Goal: Task Accomplishment & Management: Complete application form

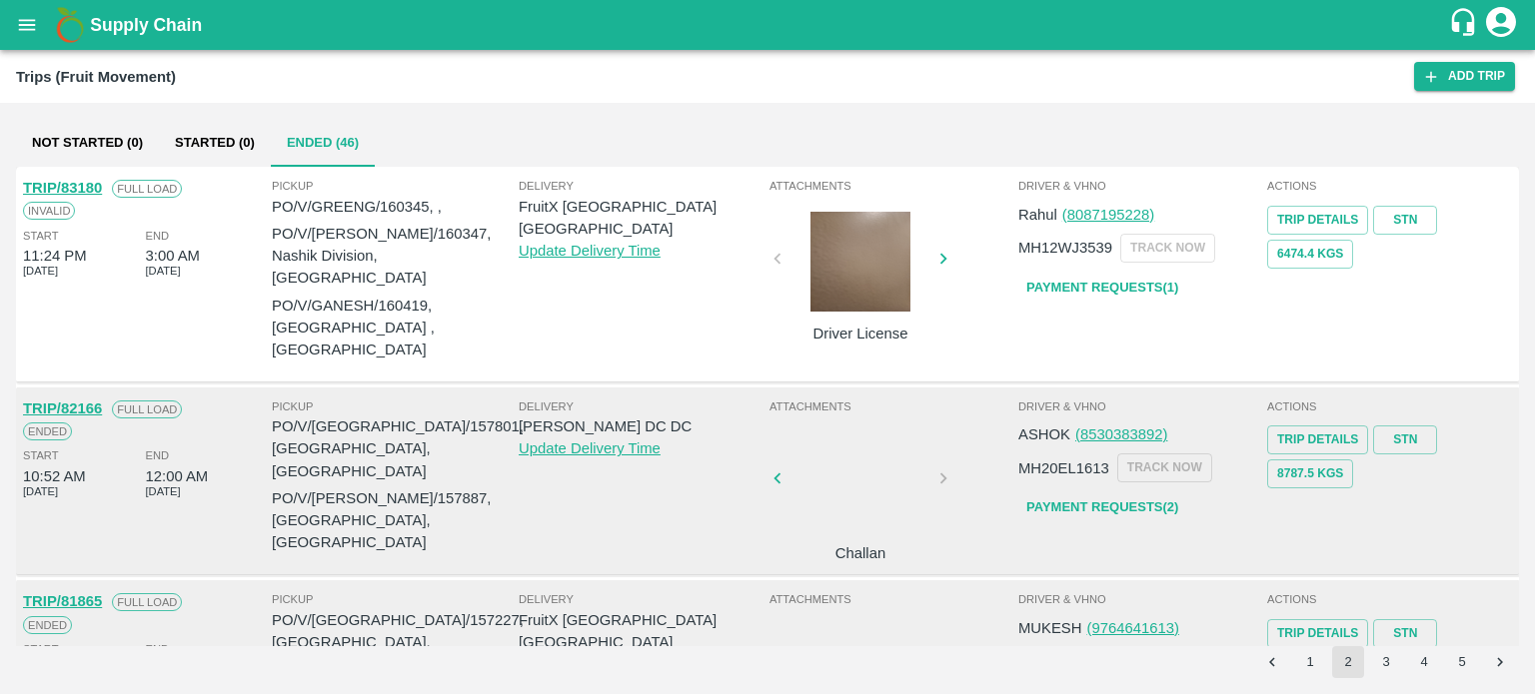
scroll to position [535, 0]
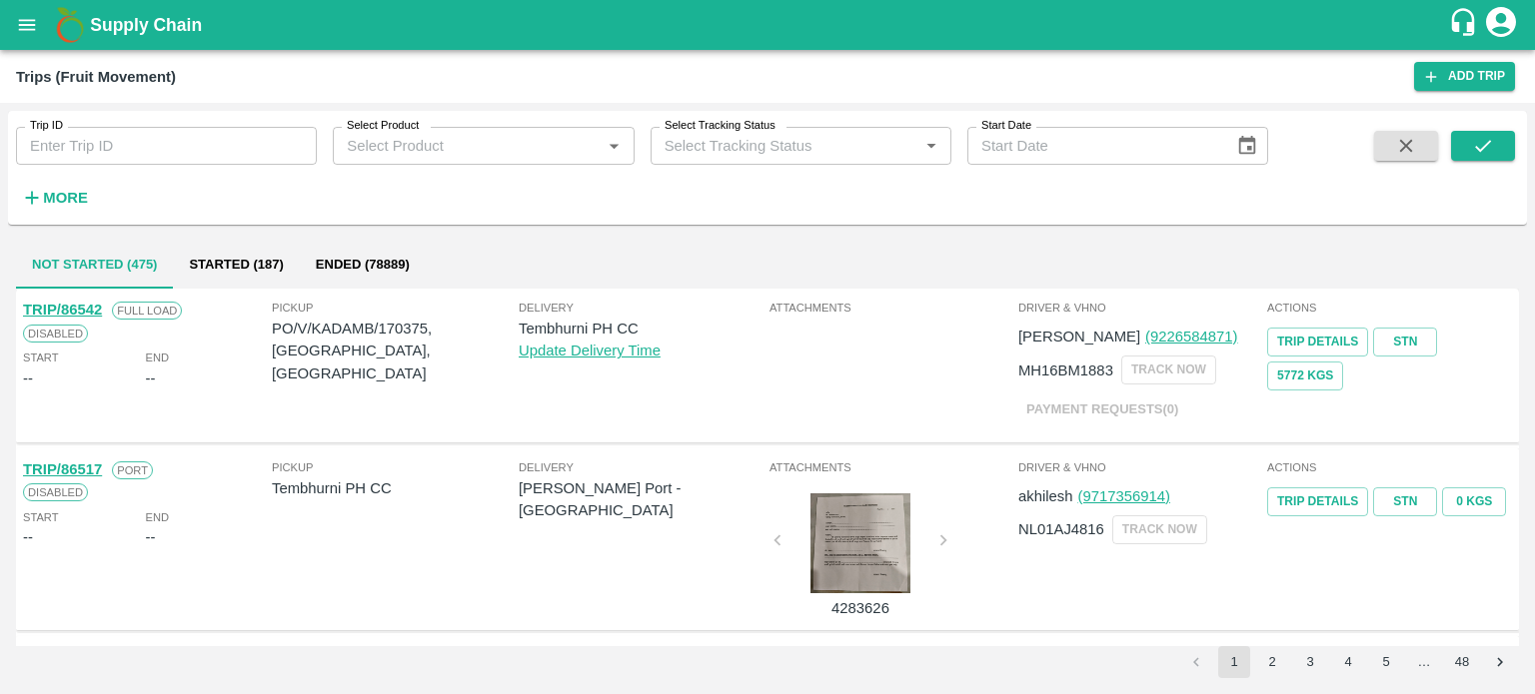
click at [23, 29] on icon "open drawer" at bounding box center [27, 24] width 17 height 11
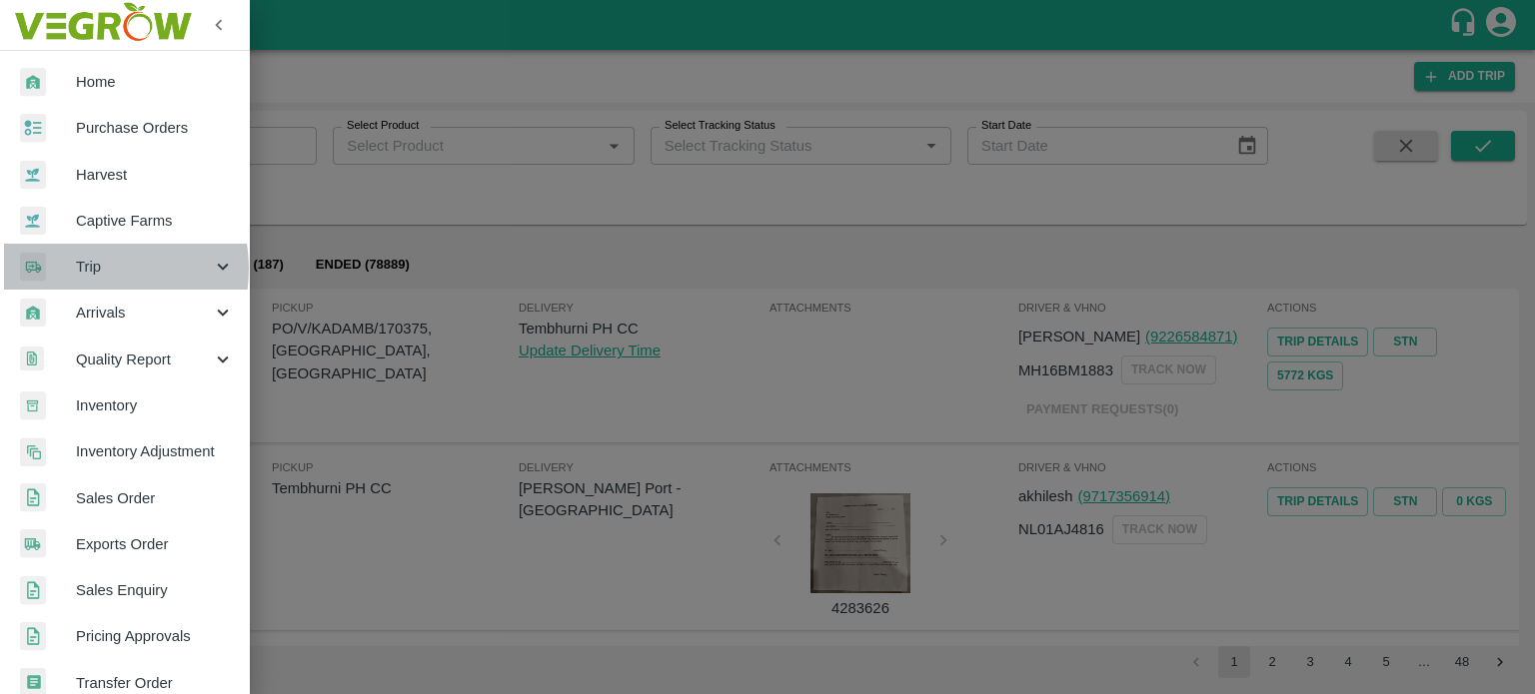
click at [89, 269] on span "Trip" at bounding box center [144, 267] width 136 height 22
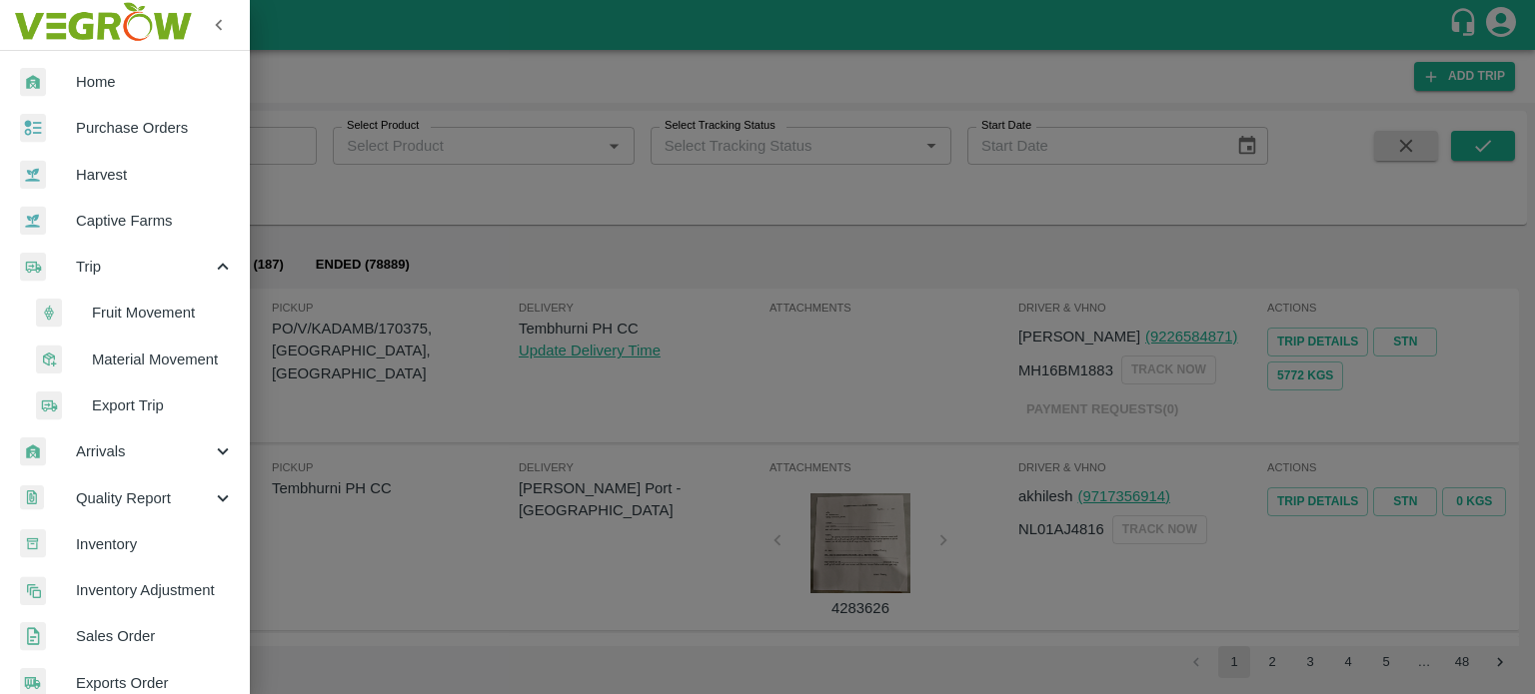
click at [132, 354] on span "Material Movement" at bounding box center [163, 360] width 142 height 22
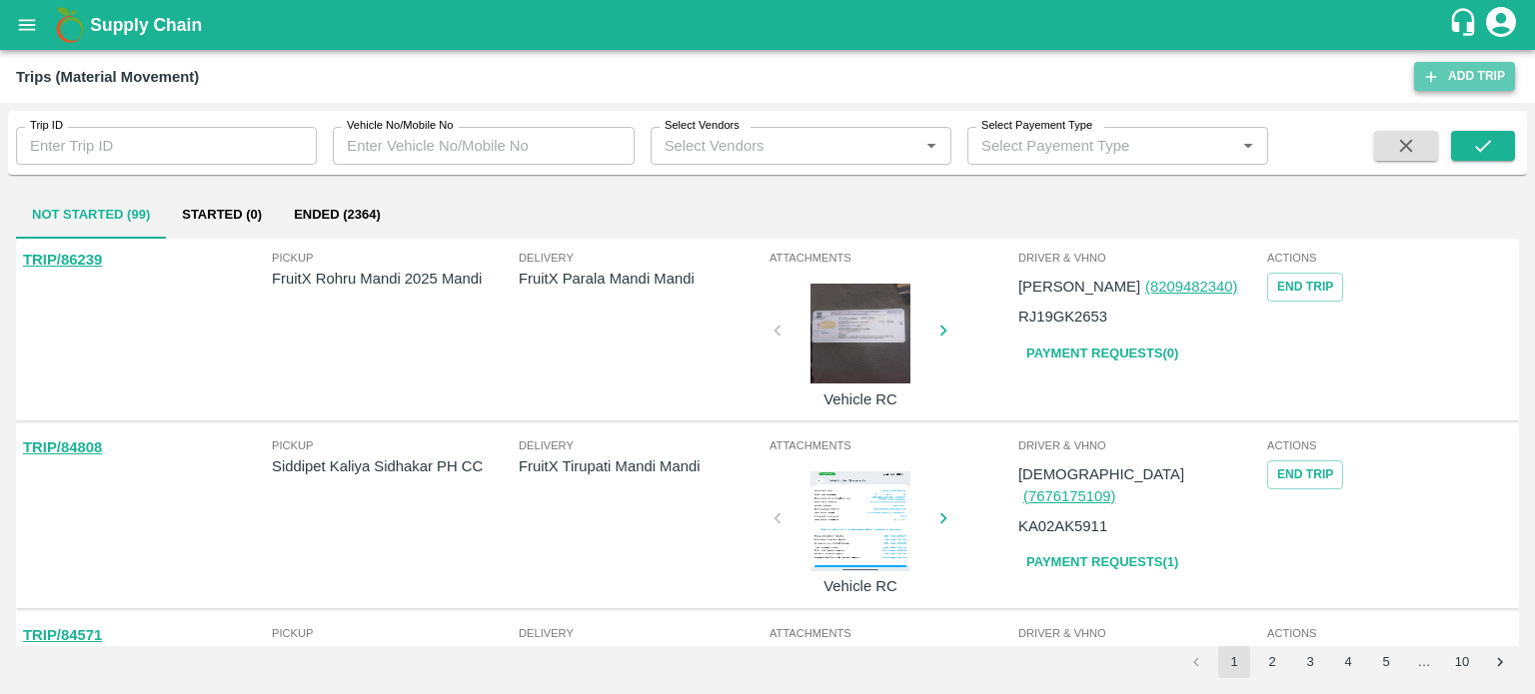
click at [1447, 70] on link "Add Trip" at bounding box center [1464, 76] width 101 height 29
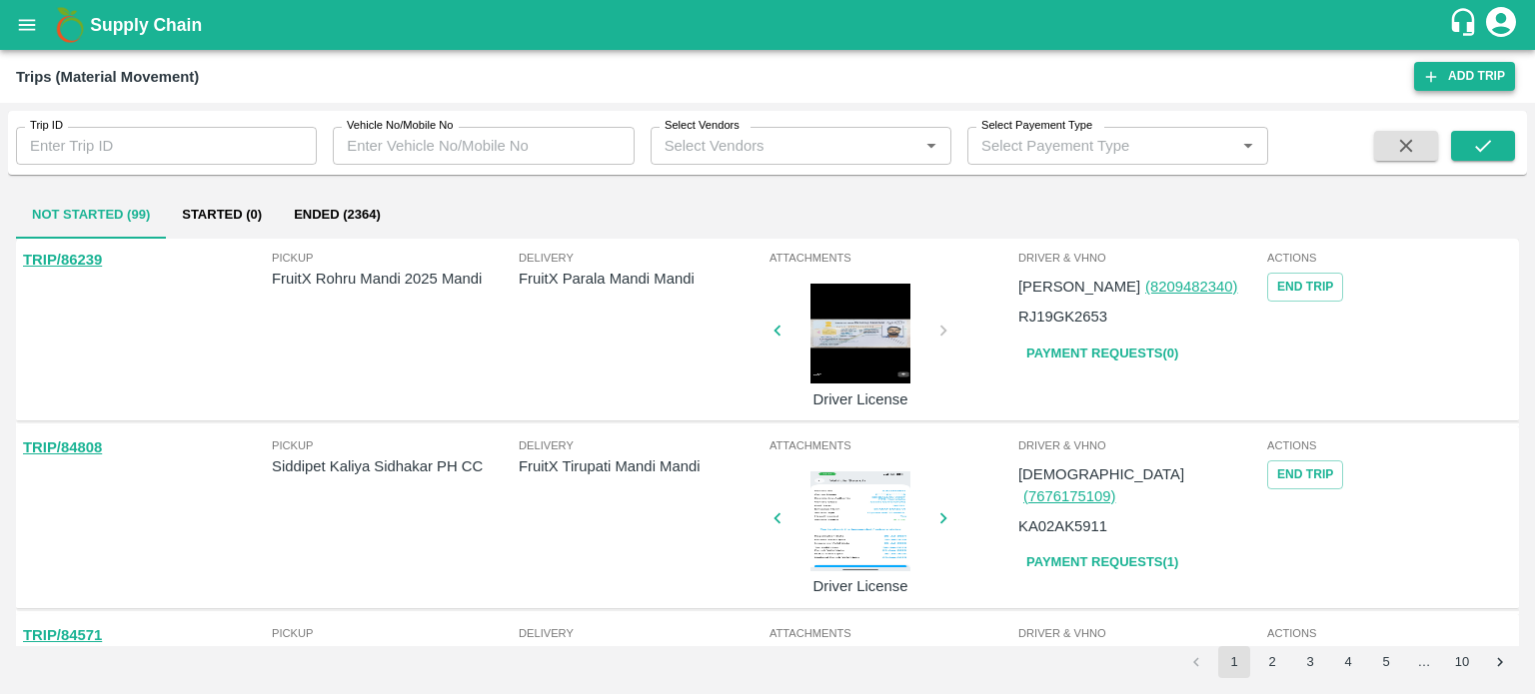
click at [1451, 72] on link "Add Trip" at bounding box center [1464, 76] width 101 height 29
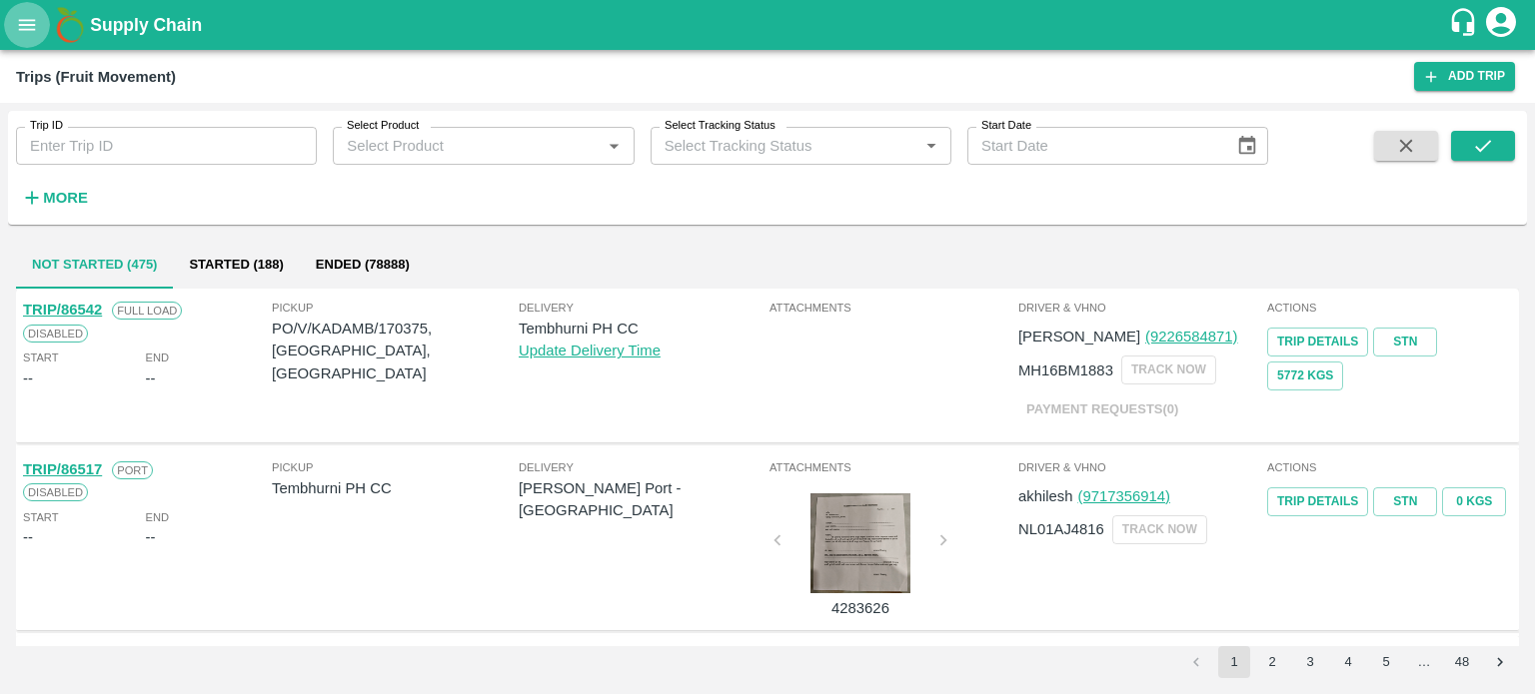
click at [34, 27] on icon "open drawer" at bounding box center [27, 25] width 22 height 22
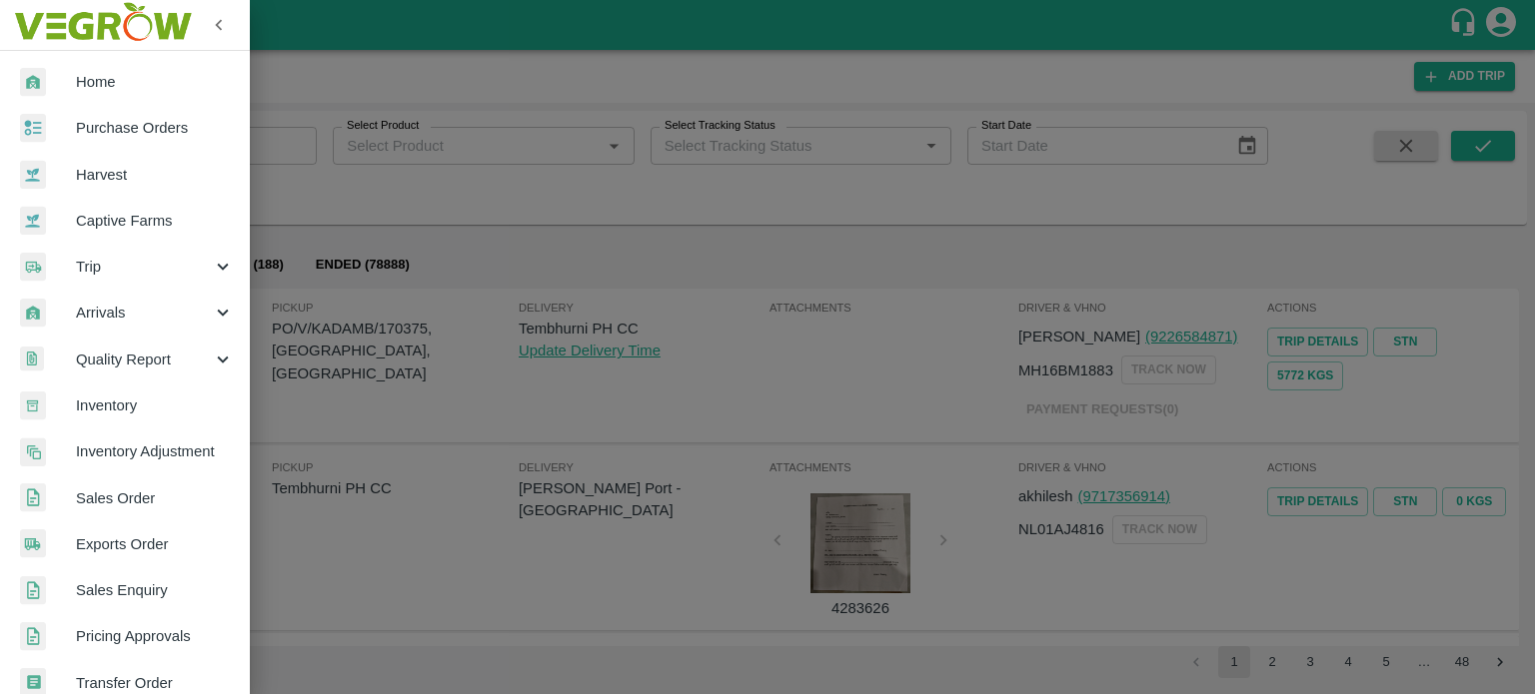
scroll to position [444, 16]
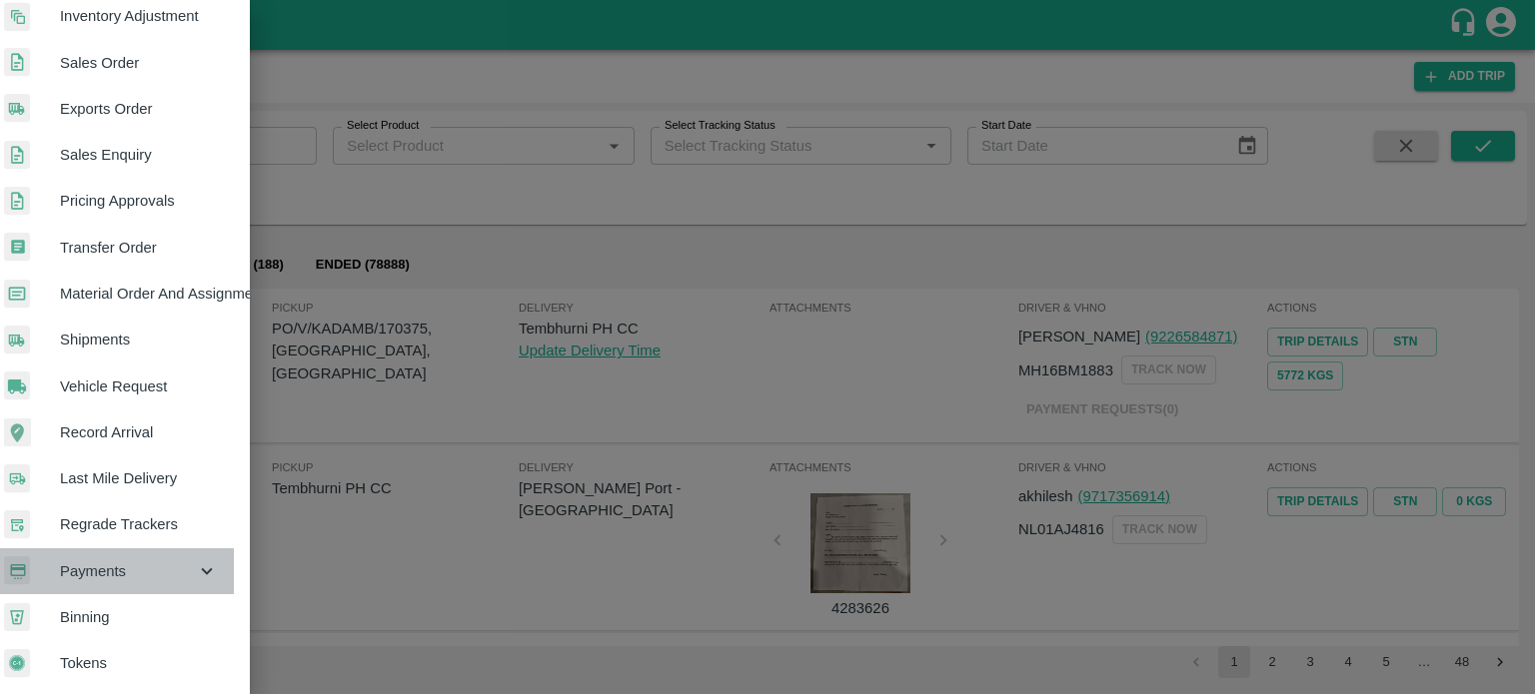
click at [132, 561] on span "Payments" at bounding box center [128, 572] width 136 height 22
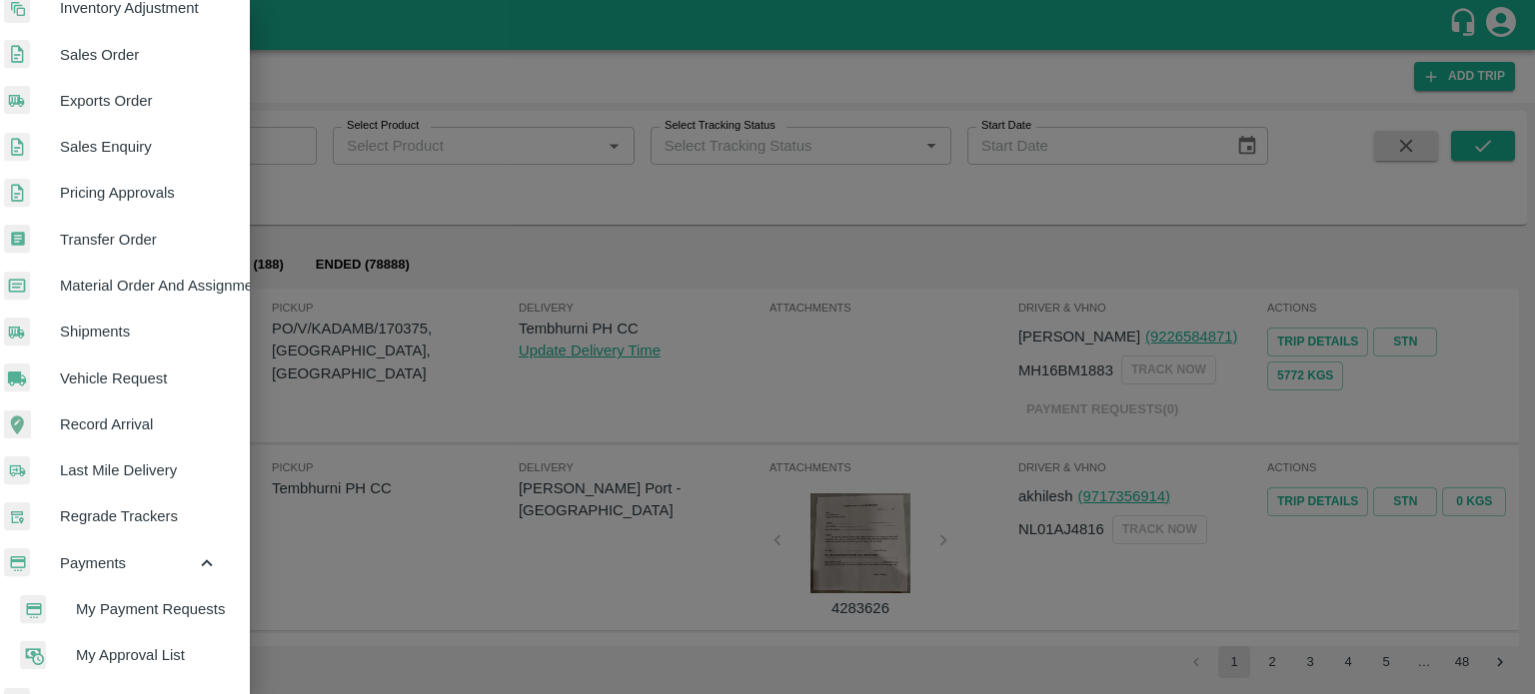
scroll to position [71, 16]
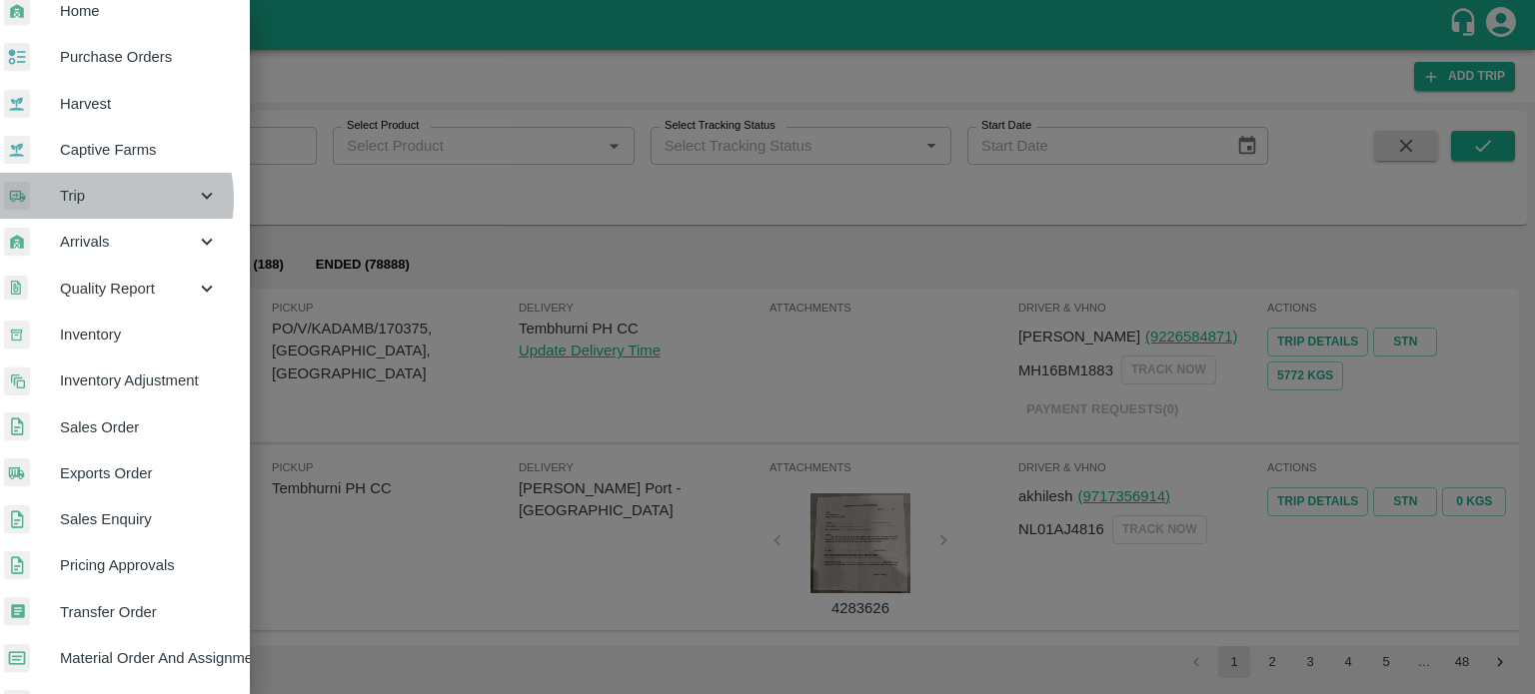
click at [89, 199] on span "Trip" at bounding box center [128, 196] width 136 height 22
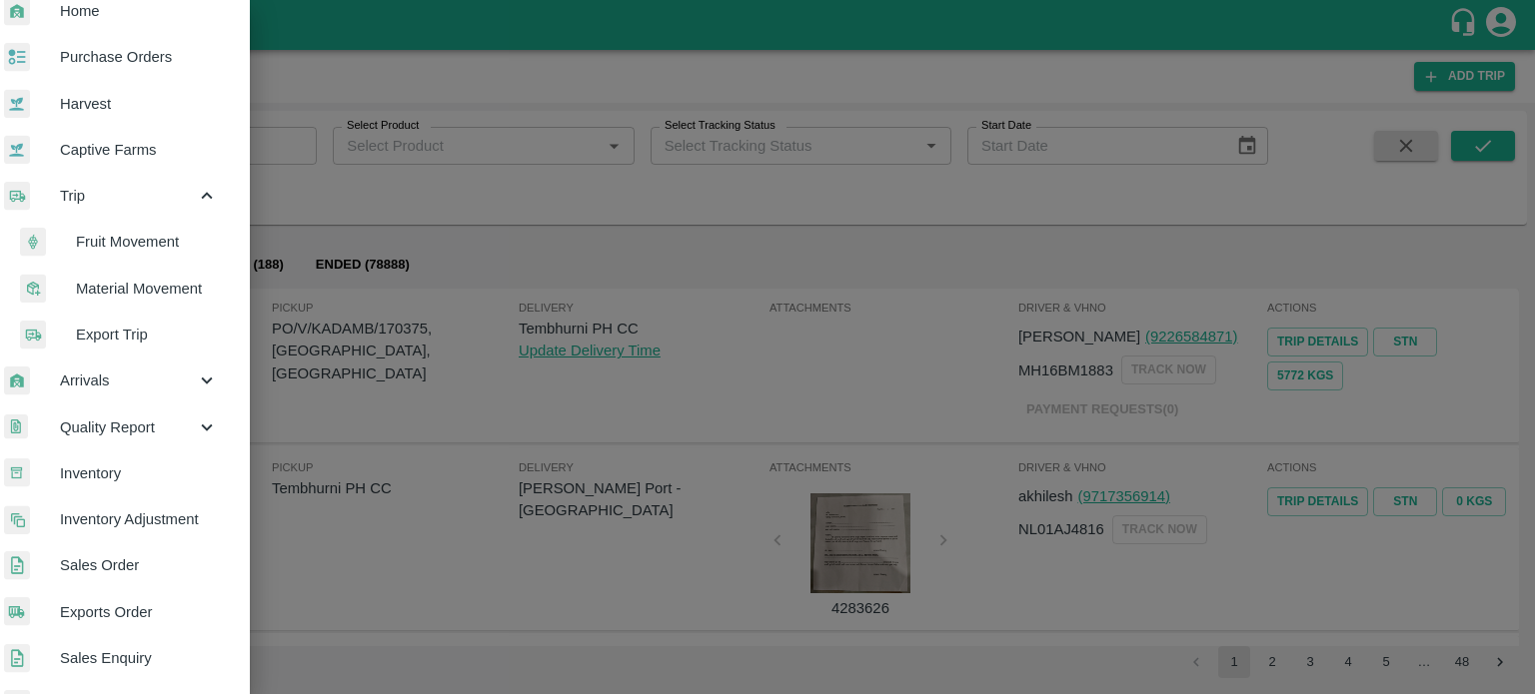
click at [118, 284] on span "Material Movement" at bounding box center [147, 289] width 142 height 22
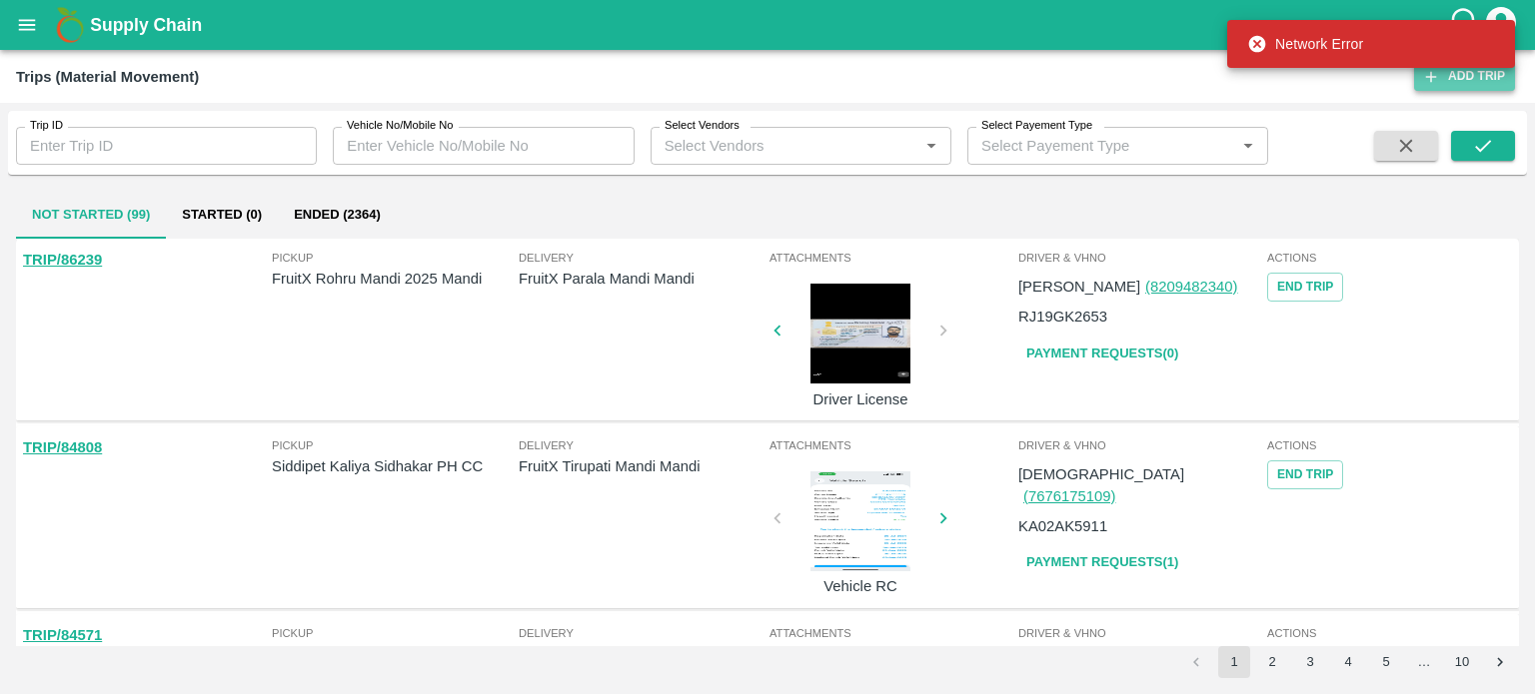
click at [1459, 83] on link "Add Trip" at bounding box center [1464, 76] width 101 height 29
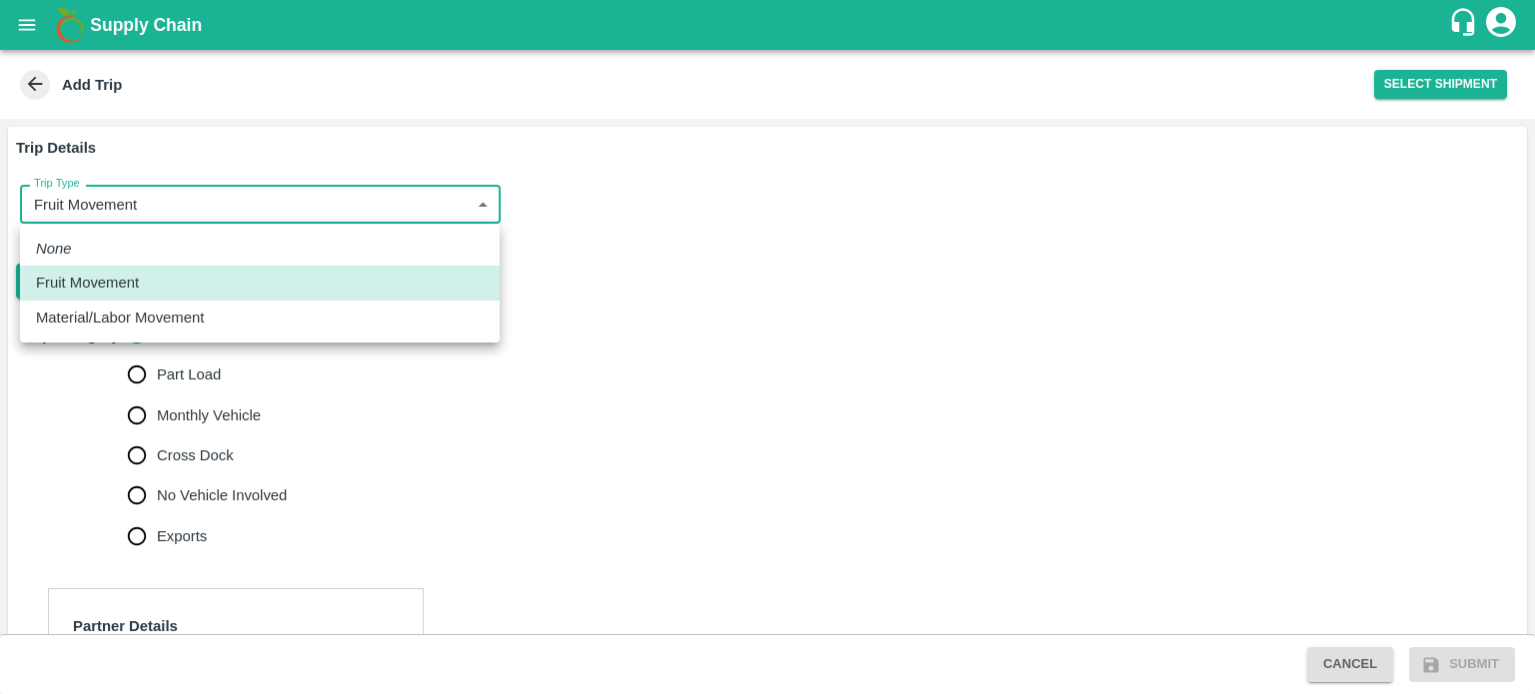
click at [204, 193] on body "Supply Chain Add Trip Select Shipment Trip Details Trip Type Fruit Movement 1 T…" at bounding box center [767, 347] width 1535 height 694
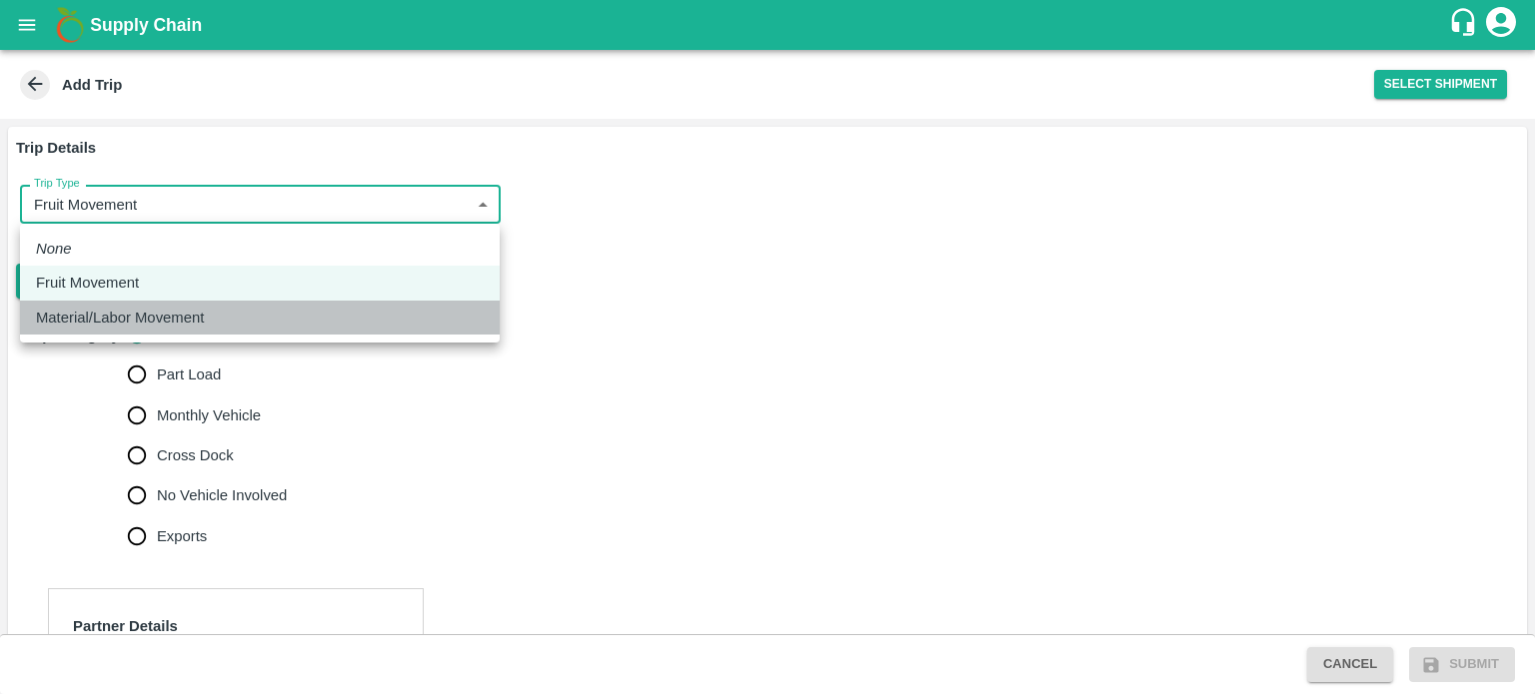
click at [121, 314] on p "Material/Labor Movement" at bounding box center [120, 318] width 168 height 22
type input "2"
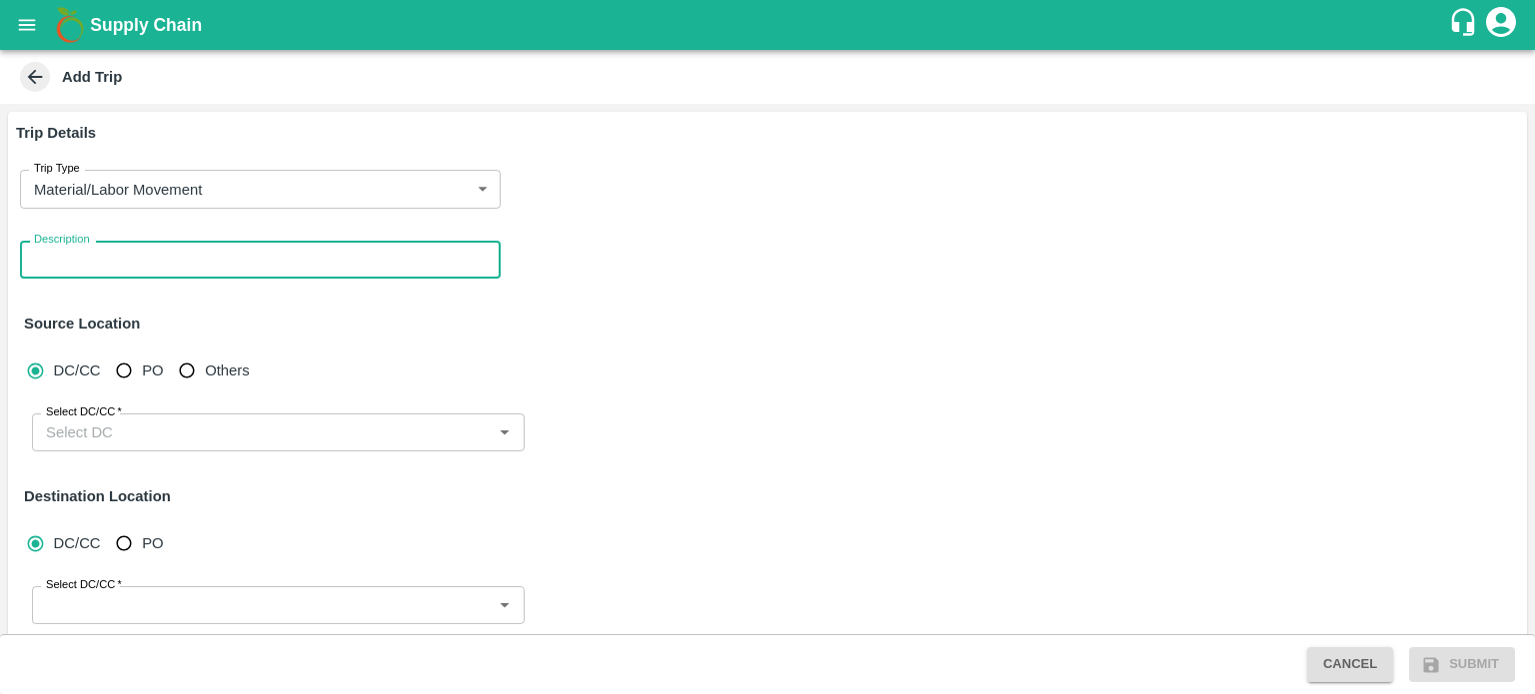
click at [179, 259] on textarea "Description" at bounding box center [260, 260] width 453 height 21
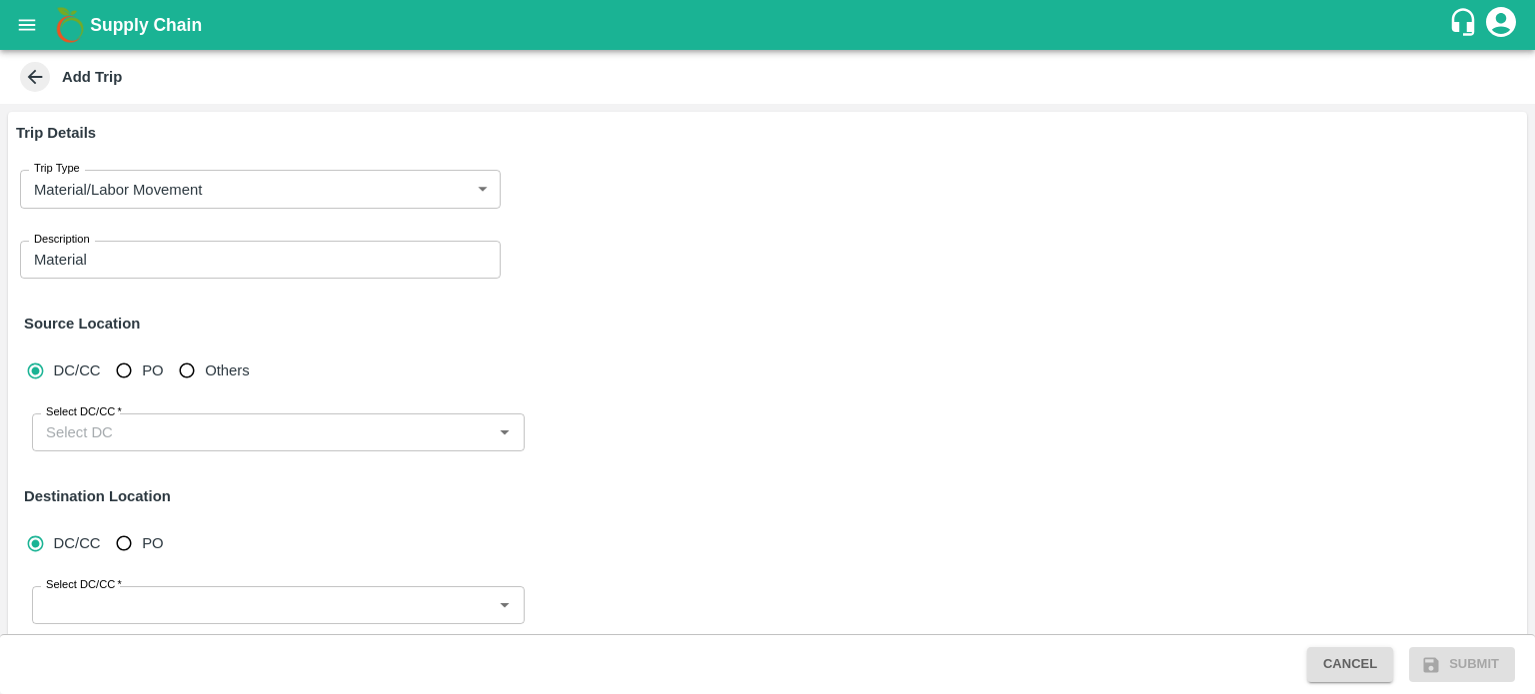
click at [31, 253] on div "Material x Description" at bounding box center [260, 260] width 481 height 38
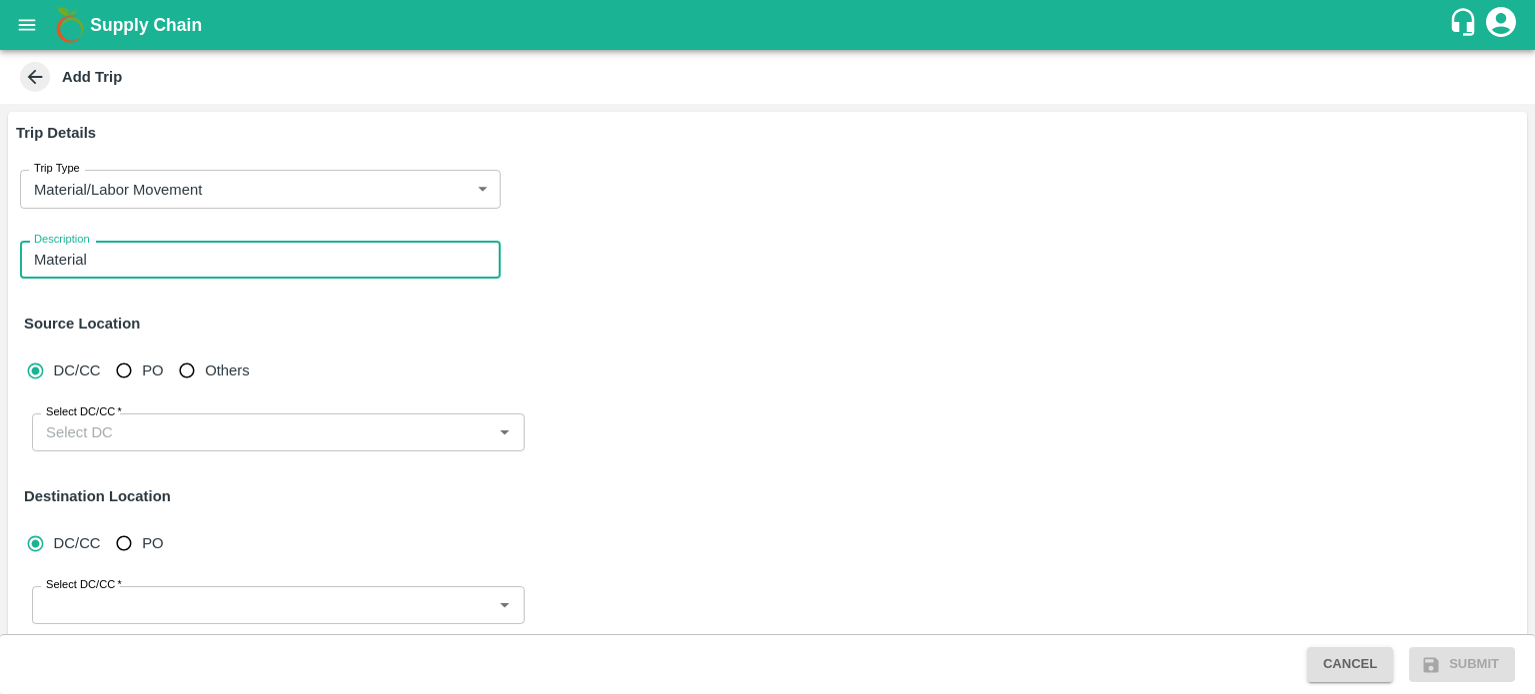
click at [37, 256] on textarea "Material" at bounding box center [260, 260] width 453 height 21
click at [165, 262] on textarea "Infra Material" at bounding box center [260, 260] width 453 height 21
type textarea "Infra Material movement nashik to jeewana"
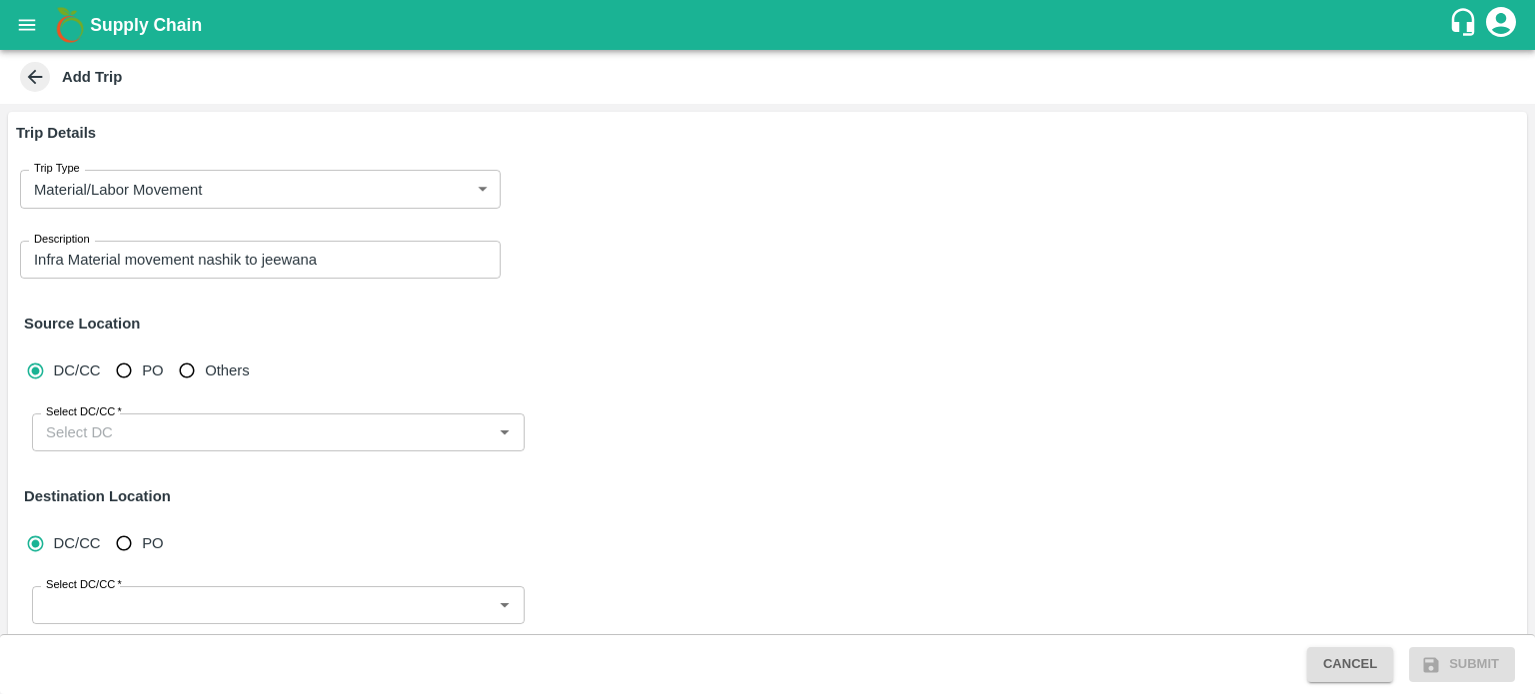
click at [371, 324] on h6 "Source Location" at bounding box center [767, 324] width 1503 height 42
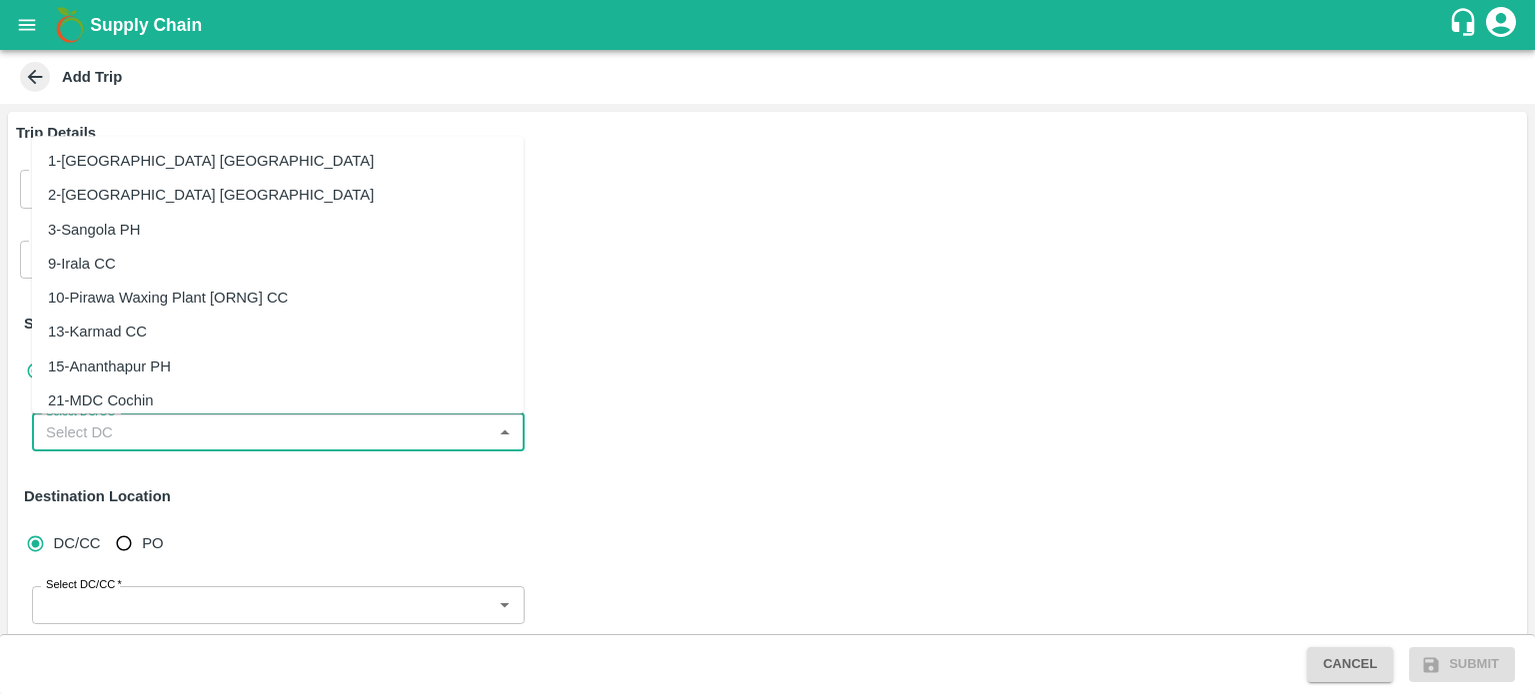
click at [152, 424] on input "Select DC/CC   *" at bounding box center [262, 433] width 448 height 26
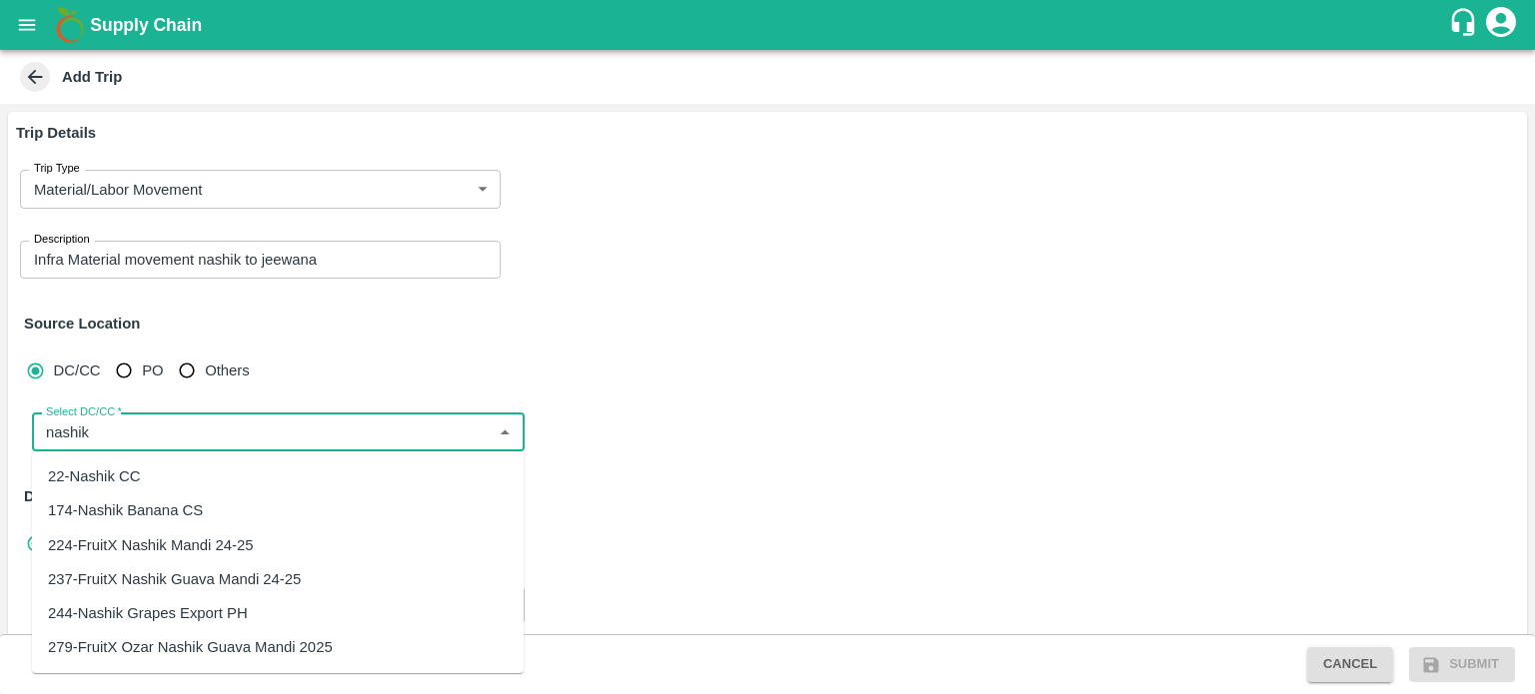
click at [183, 544] on div "224-FruitX Nashik Mandi 24-25" at bounding box center [150, 546] width 205 height 22
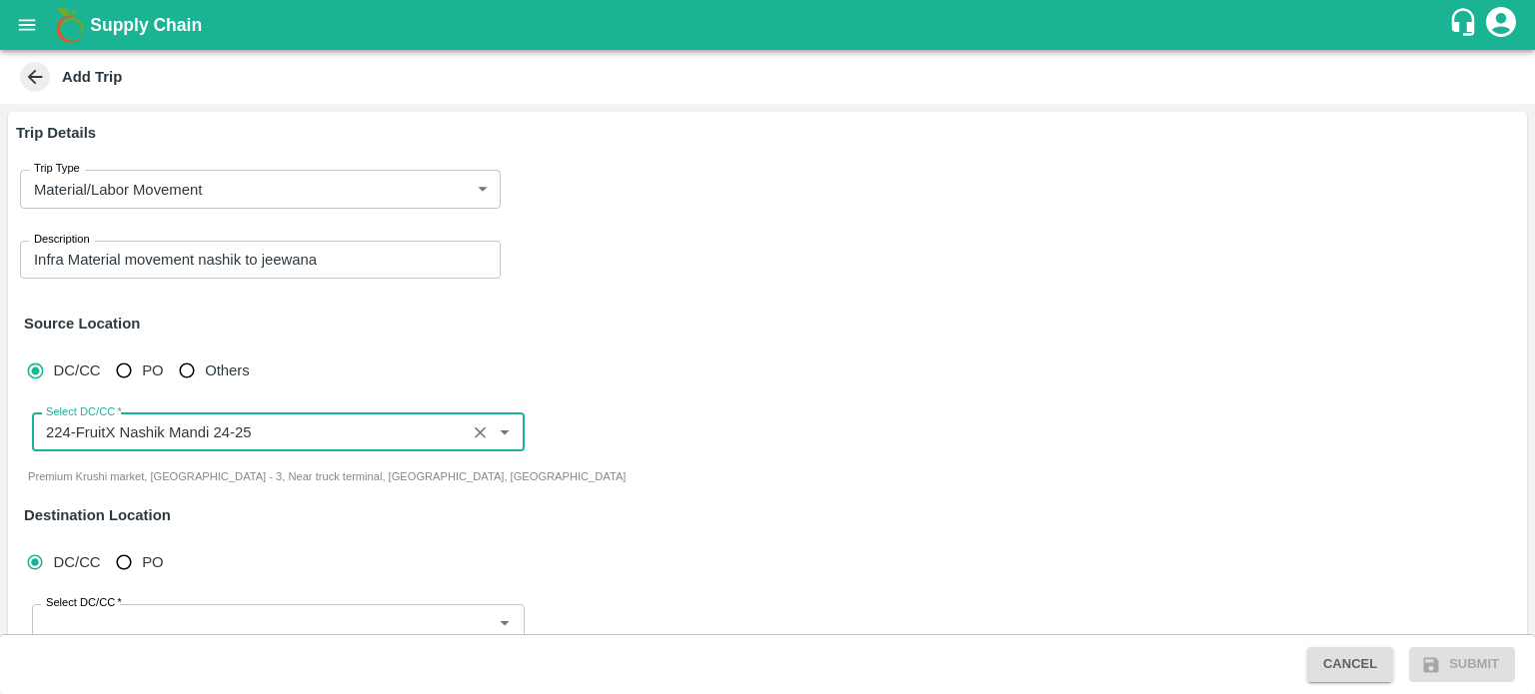
scroll to position [78, 0]
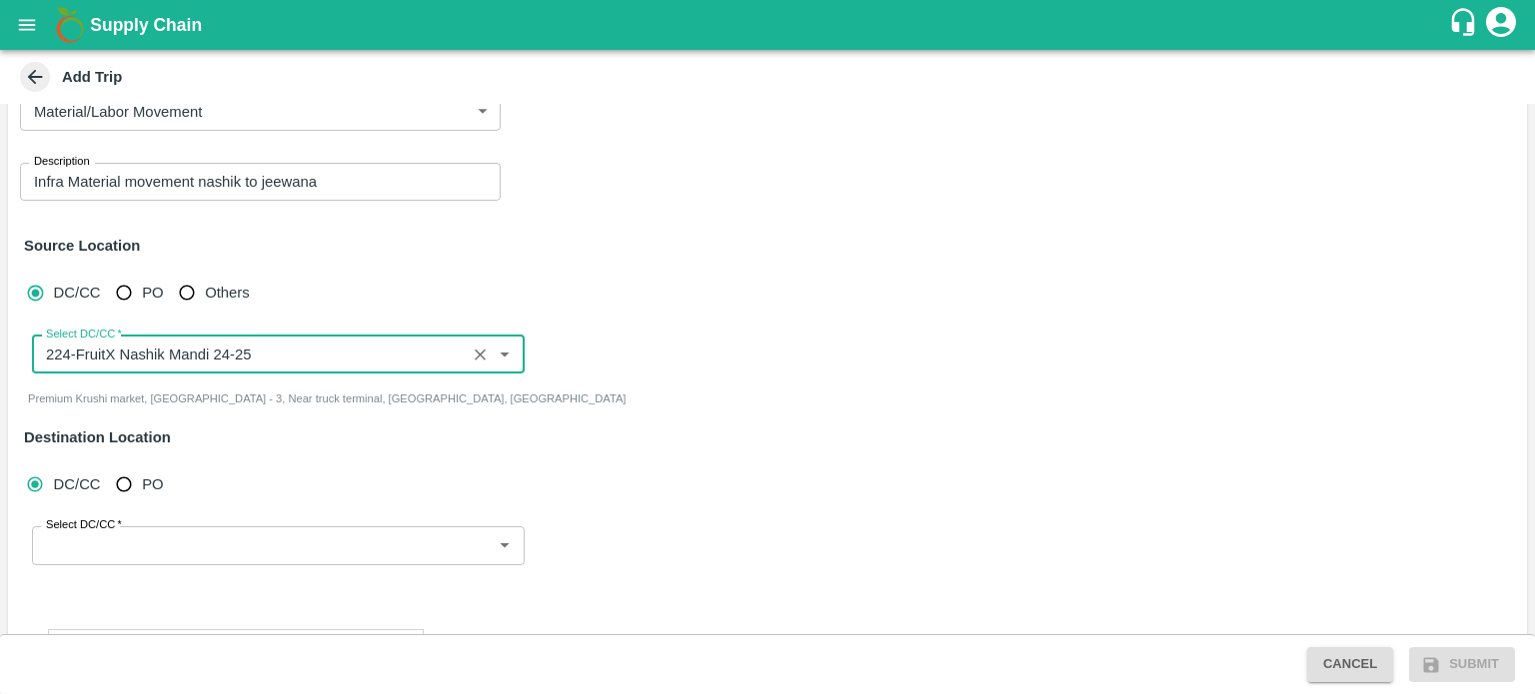
type input "224-FruitX Nashik Mandi 24-25"
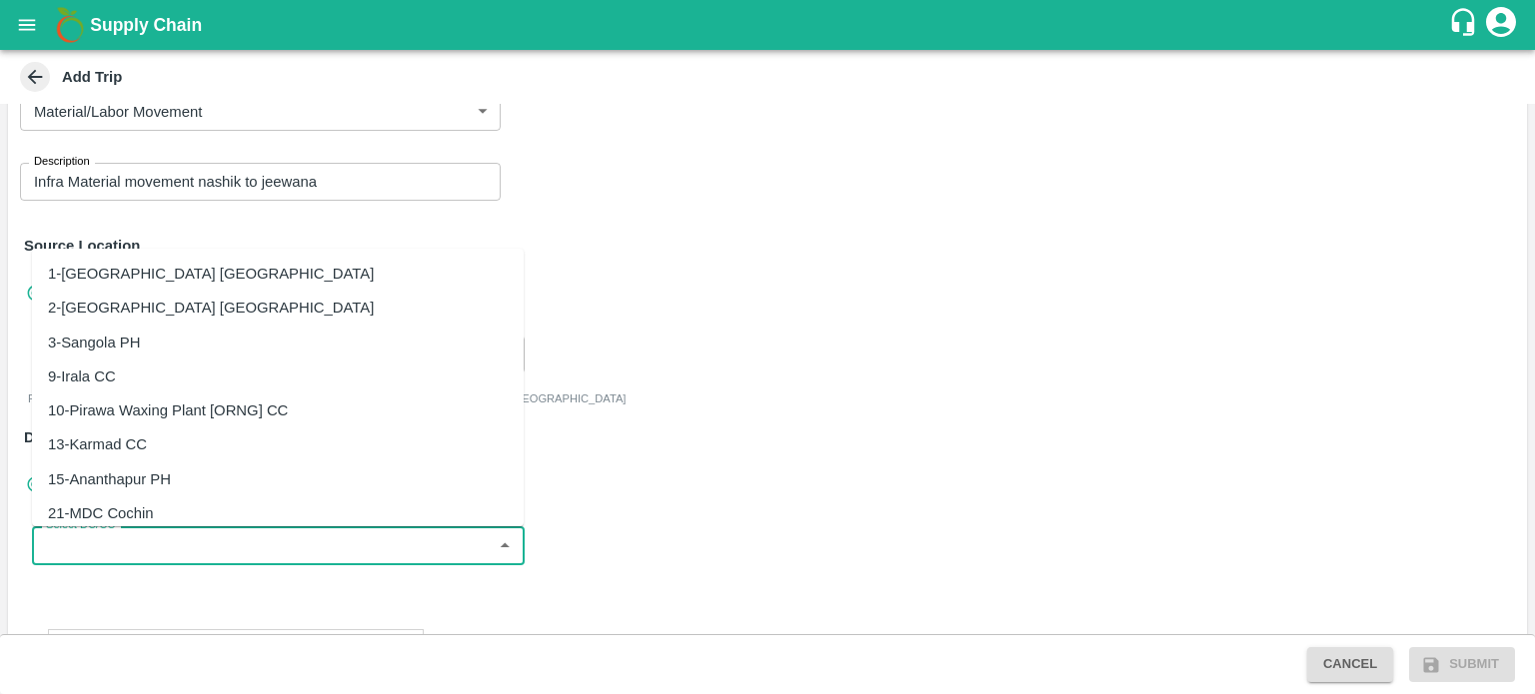
click at [97, 556] on input "Select DC/CC   *" at bounding box center [262, 546] width 448 height 26
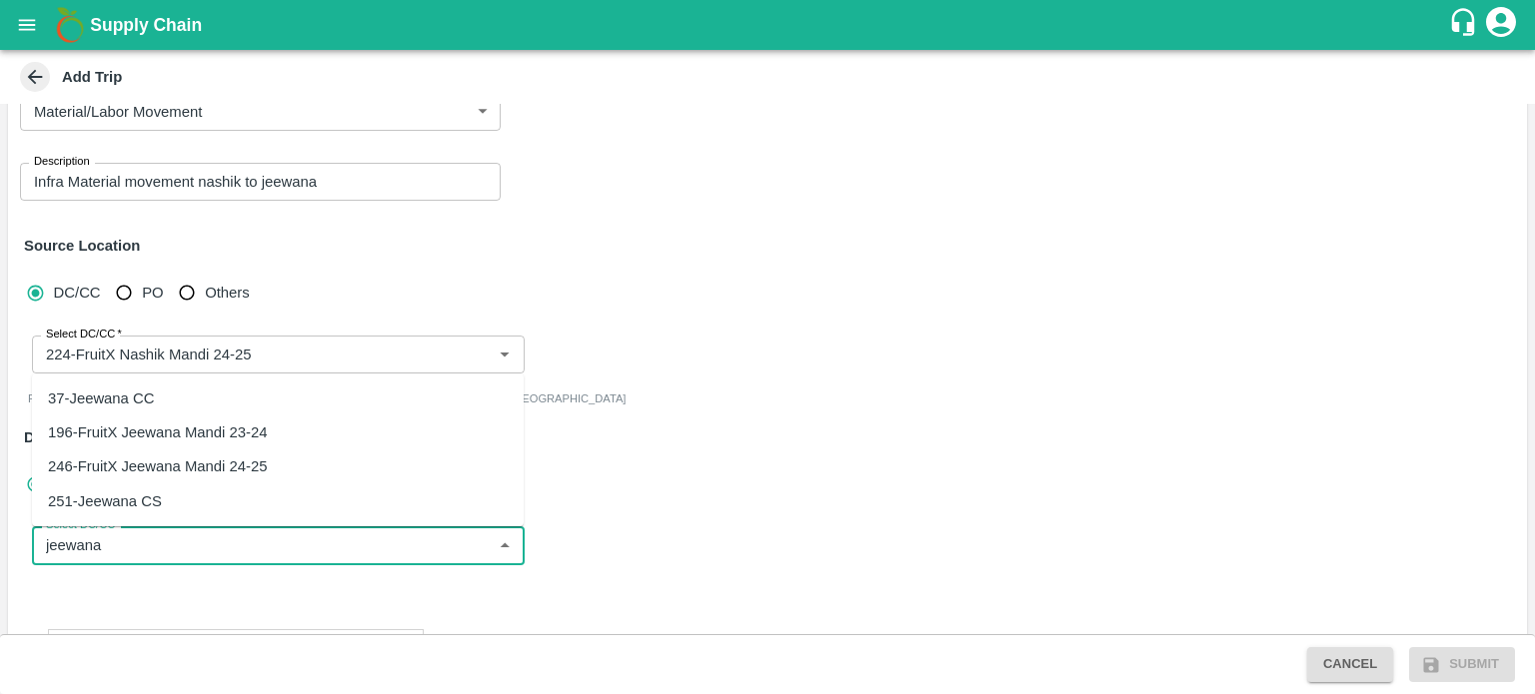
click at [185, 470] on div "246-FruitX Jeewana Mandi 24-25" at bounding box center [157, 467] width 219 height 22
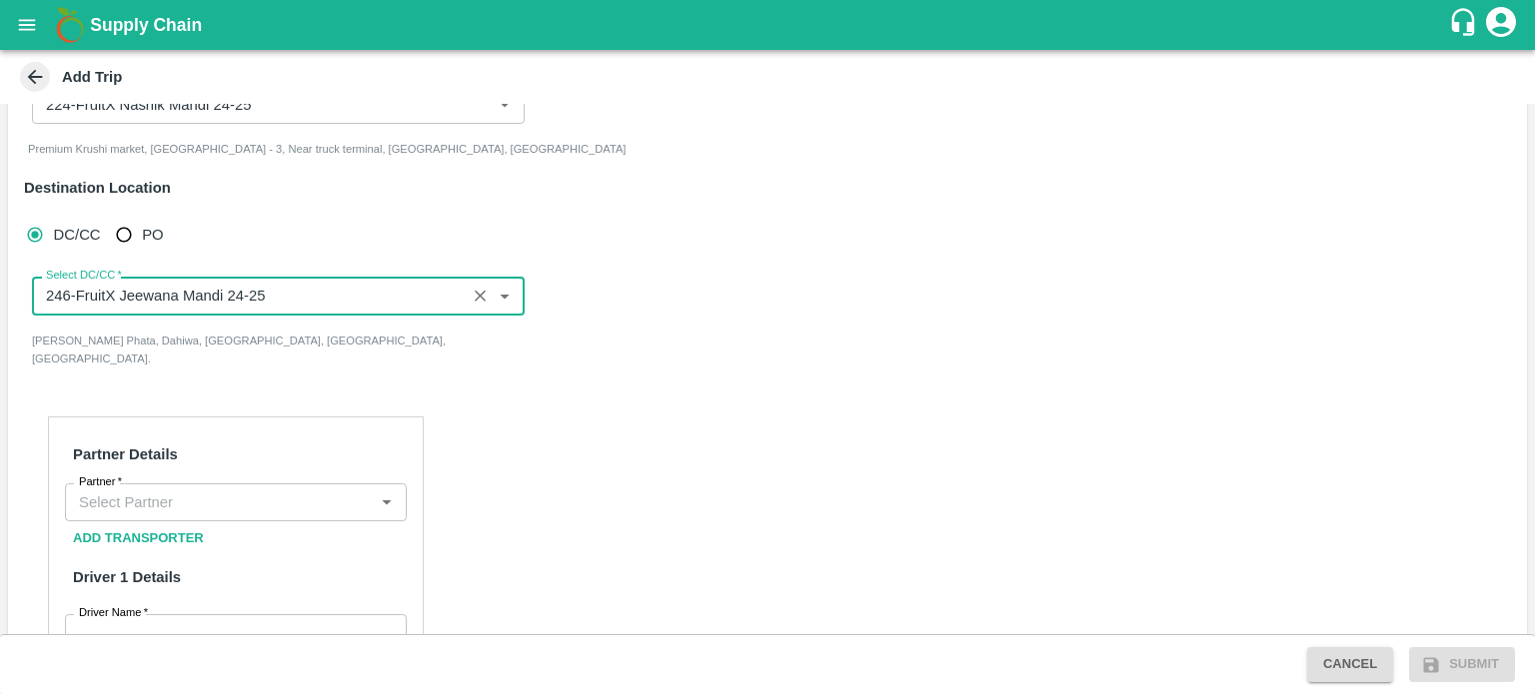
scroll to position [330, 0]
type input "246-FruitX Jeewana Mandi 24-25"
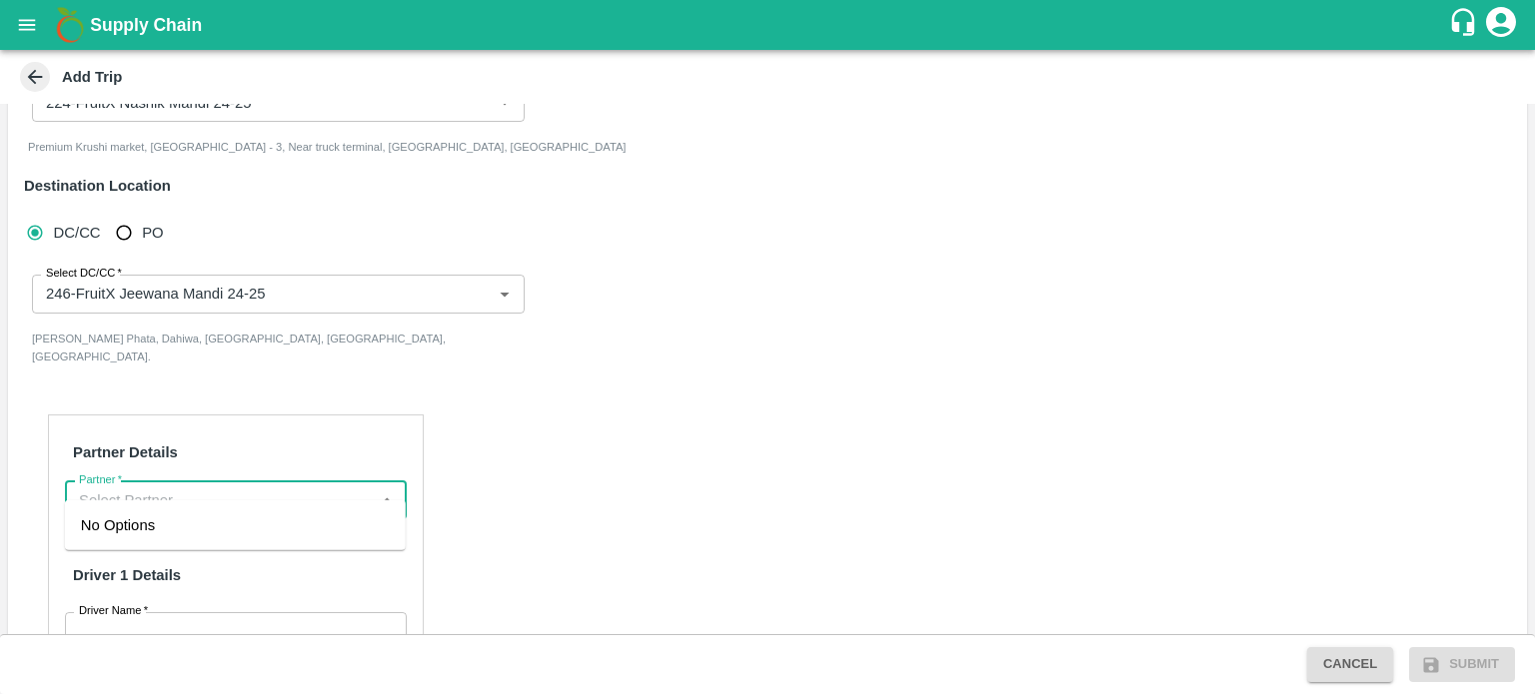
click at [124, 488] on input "Partner   *" at bounding box center [219, 501] width 297 height 26
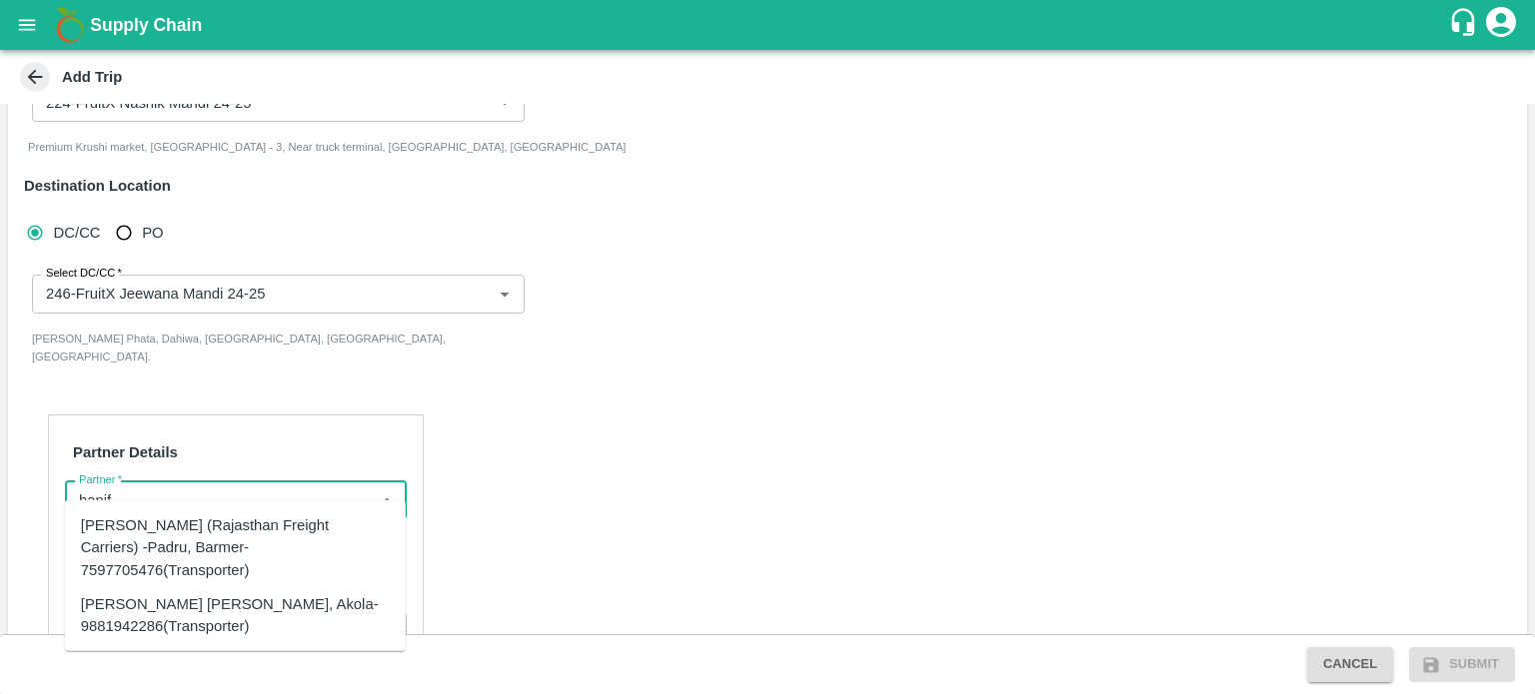
click at [171, 533] on div "Hanif Khan (Rajasthan Freight Carriers) -Padru, Barmer-7597705476(Transporter)" at bounding box center [235, 548] width 309 height 67
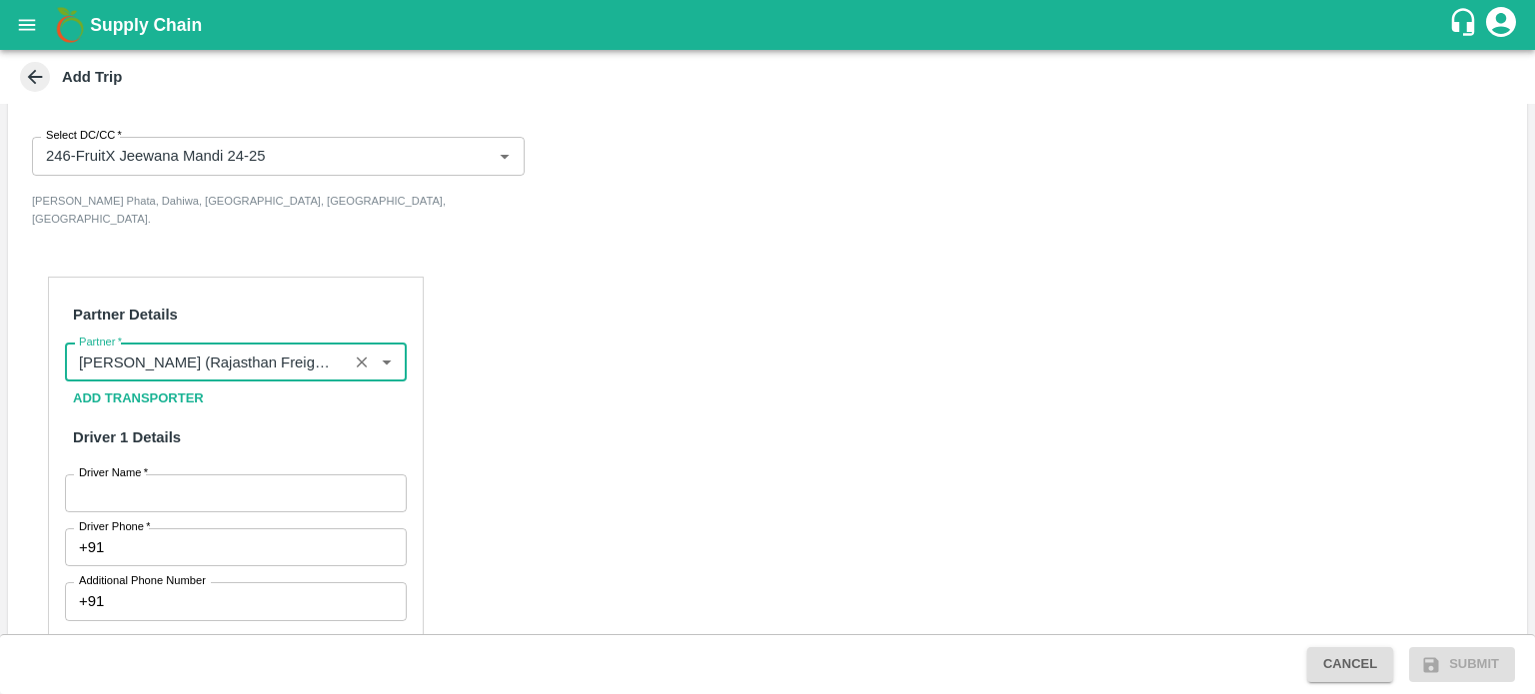
scroll to position [472, 0]
type input "Hanif Khan (Rajasthan Freight Carriers) -Padru, Barmer-7597705476(Transporter)"
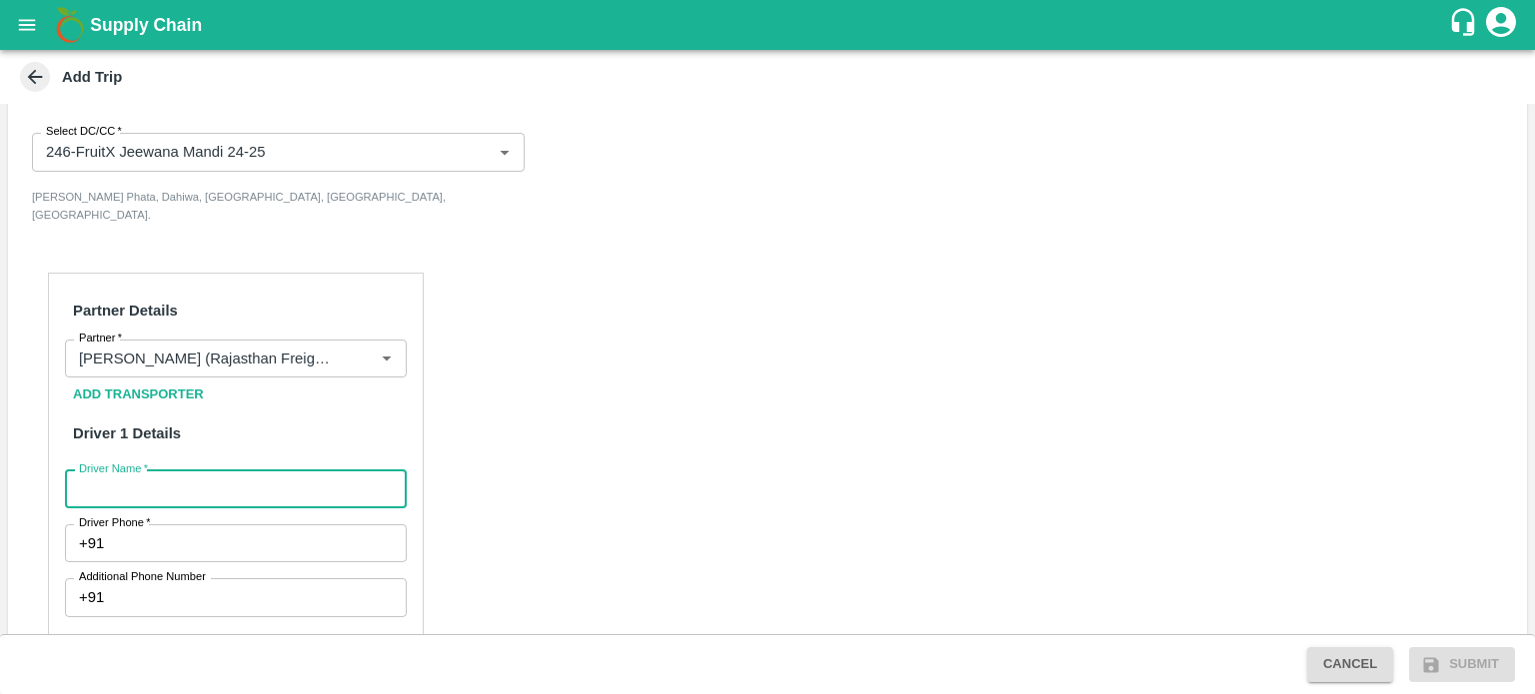
click at [157, 486] on input "Driver Name   *" at bounding box center [236, 490] width 342 height 38
type input "RAHUL"
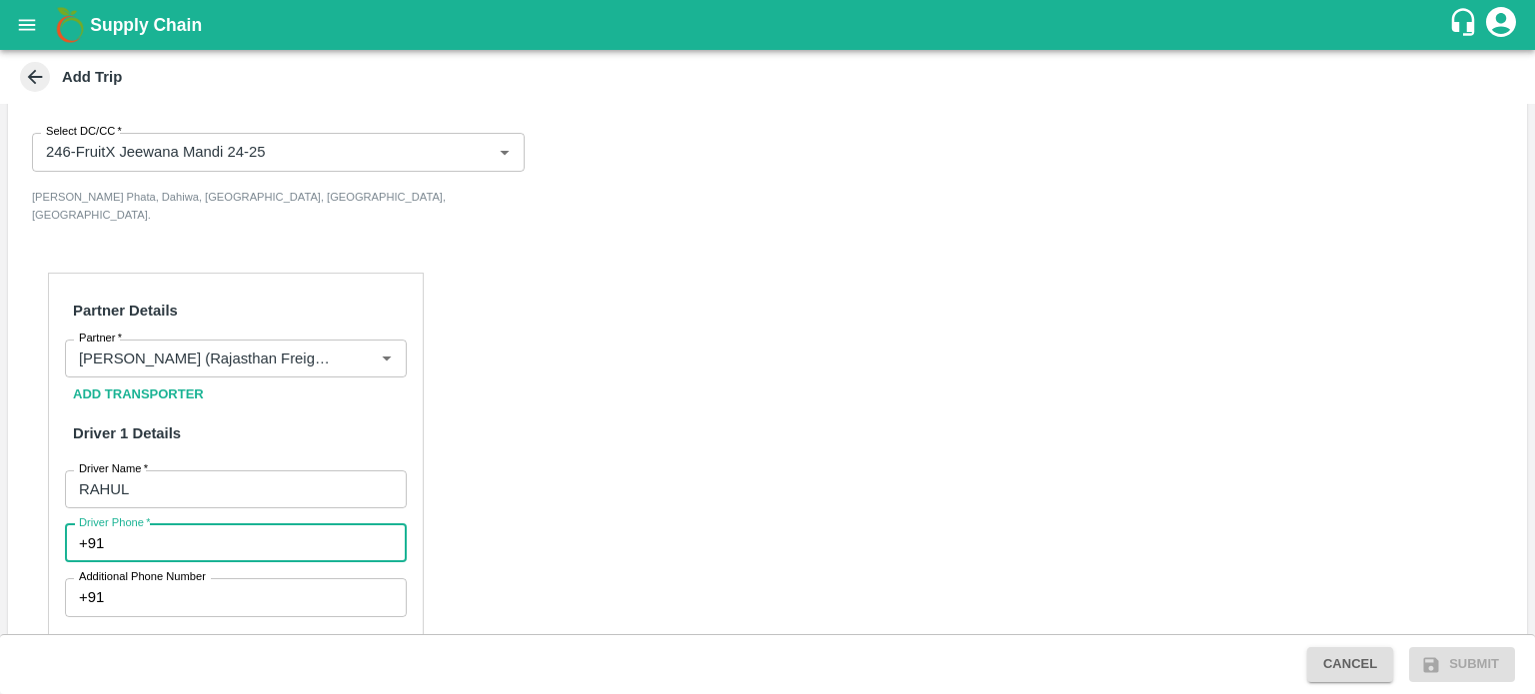
click at [191, 531] on input "Driver Phone   *" at bounding box center [259, 544] width 295 height 38
type input "9116504748"
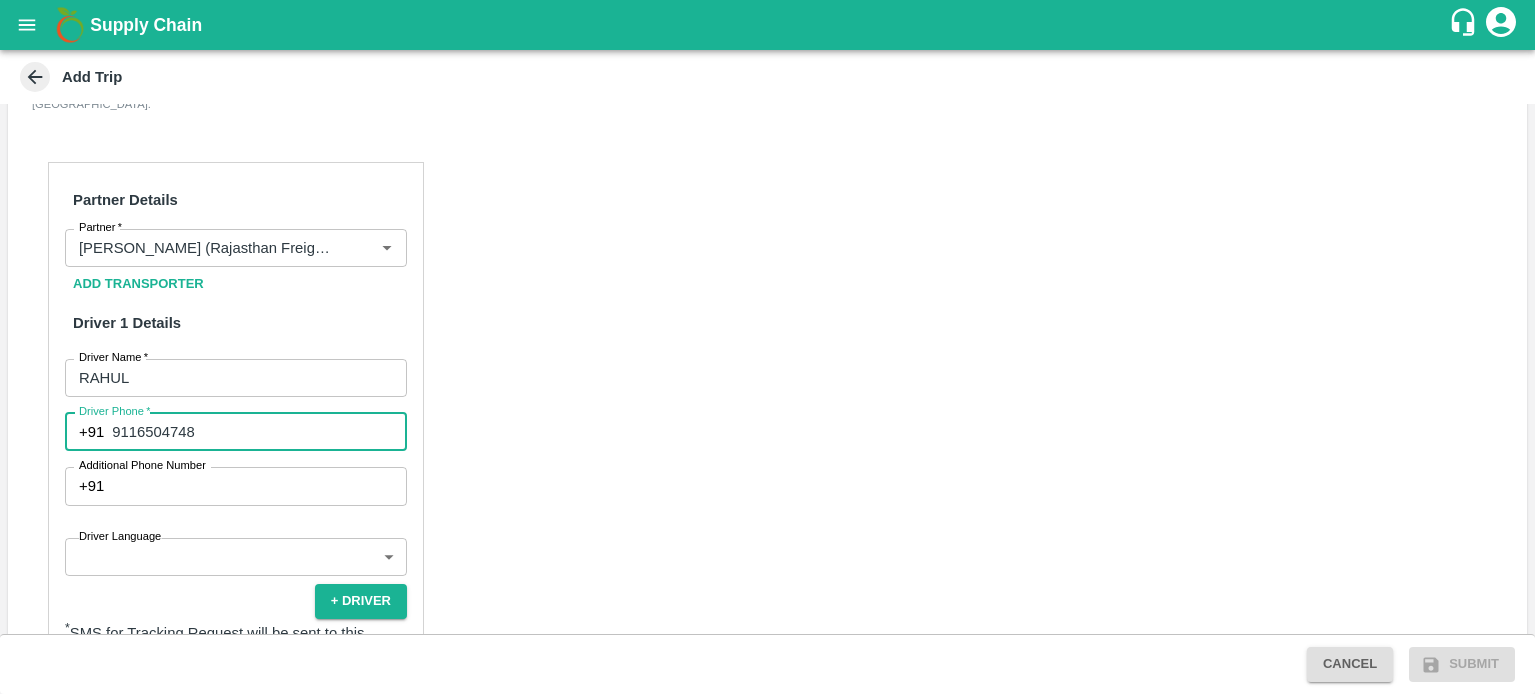
scroll to position [583, 0]
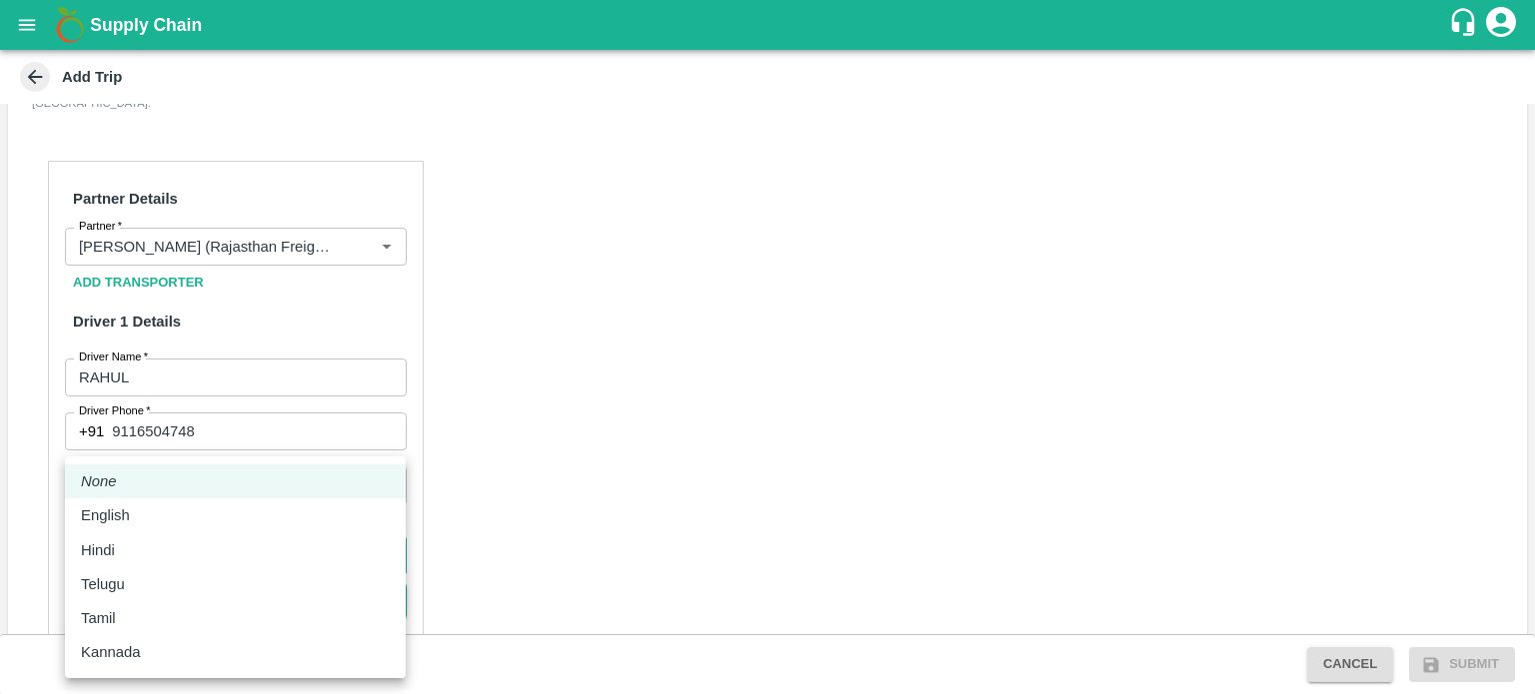
click at [187, 543] on body "Supply Chain Add Trip Trip Details Trip Type Material/Labor Movement 2 Trip Typ…" at bounding box center [767, 347] width 1535 height 694
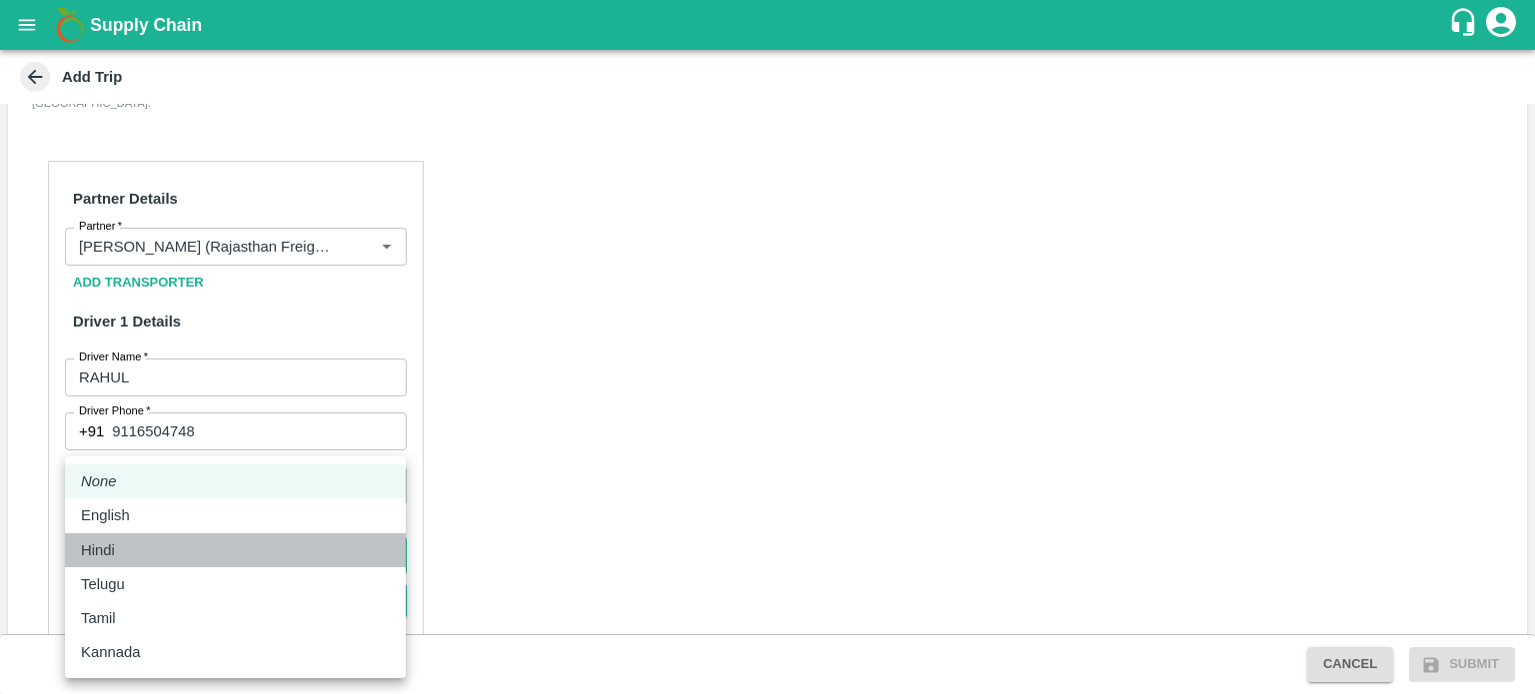
click at [110, 554] on p "Hindi" at bounding box center [98, 551] width 34 height 22
type input "hi"
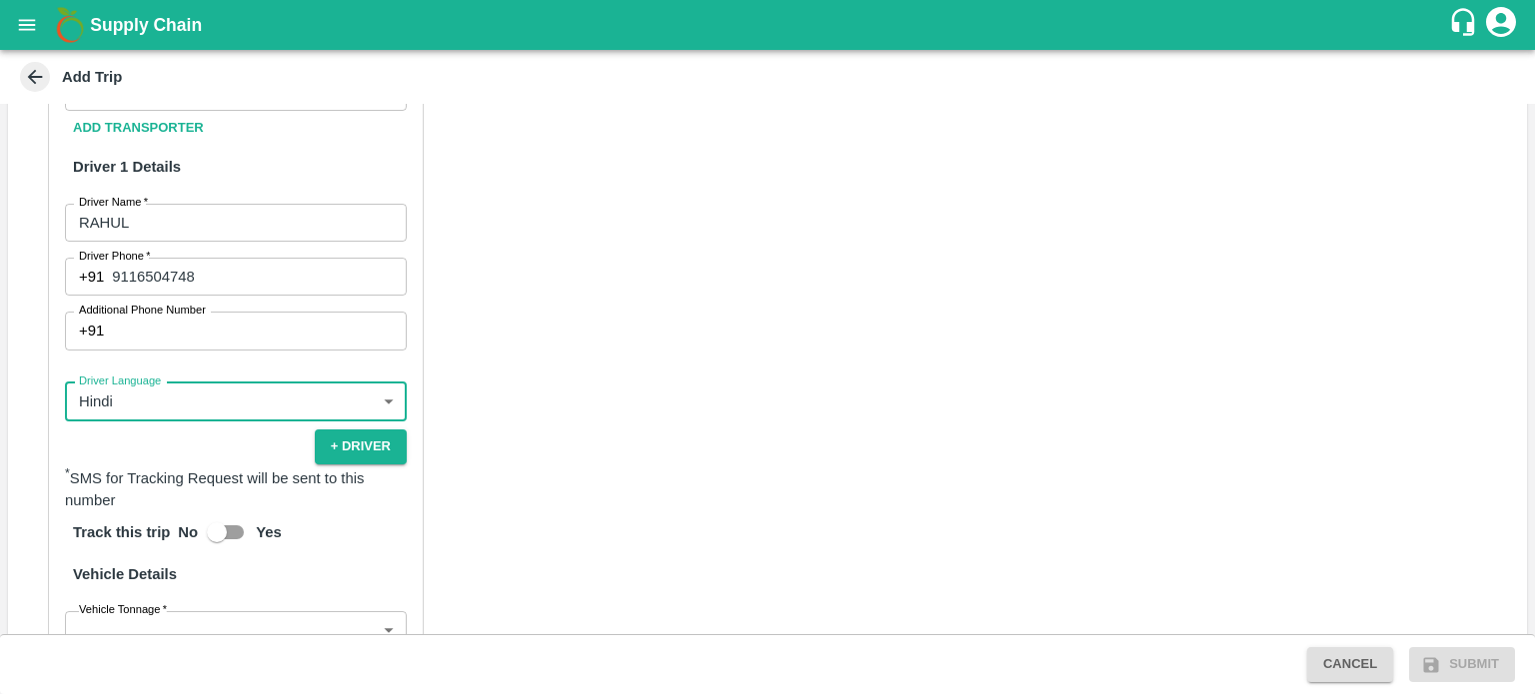
scroll to position [833, 0]
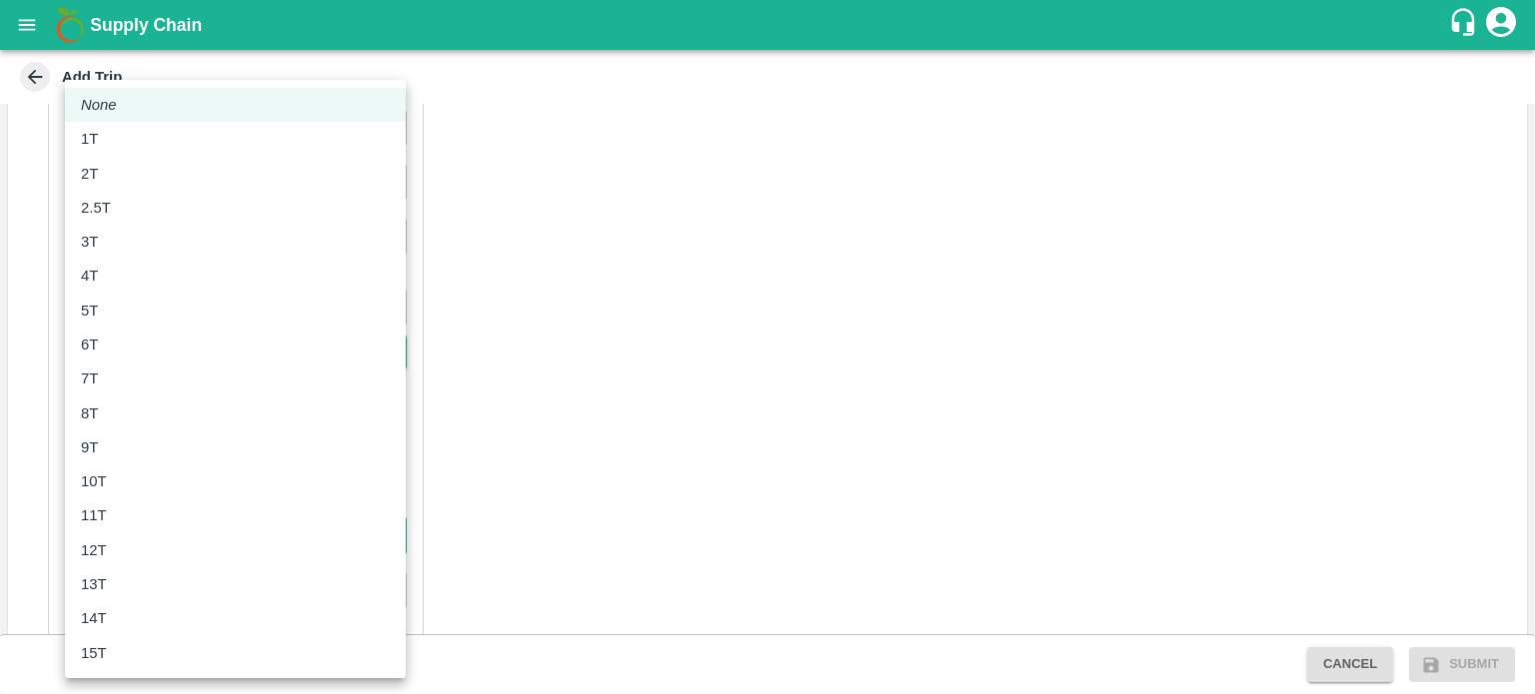
click at [188, 513] on body "Supply Chain Add Trip Trip Details Trip Type Material/Labor Movement 2 Trip Typ…" at bounding box center [767, 347] width 1535 height 694
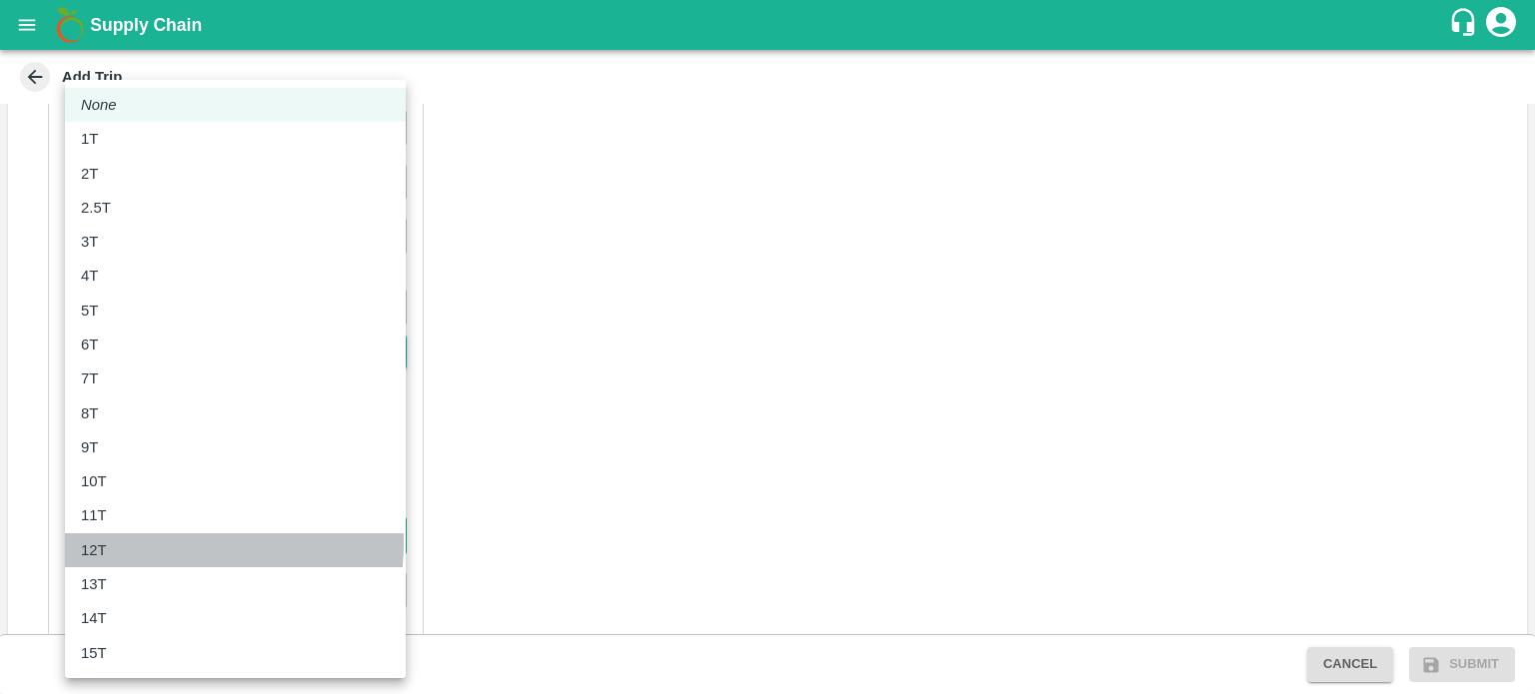
click at [112, 543] on div "12T" at bounding box center [99, 551] width 36 height 22
type input "12000"
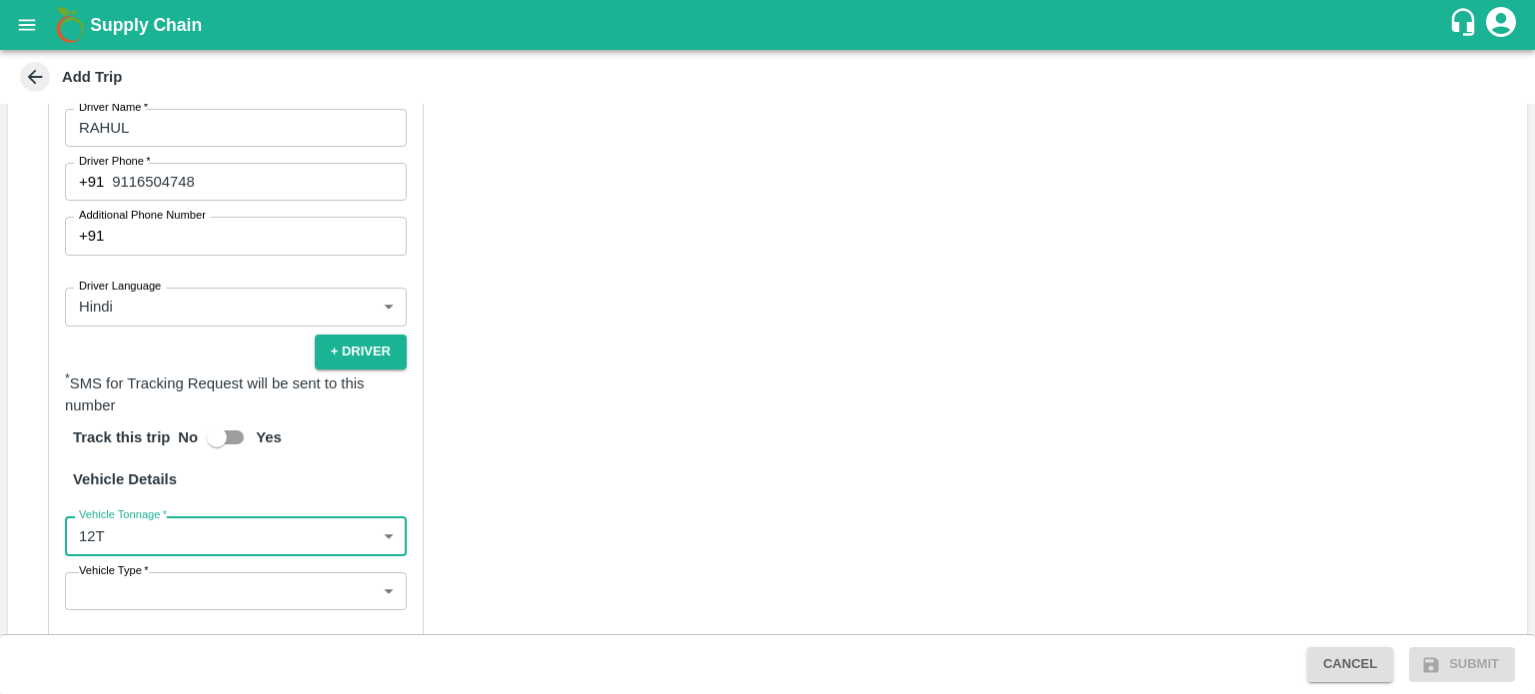
scroll to position [870, 0]
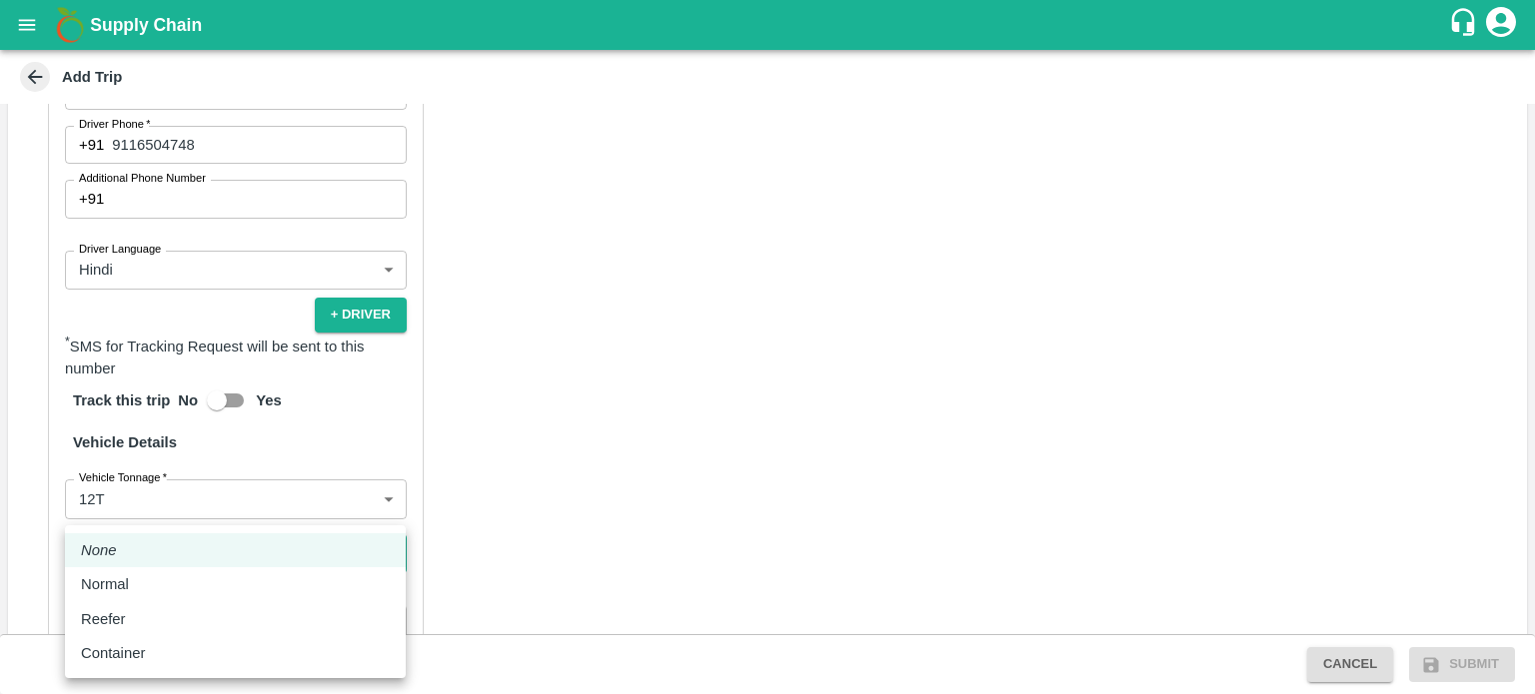
click at [145, 531] on body "Supply Chain Add Trip Trip Details Trip Type Material/Labor Movement 2 Trip Typ…" at bounding box center [767, 347] width 1535 height 694
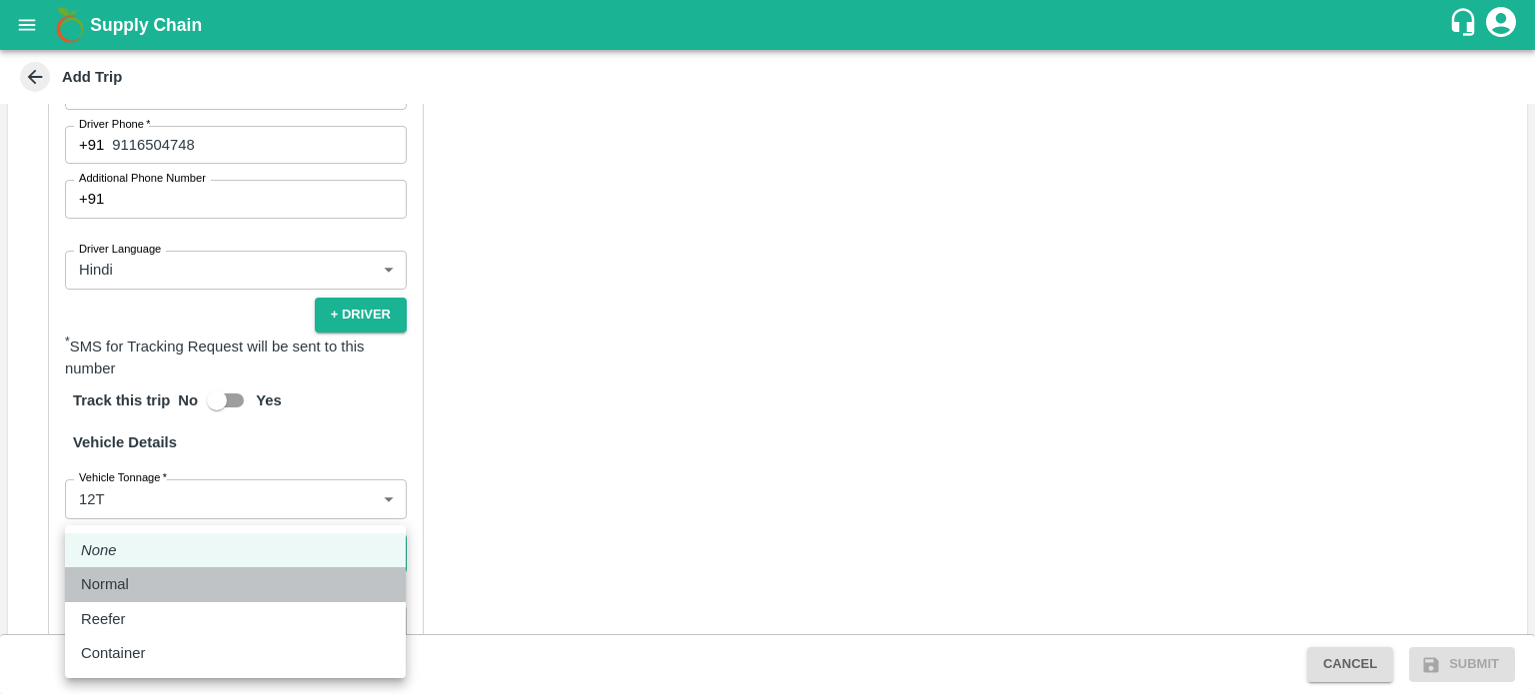
click at [124, 585] on p "Normal" at bounding box center [105, 585] width 48 height 22
type input "Normal"
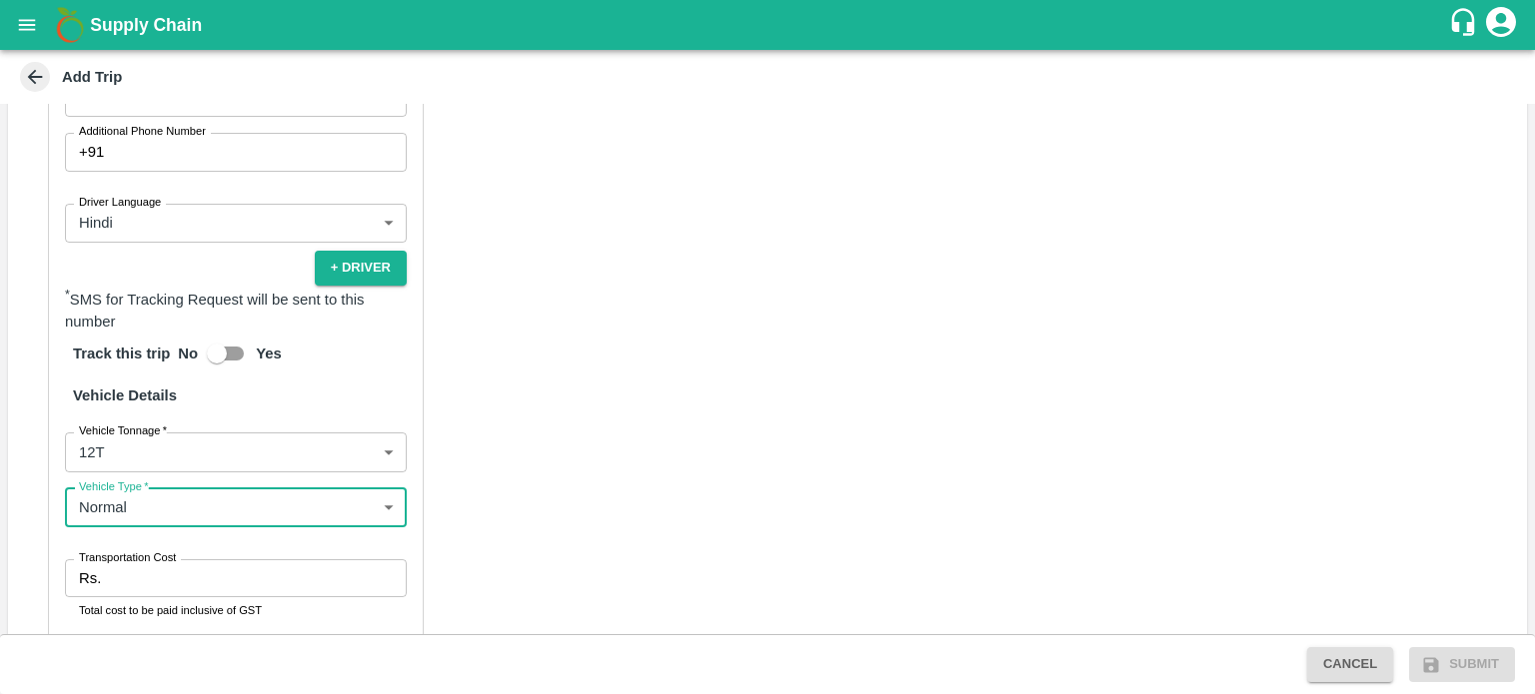
scroll to position [923, 0]
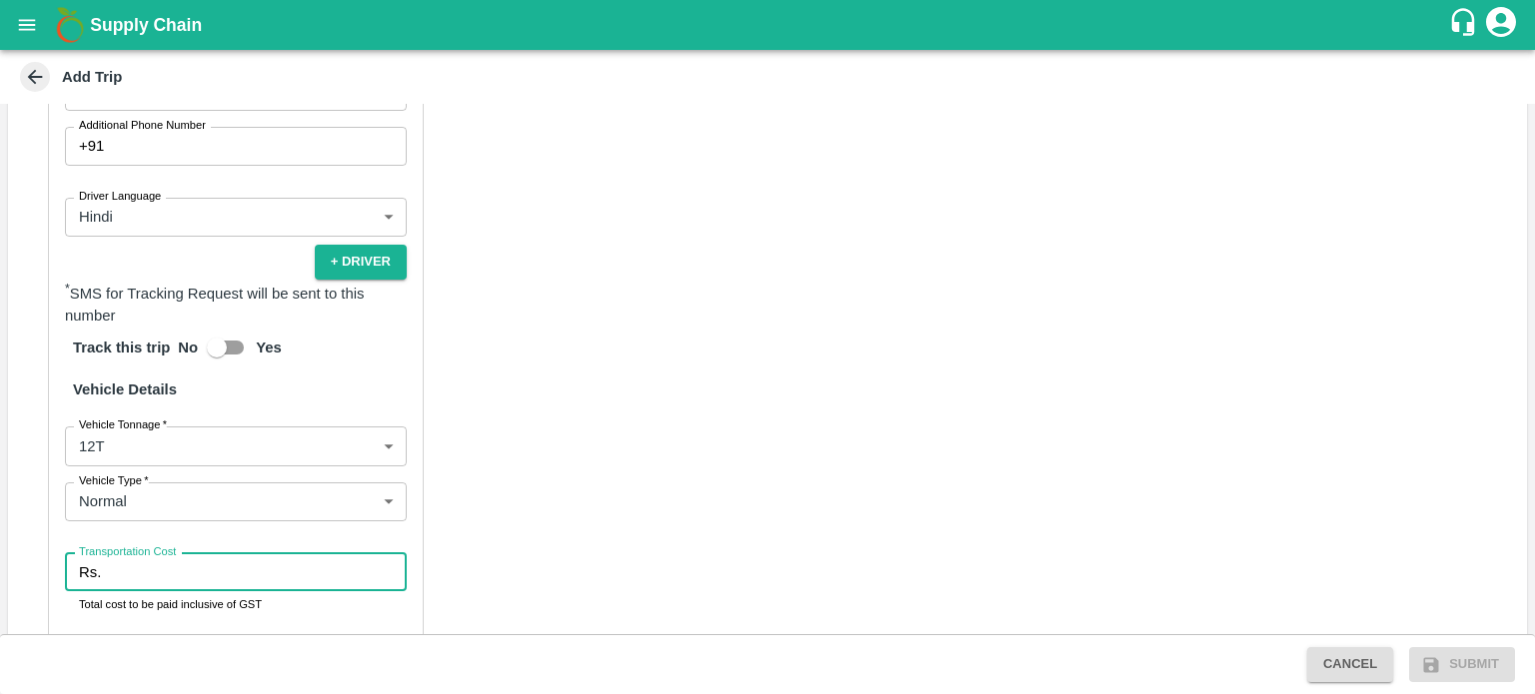
click at [208, 560] on input "Transportation Cost" at bounding box center [258, 573] width 298 height 38
type input "40000"
click at [321, 599] on div "Partner Details Partner   * Partner Add Transporter Driver 1 Details Driver Nam…" at bounding box center [236, 343] width 376 height 1045
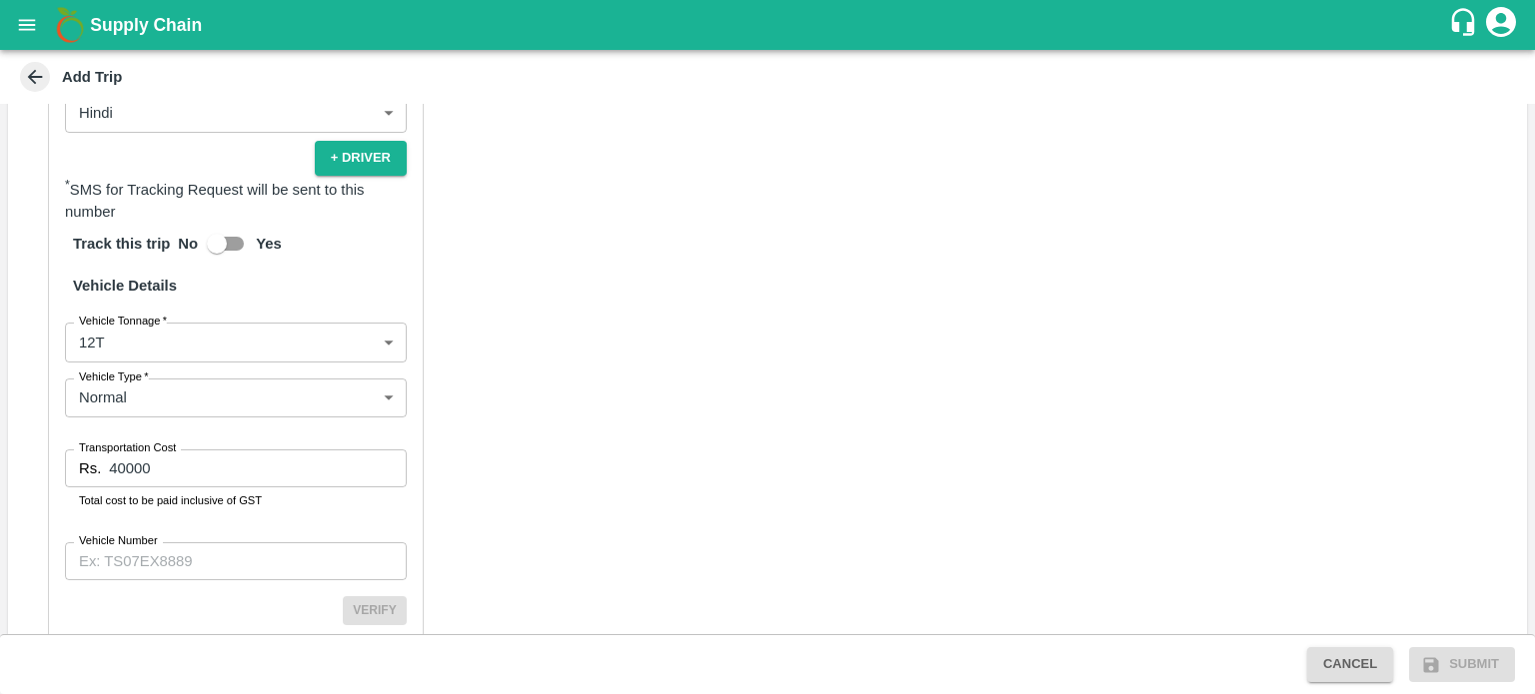
scroll to position [1030, 0]
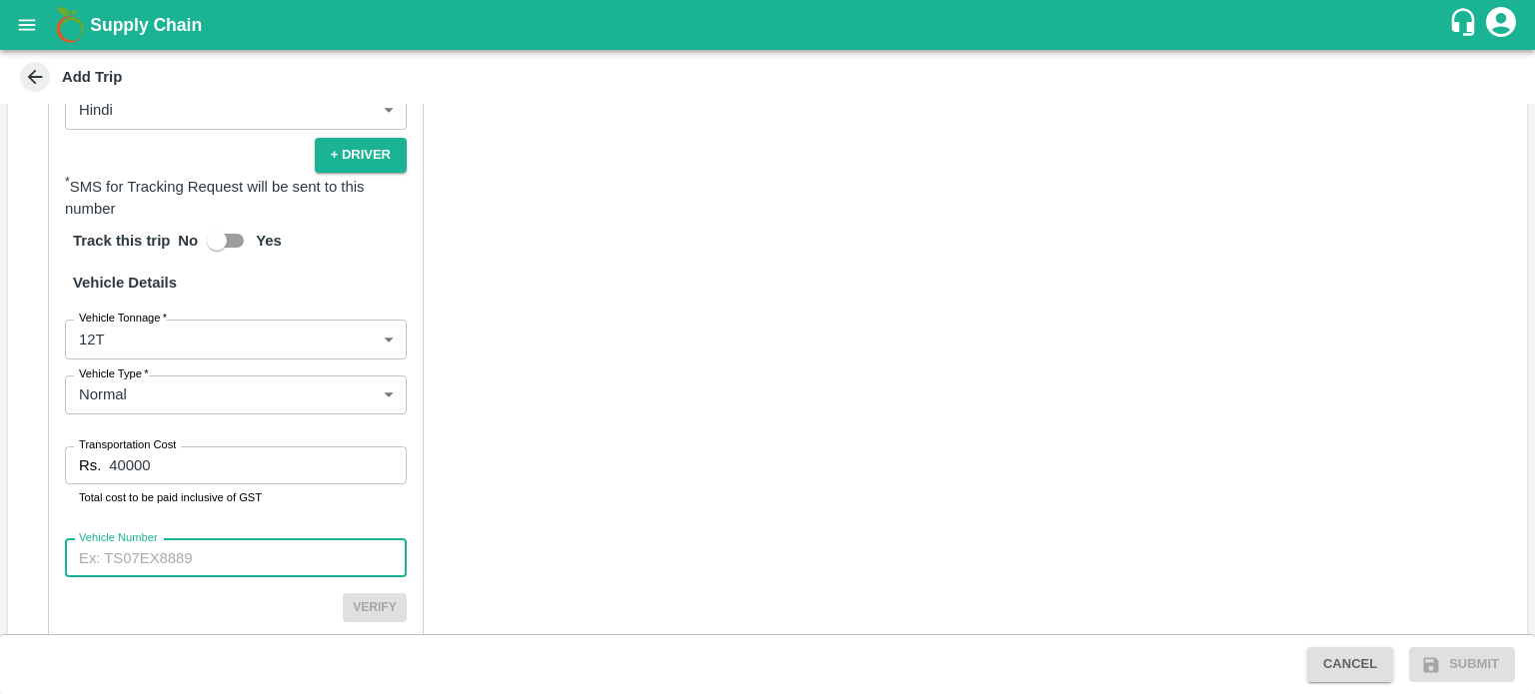
click at [200, 543] on input "Vehicle Number" at bounding box center [236, 559] width 342 height 38
type input "DD01Z9809"
click at [359, 593] on button "Verify" at bounding box center [375, 607] width 64 height 29
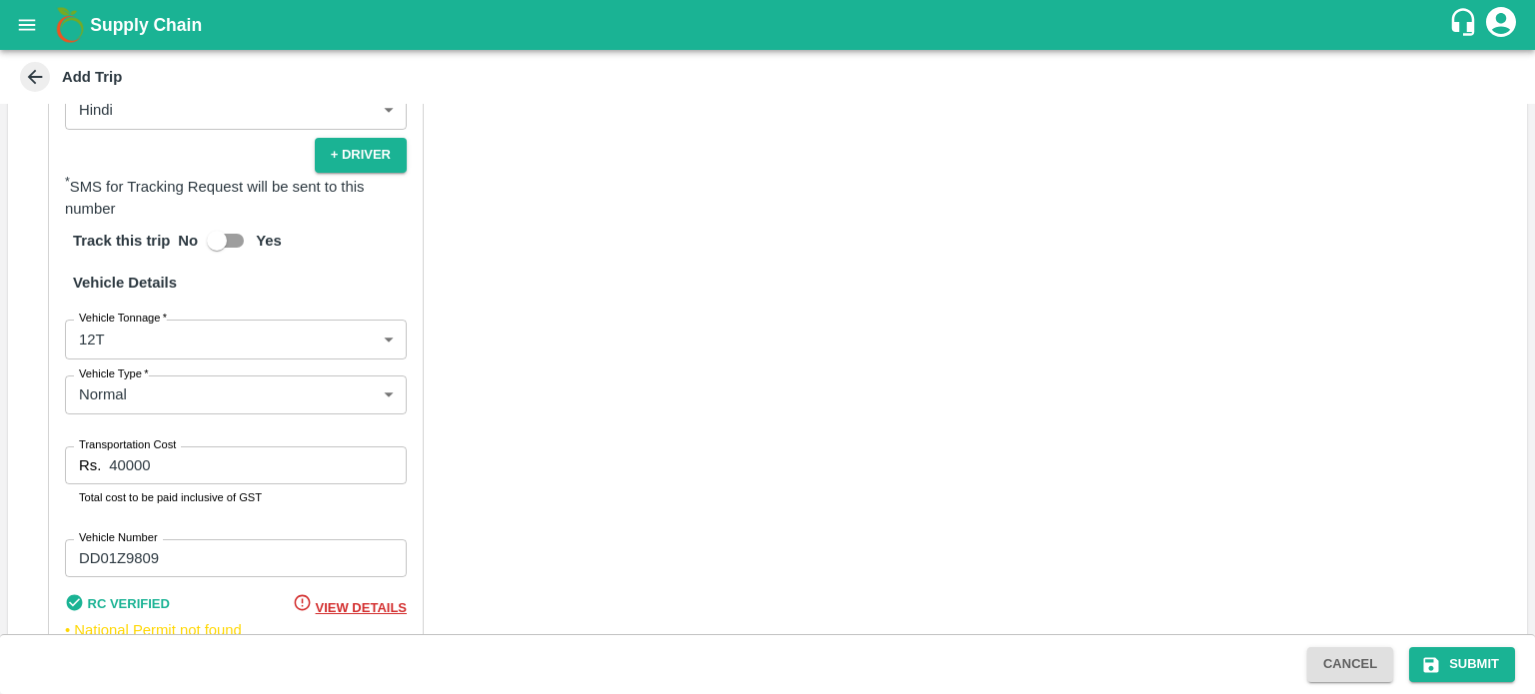
scroll to position [1185, 0]
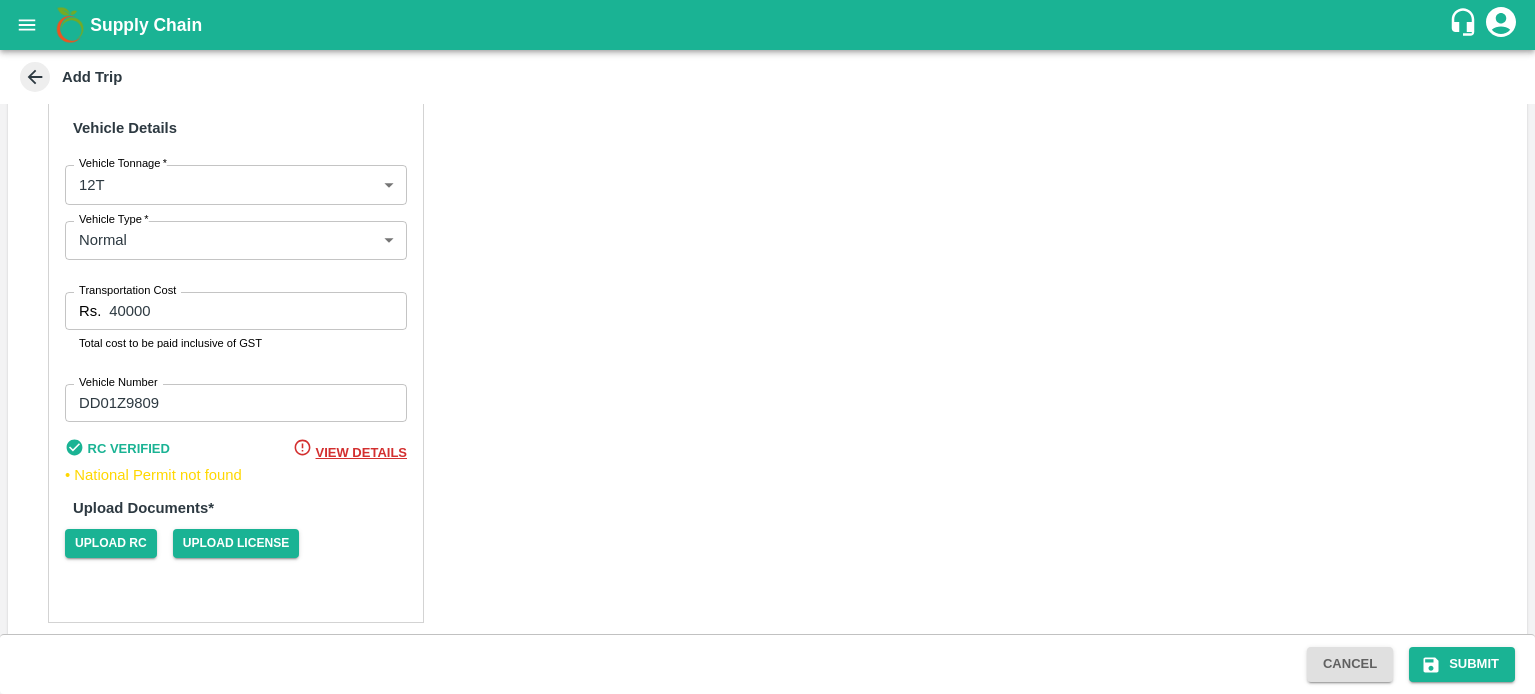
click at [377, 446] on span "View Details" at bounding box center [361, 453] width 91 height 15
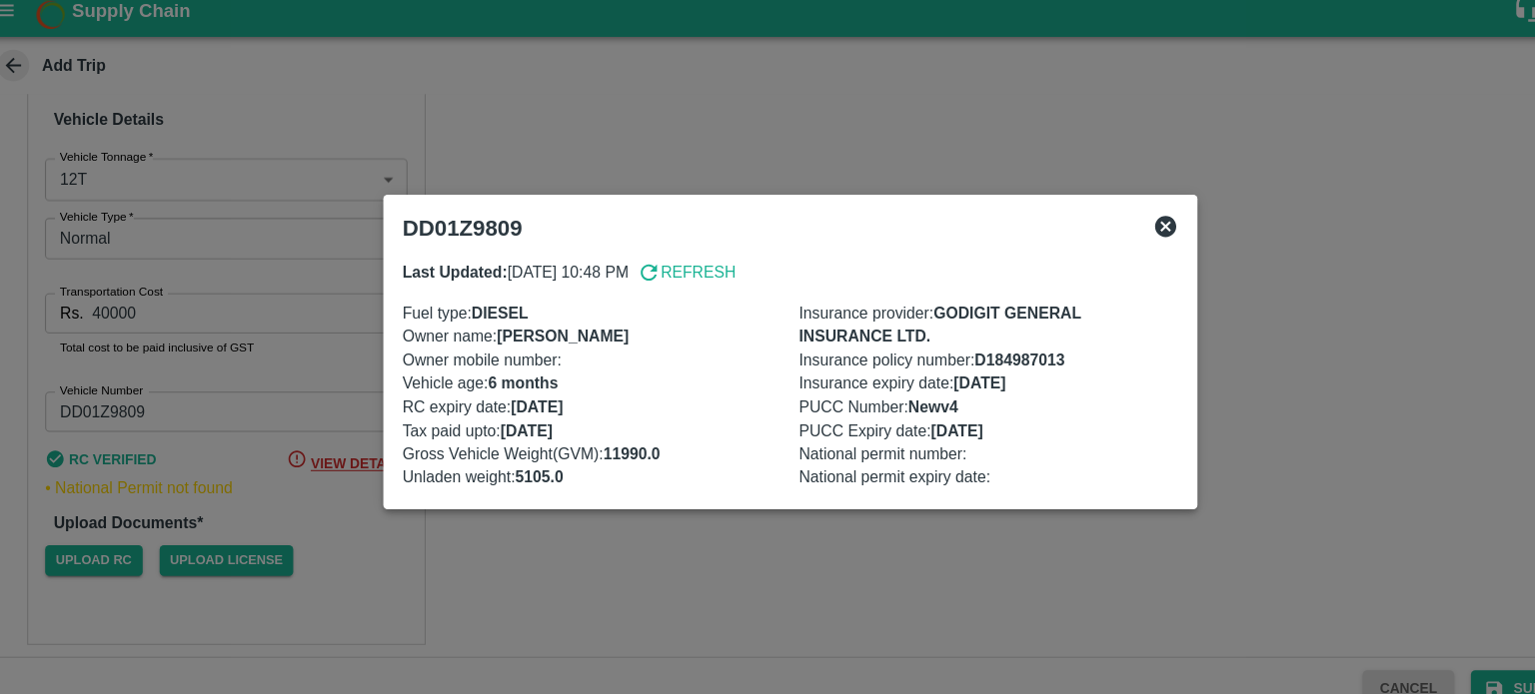
click at [1372, 184] on div at bounding box center [767, 347] width 1535 height 694
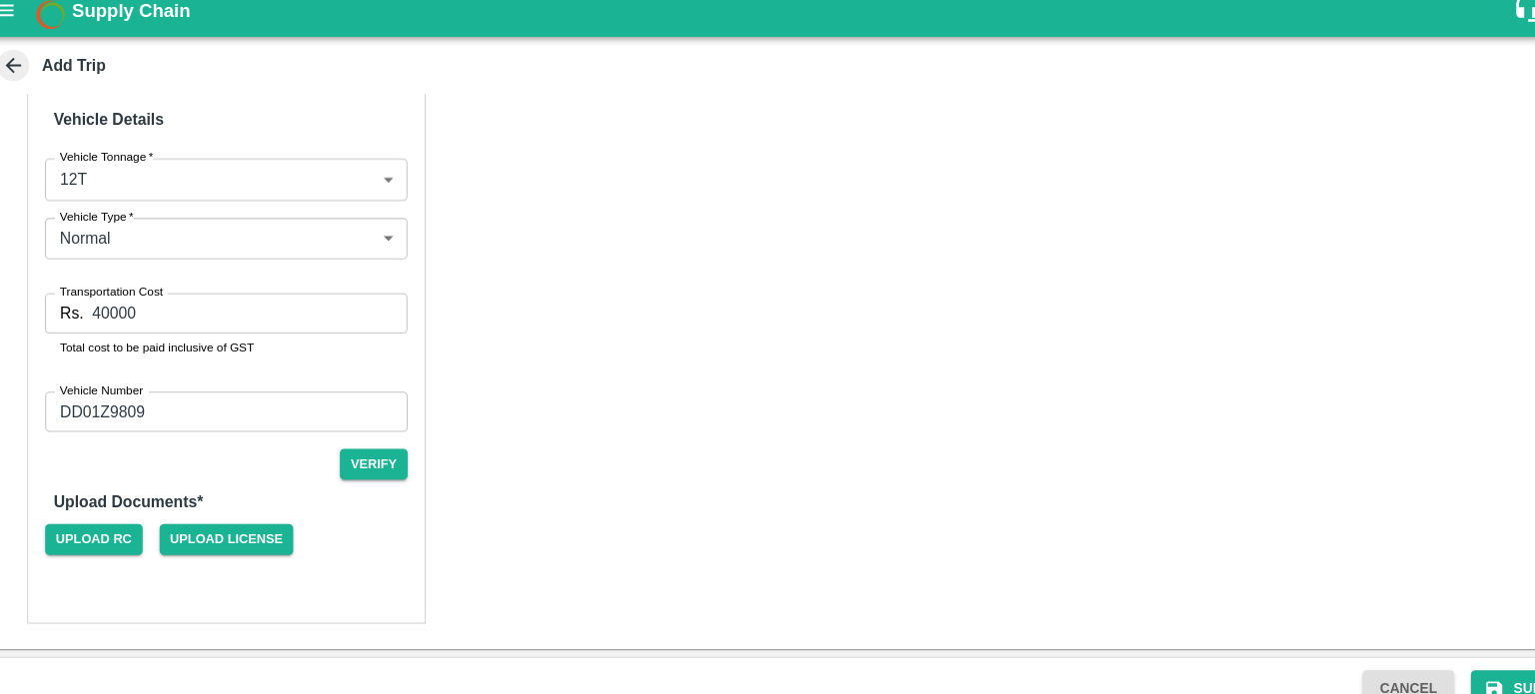
scroll to position [1167, 0]
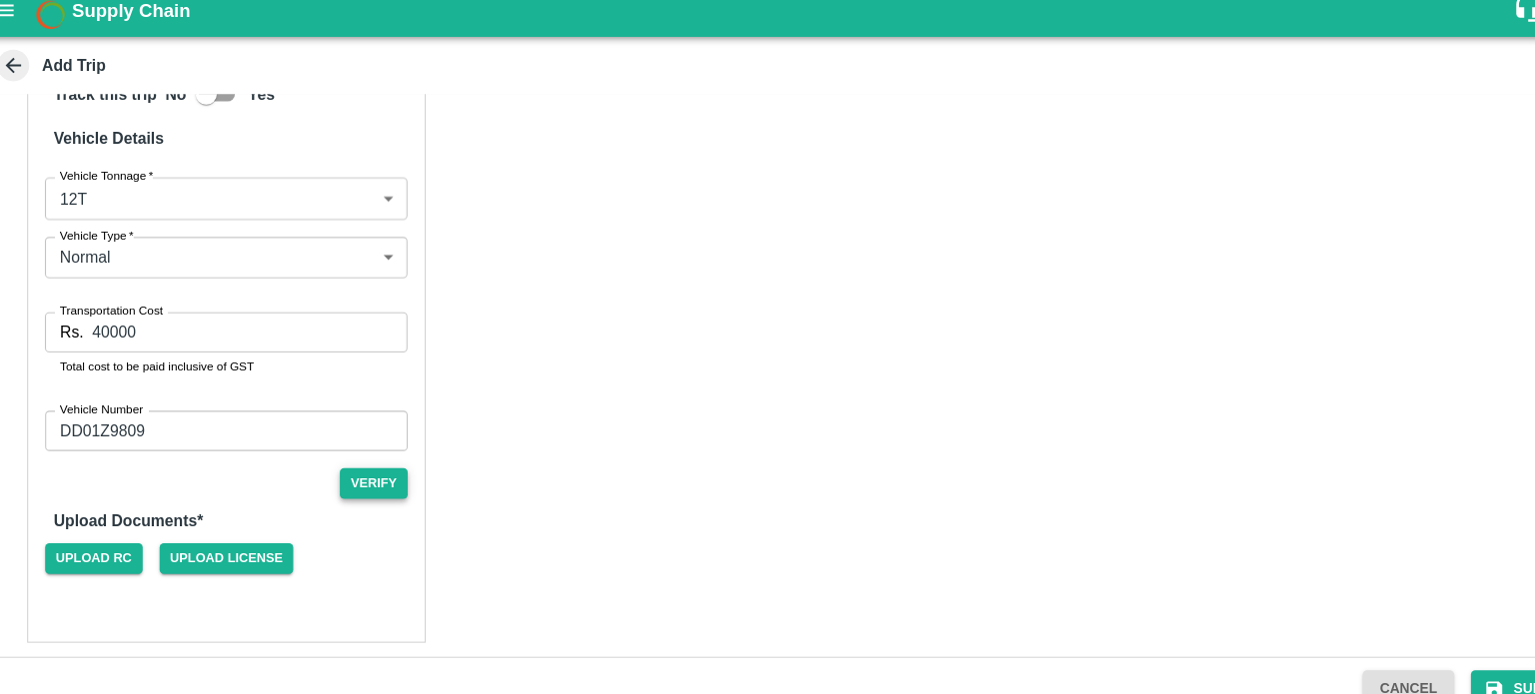
click at [379, 459] on button "Verify" at bounding box center [375, 471] width 64 height 29
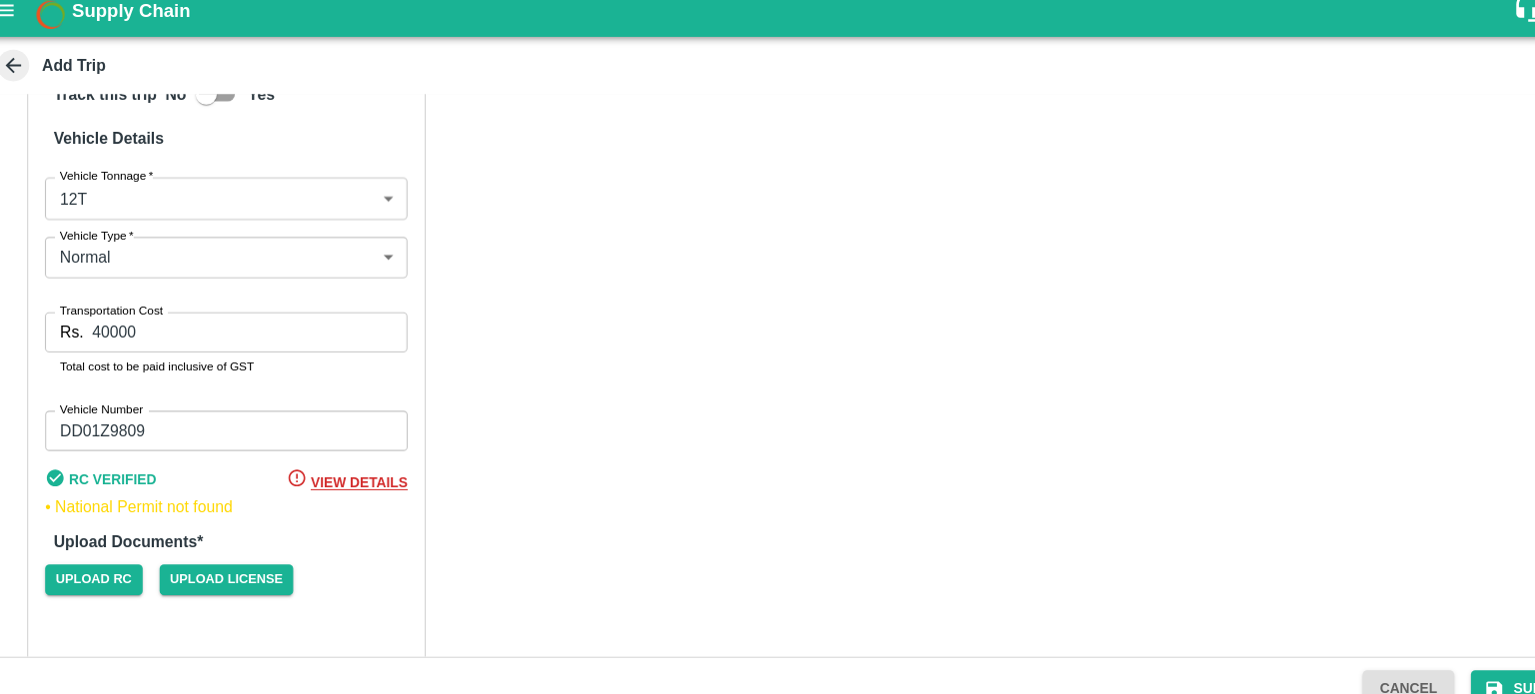
click at [372, 464] on span "View Details" at bounding box center [361, 471] width 91 height 15
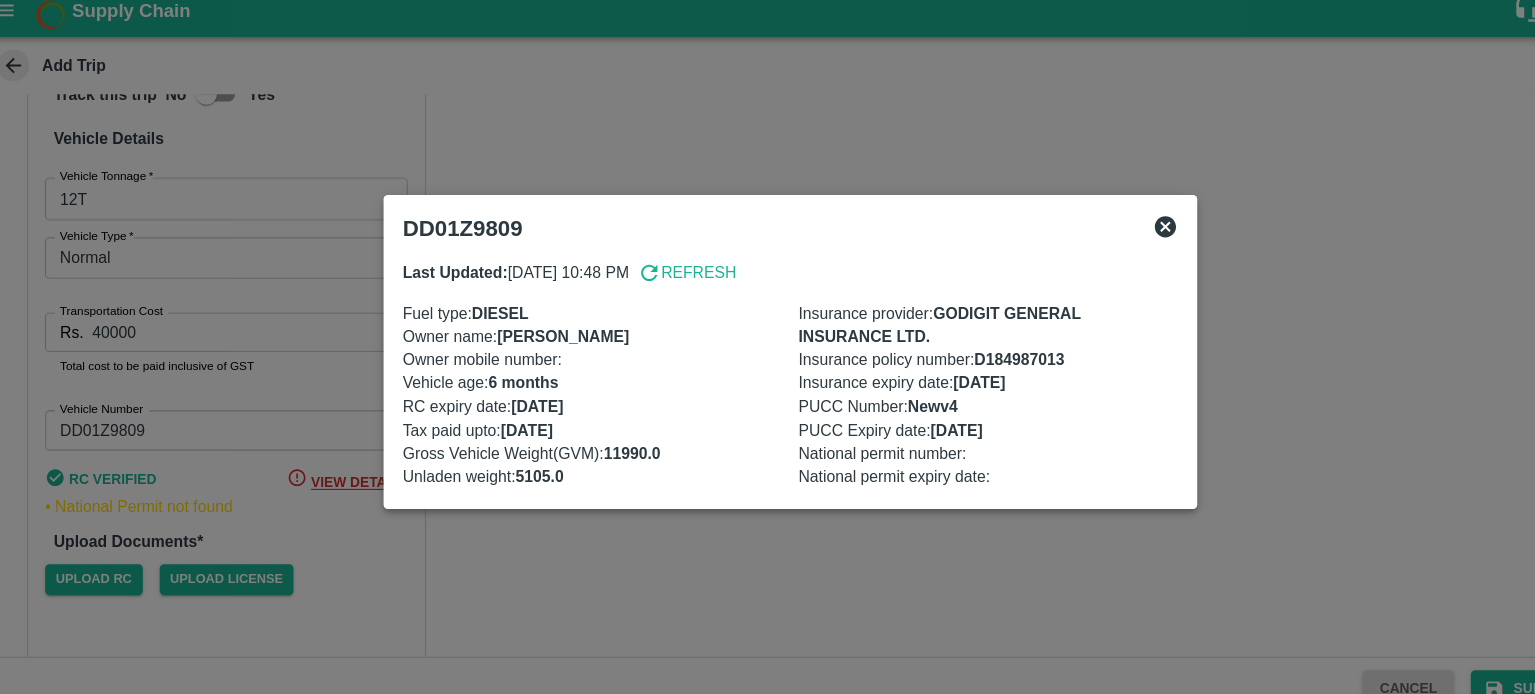
click at [272, 442] on div at bounding box center [767, 347] width 1535 height 694
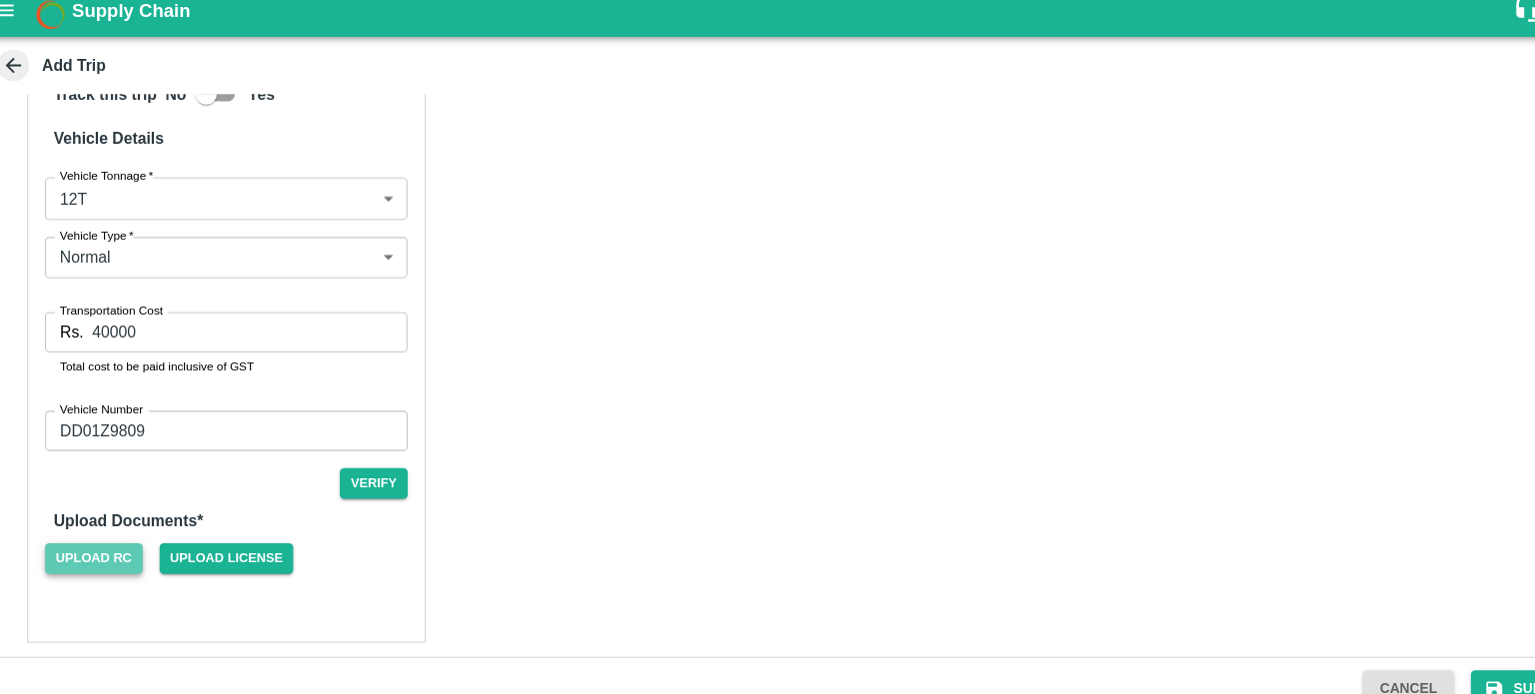
click at [111, 528] on span "Upload RC" at bounding box center [111, 542] width 92 height 29
click at [0, 0] on input "Upload RC" at bounding box center [0, 0] width 0 height 0
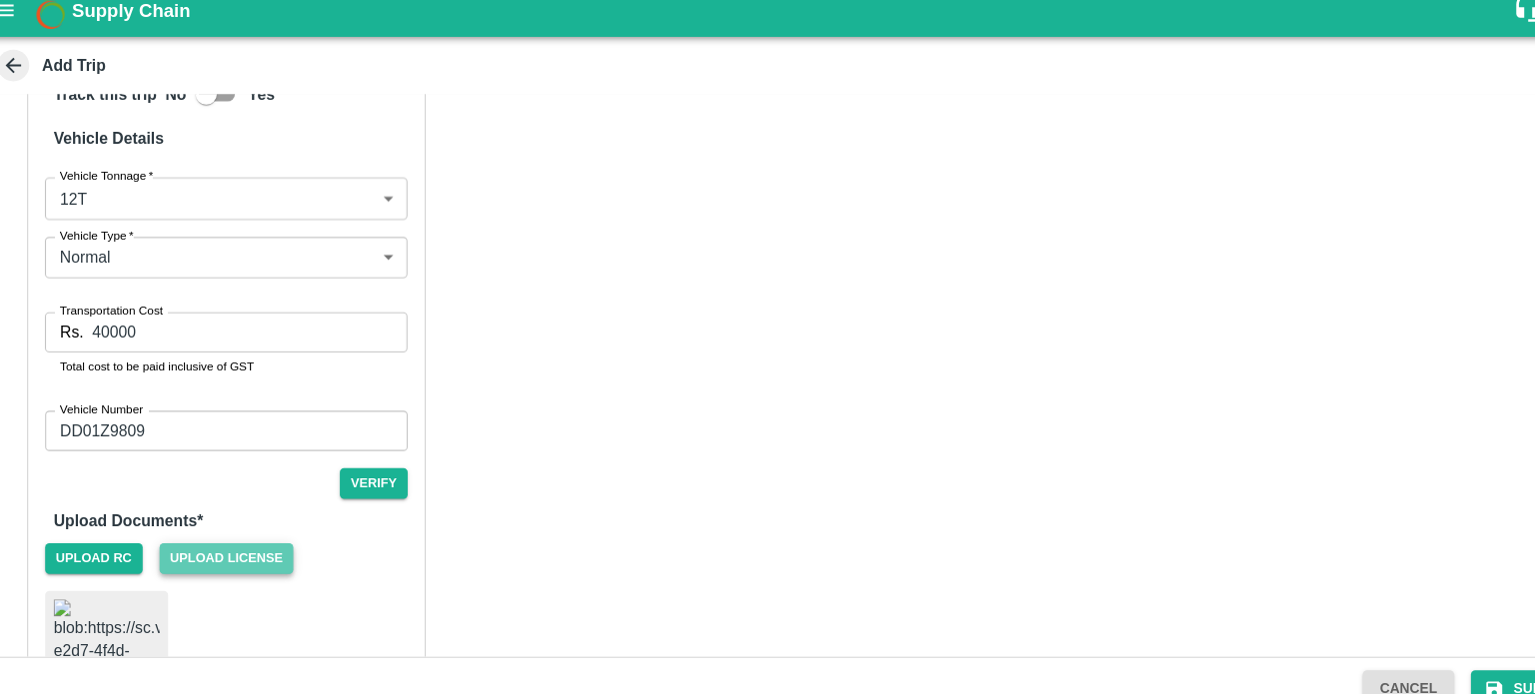
click at [235, 528] on span "Upload License" at bounding box center [236, 542] width 127 height 29
click at [0, 0] on input "Upload License" at bounding box center [0, 0] width 0 height 0
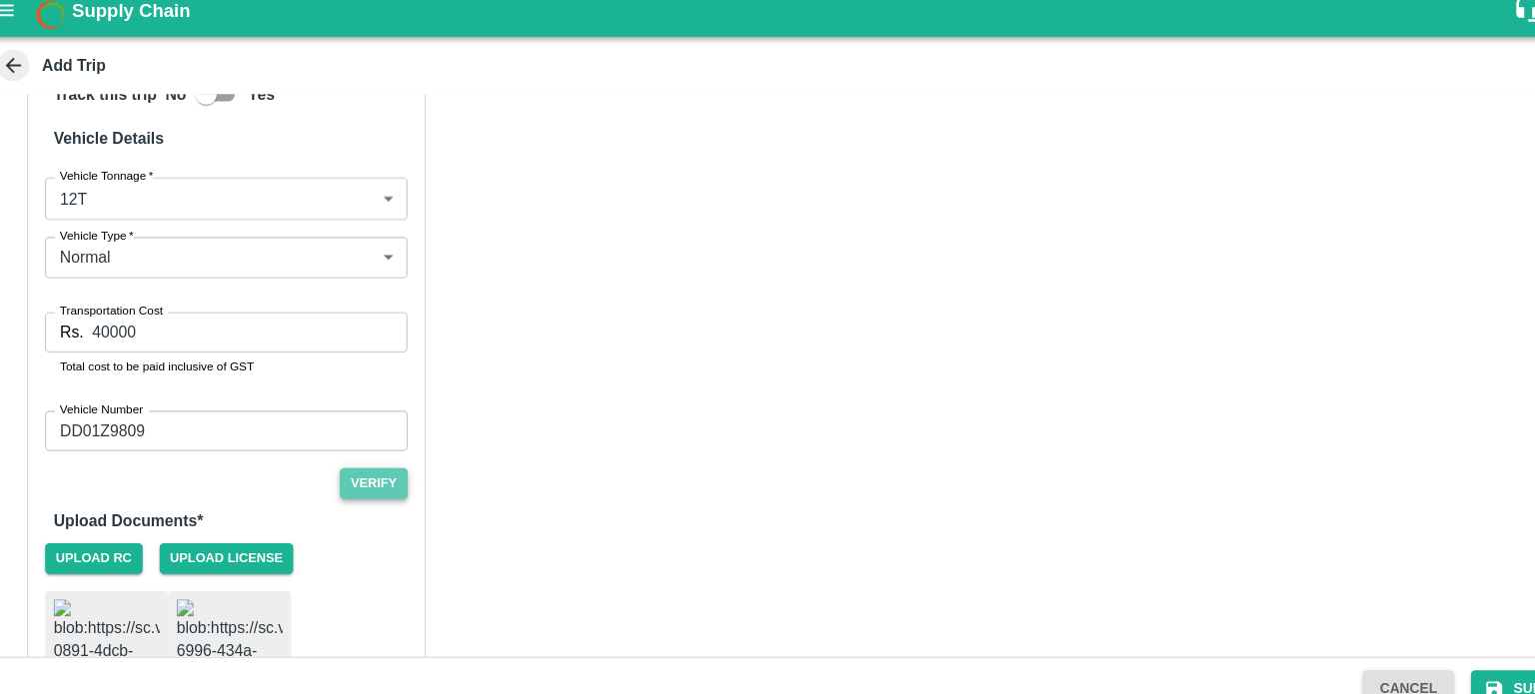
click at [379, 457] on button "Verify" at bounding box center [375, 471] width 64 height 29
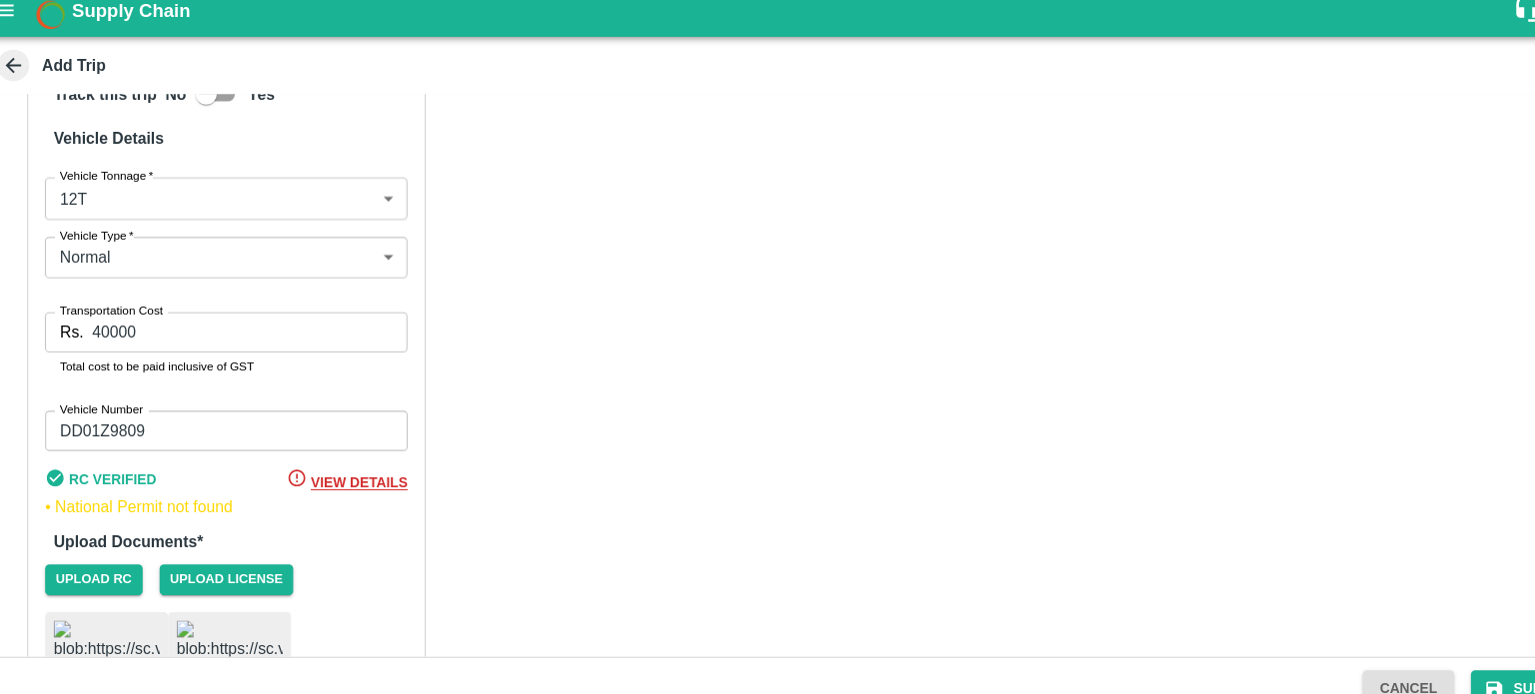
click at [700, 483] on div "Partner Details Partner   * Partner Add Transporter Driver 1 Details Driver Nam…" at bounding box center [767, 179] width 1519 height 1252
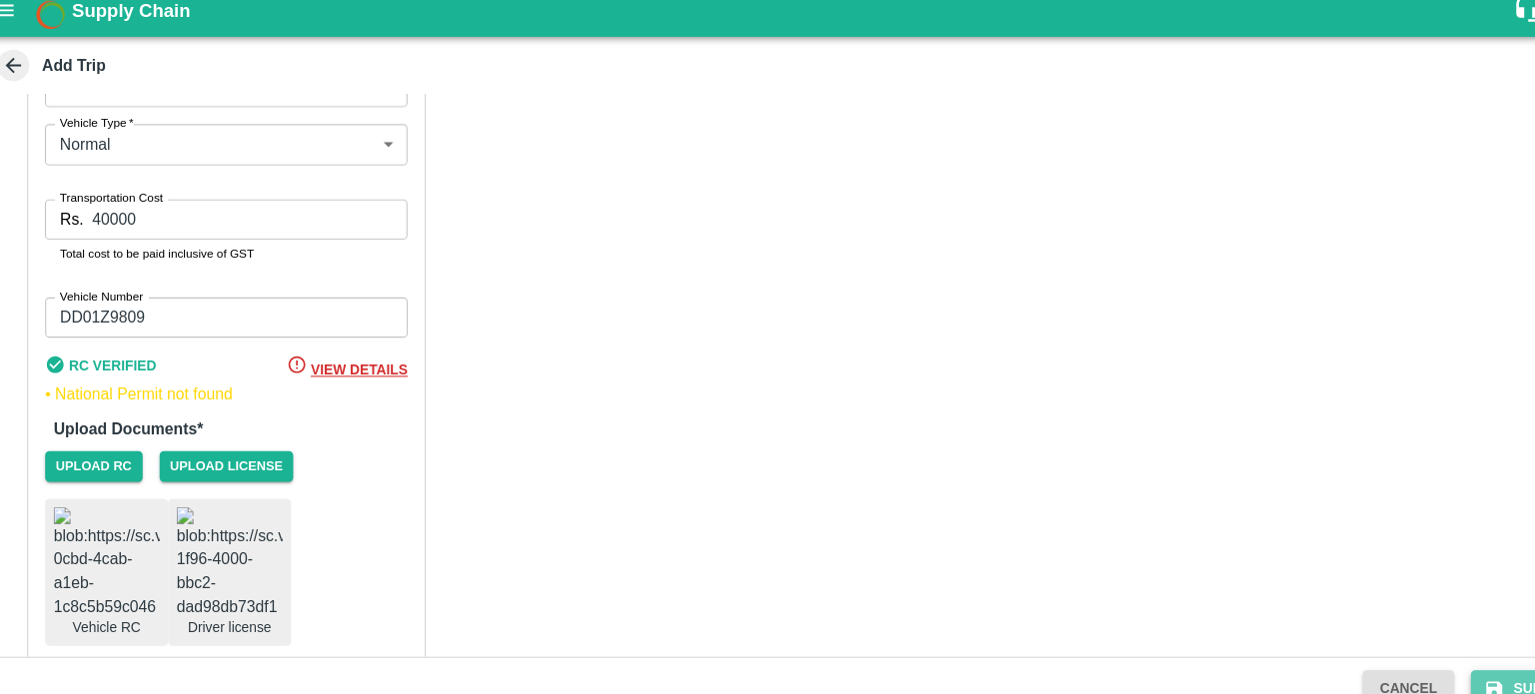
click at [1441, 653] on button "Submit" at bounding box center [1462, 664] width 106 height 35
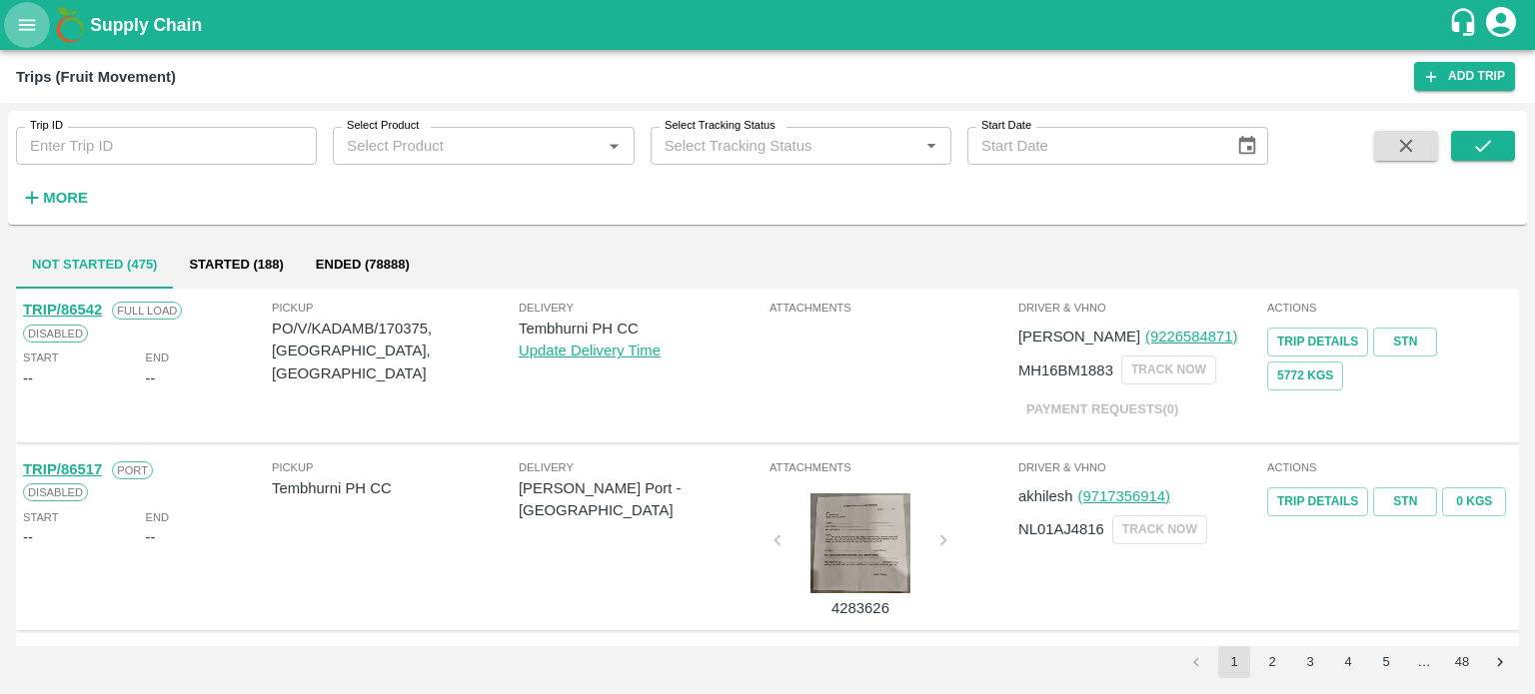
click at [35, 42] on button "open drawer" at bounding box center [27, 25] width 46 height 46
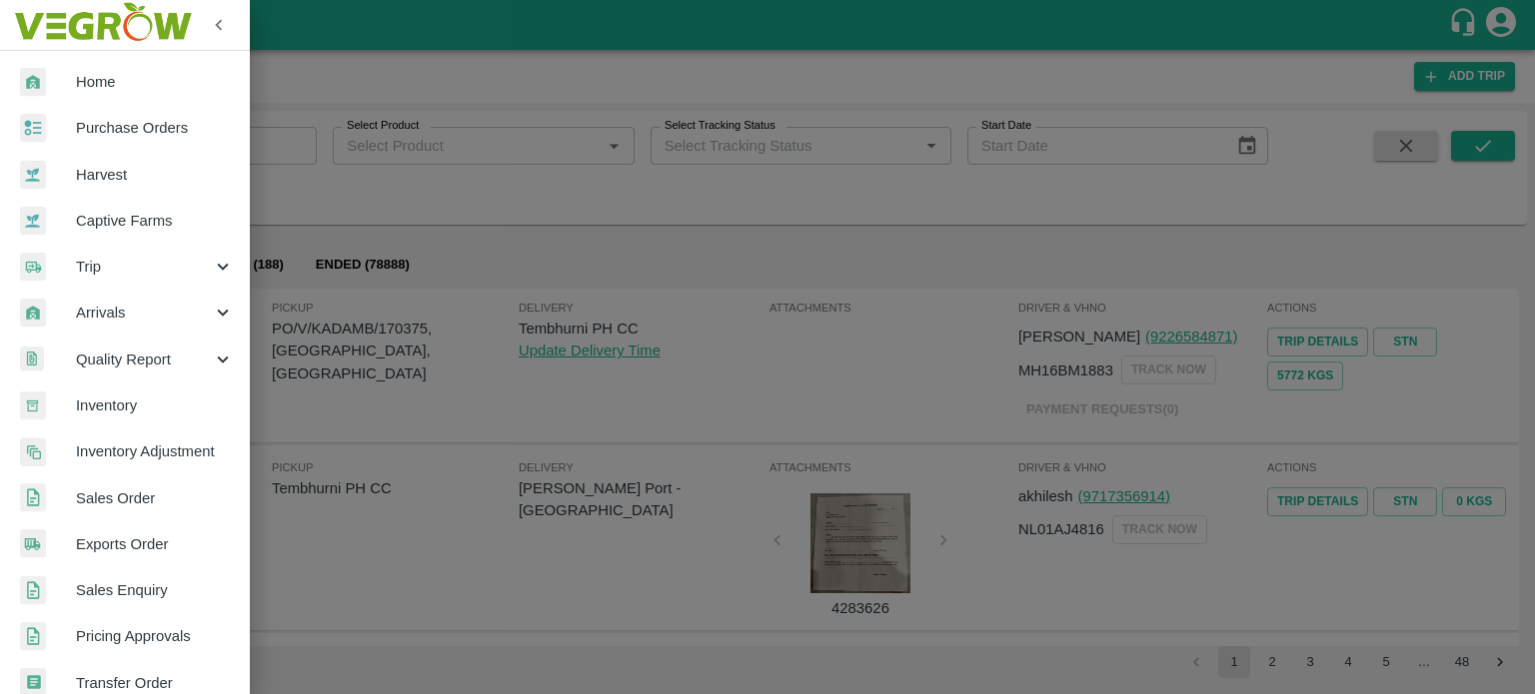
click at [86, 249] on div "Trip" at bounding box center [125, 267] width 250 height 46
click at [130, 353] on span "Material Movement" at bounding box center [163, 360] width 142 height 22
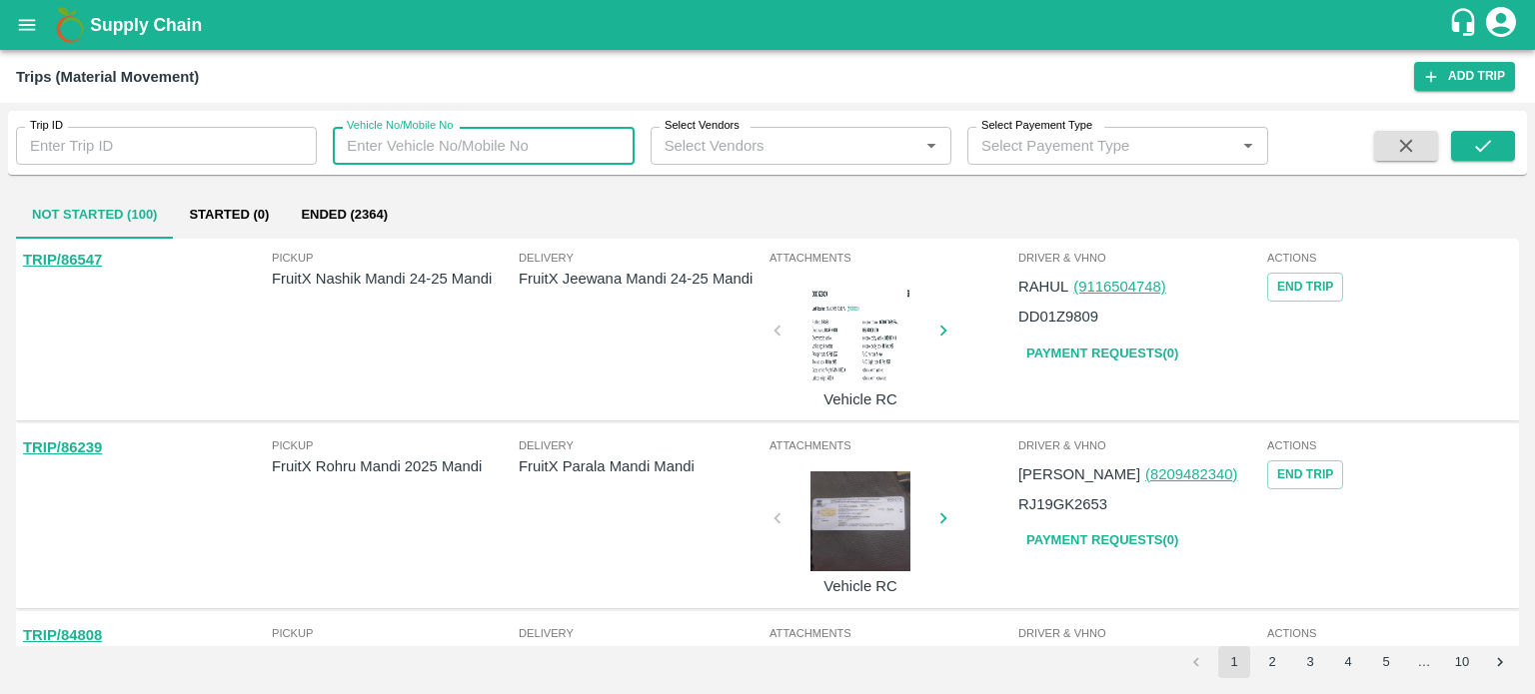
click at [396, 152] on input "Vehicle No/Mobile No" at bounding box center [483, 146] width 301 height 38
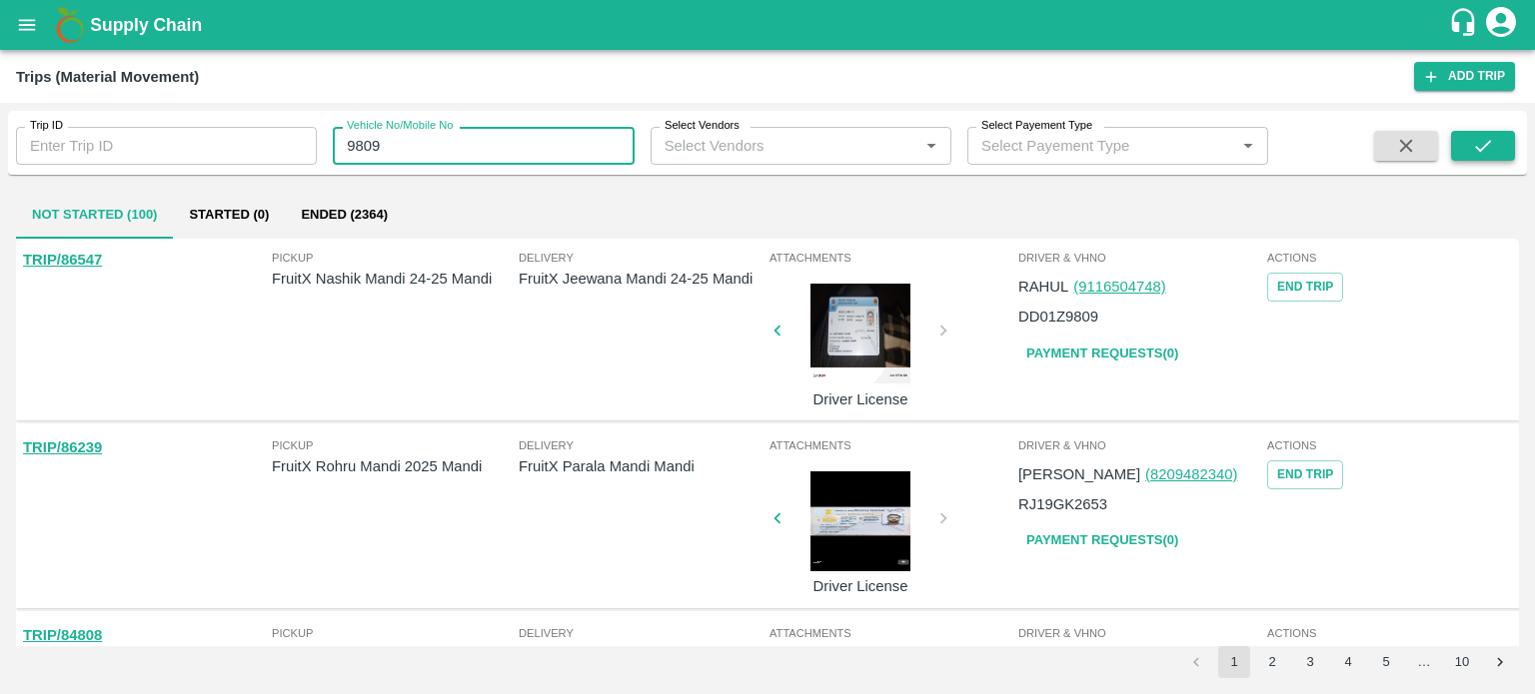
type input "9809"
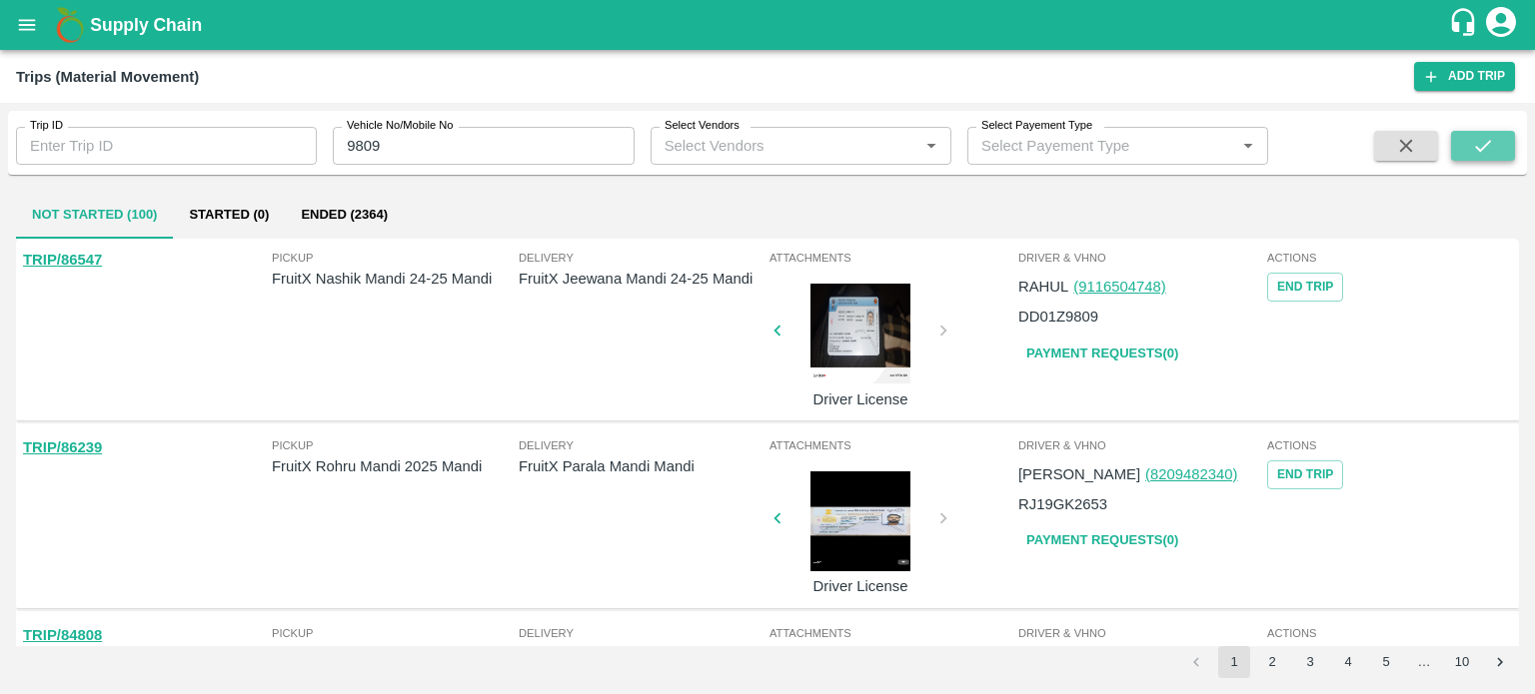
click at [1487, 137] on icon "submit" at bounding box center [1483, 146] width 22 height 22
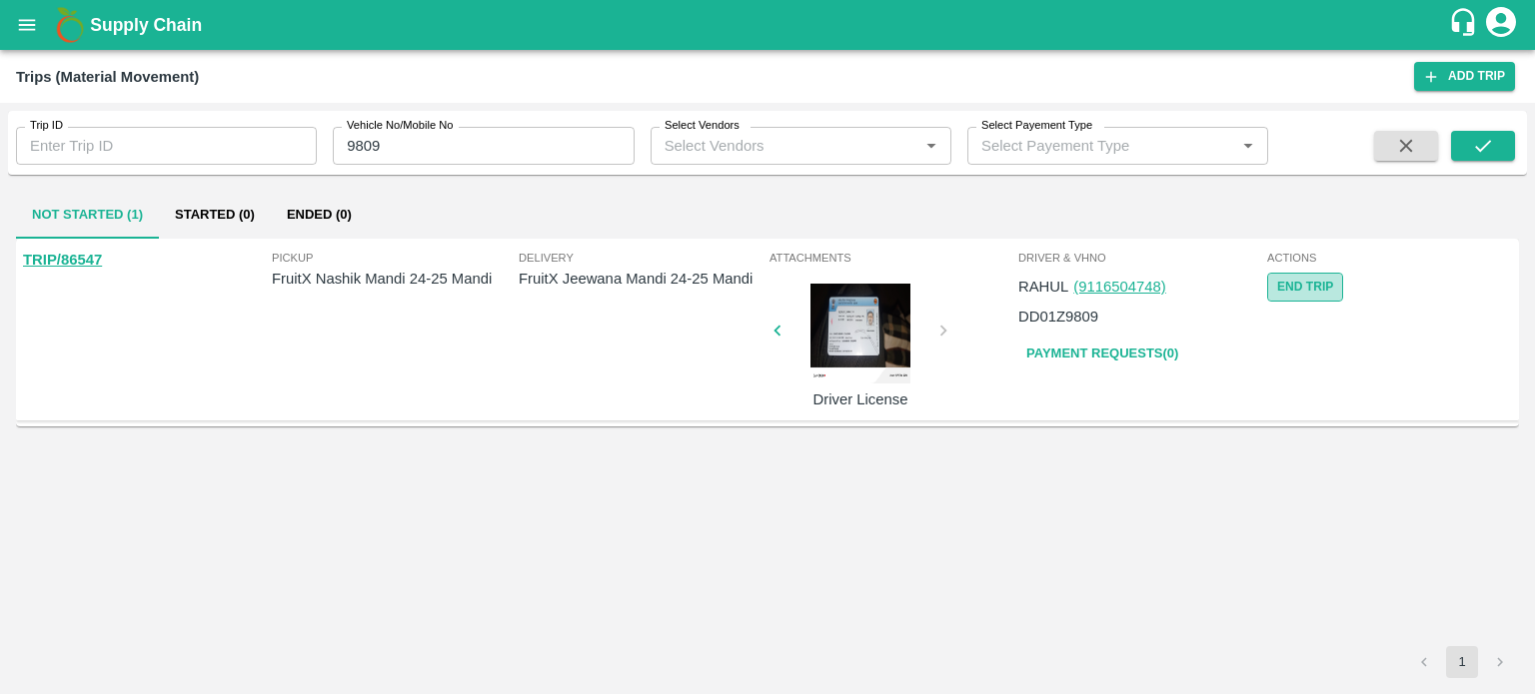
click at [1295, 294] on button "End Trip" at bounding box center [1305, 287] width 76 height 29
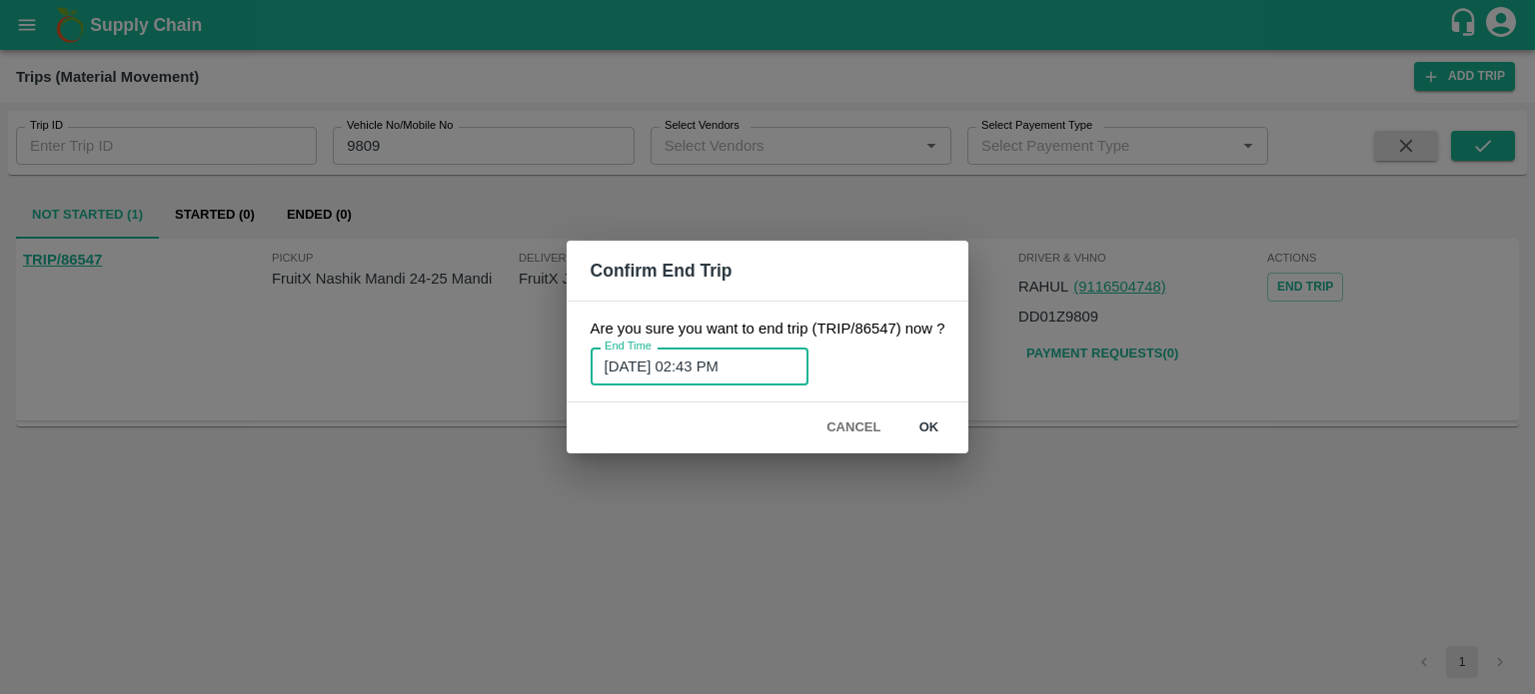
click at [756, 368] on input "20/08/2025 02:43 PM" at bounding box center [692, 367] width 204 height 38
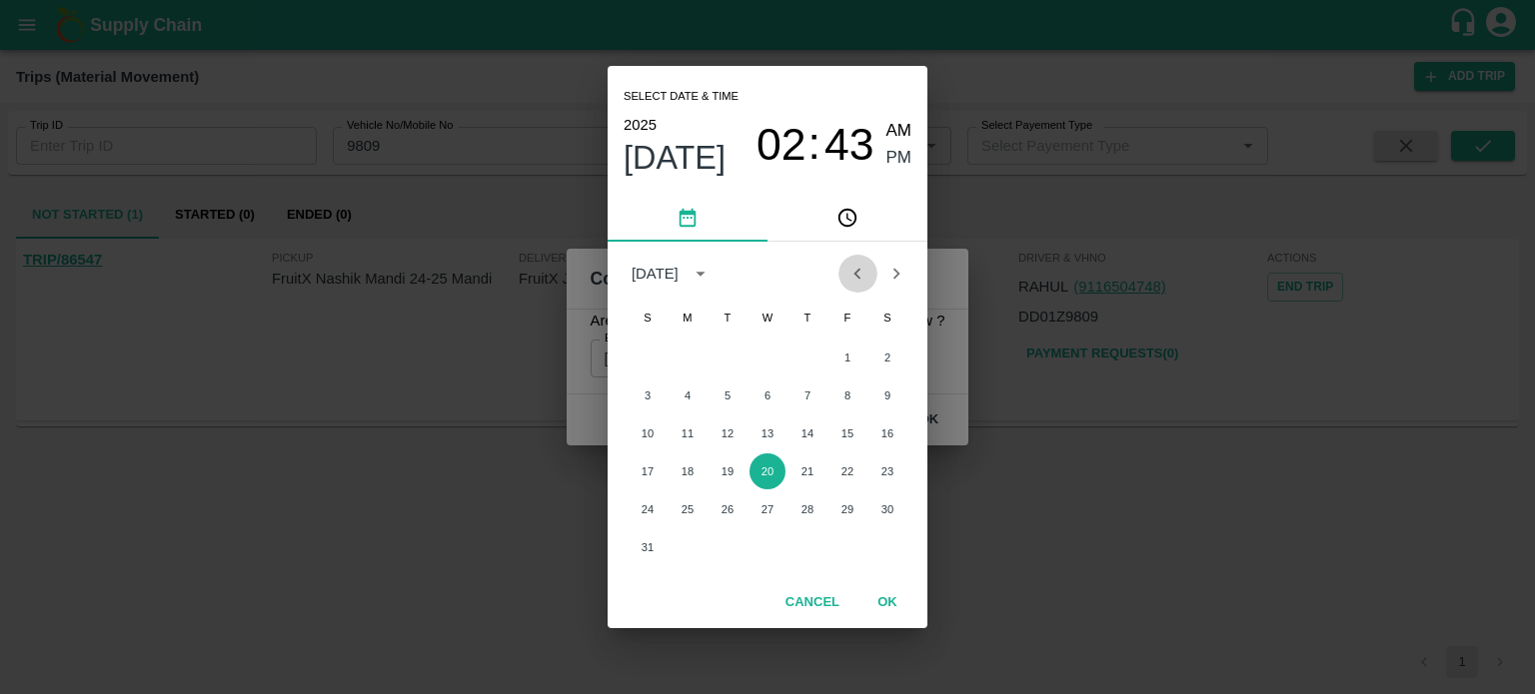
click at [851, 277] on icon "Previous month" at bounding box center [857, 274] width 22 height 22
click at [643, 512] on button "27" at bounding box center [647, 510] width 36 height 36
type input "27/07/2025 02:43 PM"
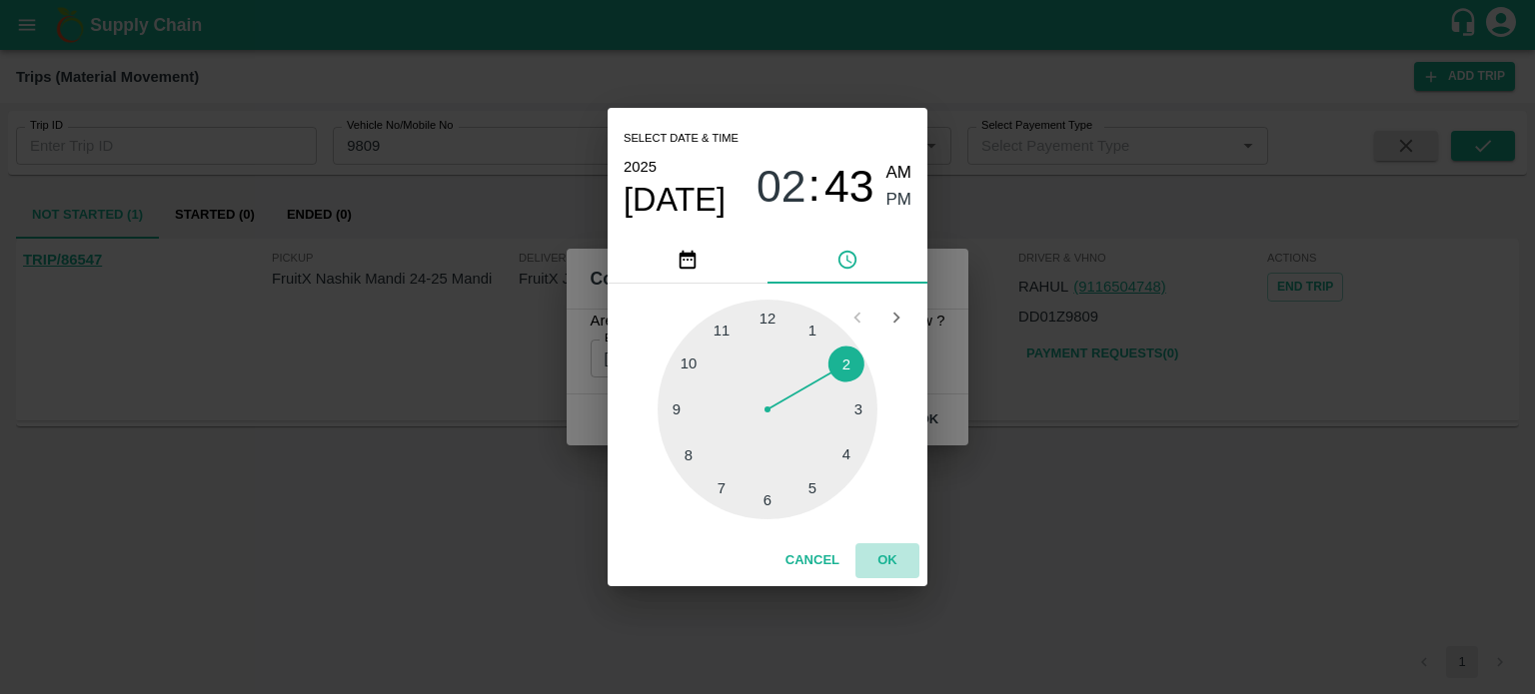
click at [879, 560] on button "OK" at bounding box center [887, 561] width 64 height 35
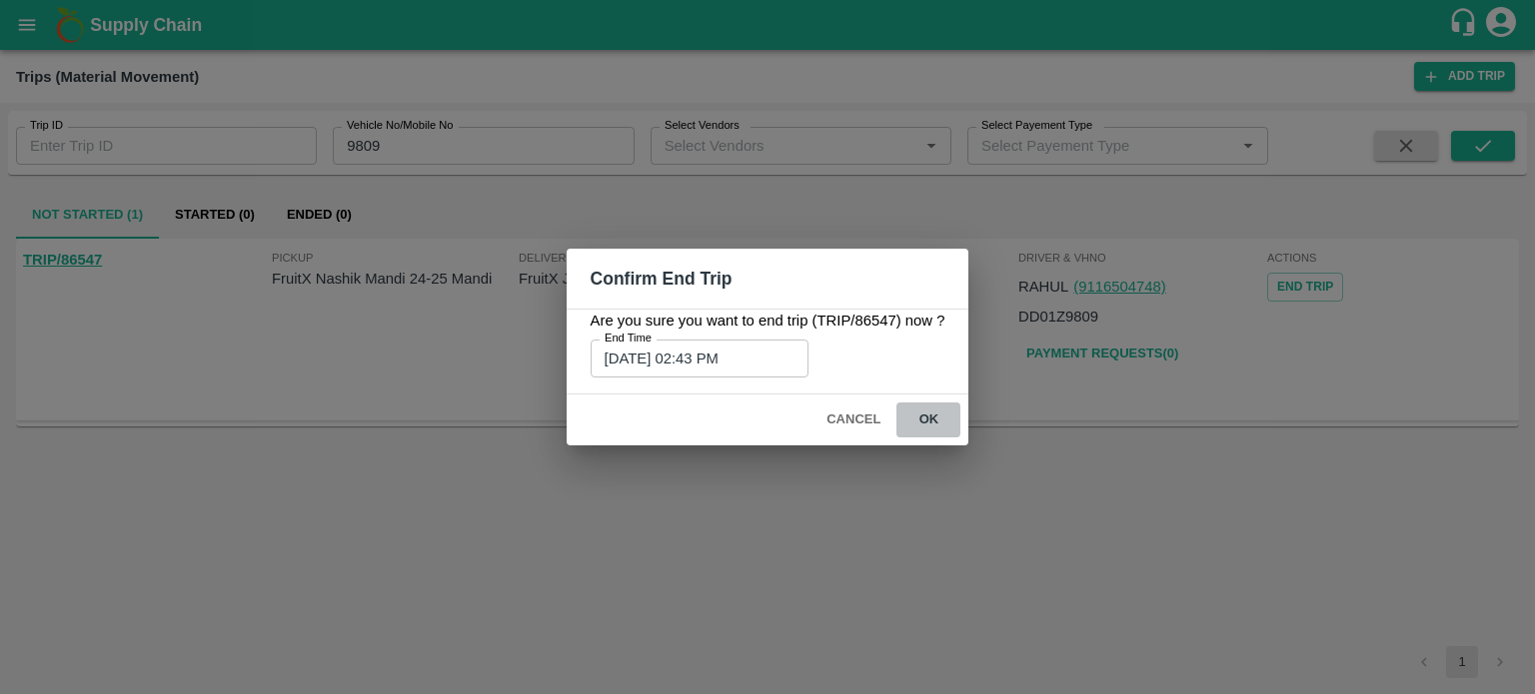
click at [922, 422] on button "ok" at bounding box center [928, 420] width 64 height 35
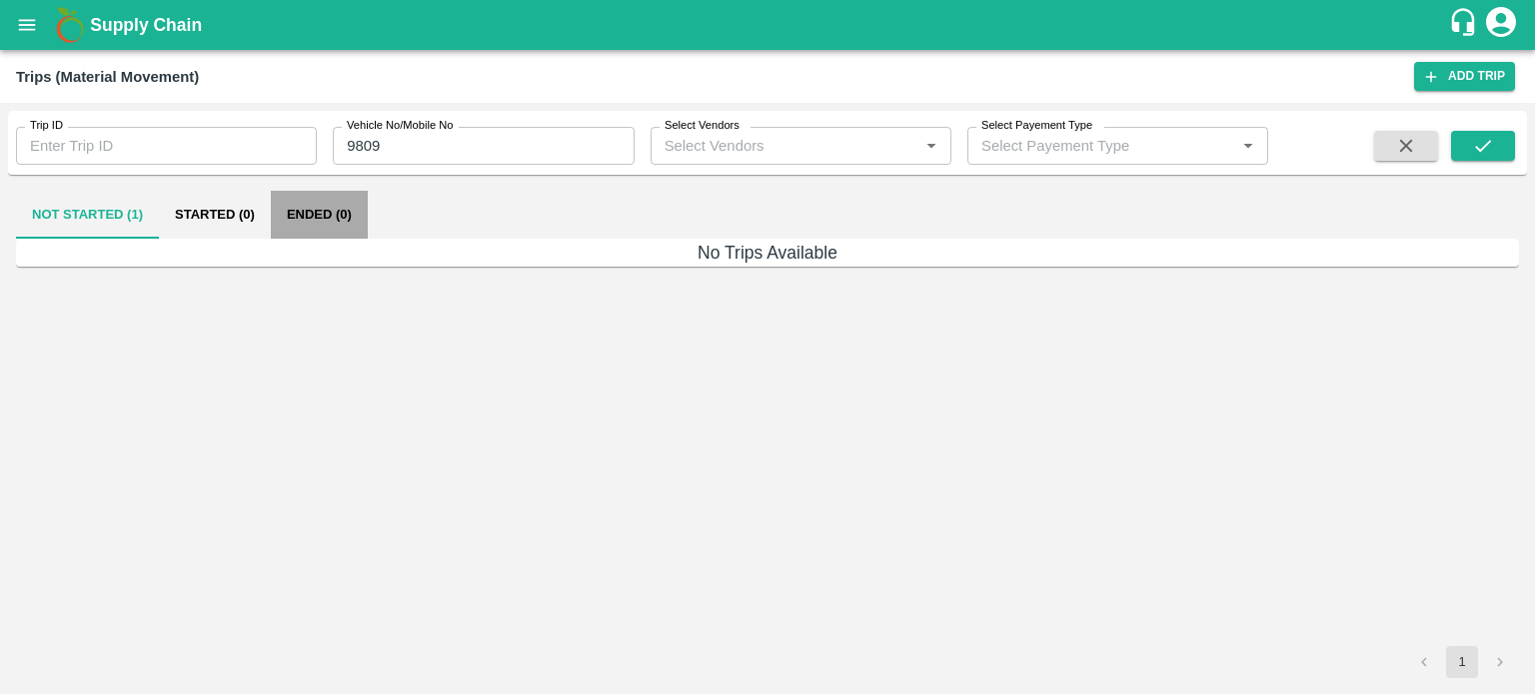
click at [309, 234] on button "Ended (0)" at bounding box center [319, 215] width 97 height 48
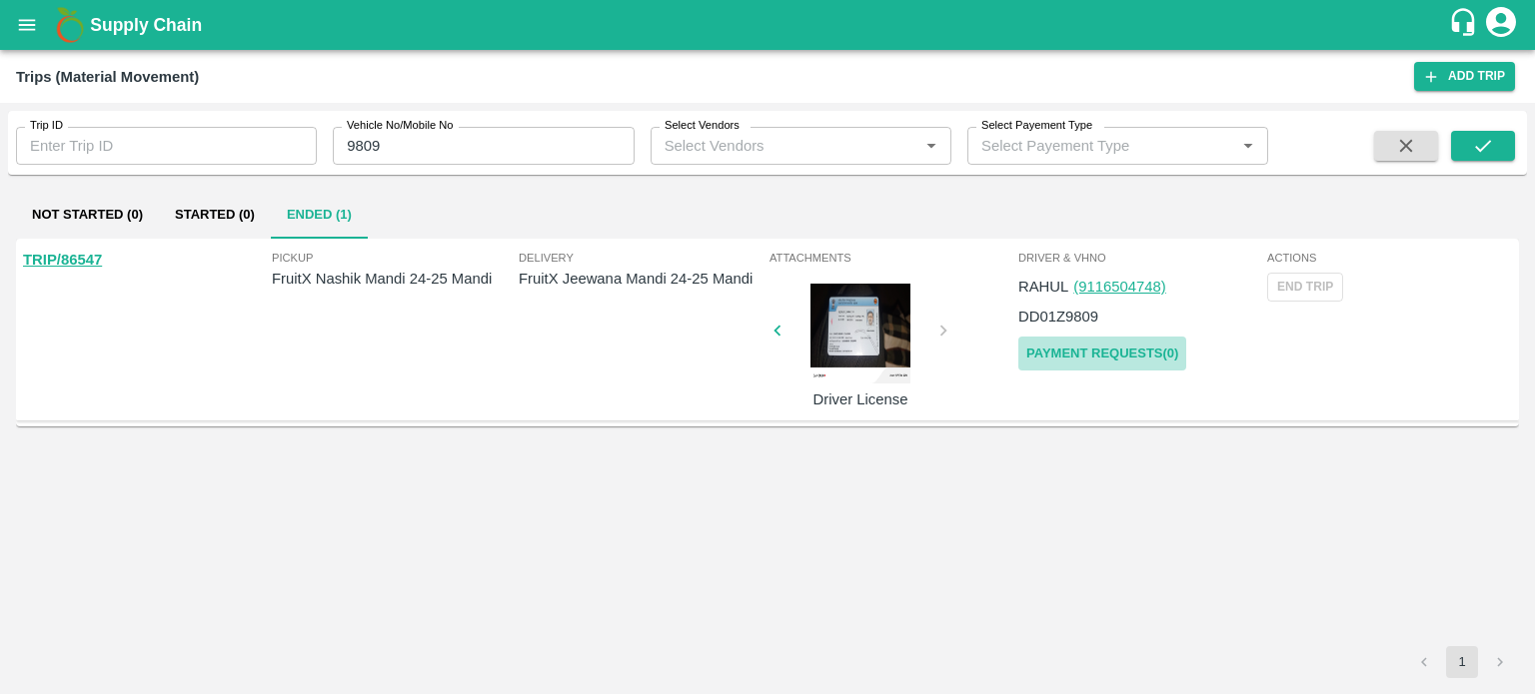
click at [1100, 346] on link "Payment Requests( 0 )" at bounding box center [1102, 354] width 168 height 35
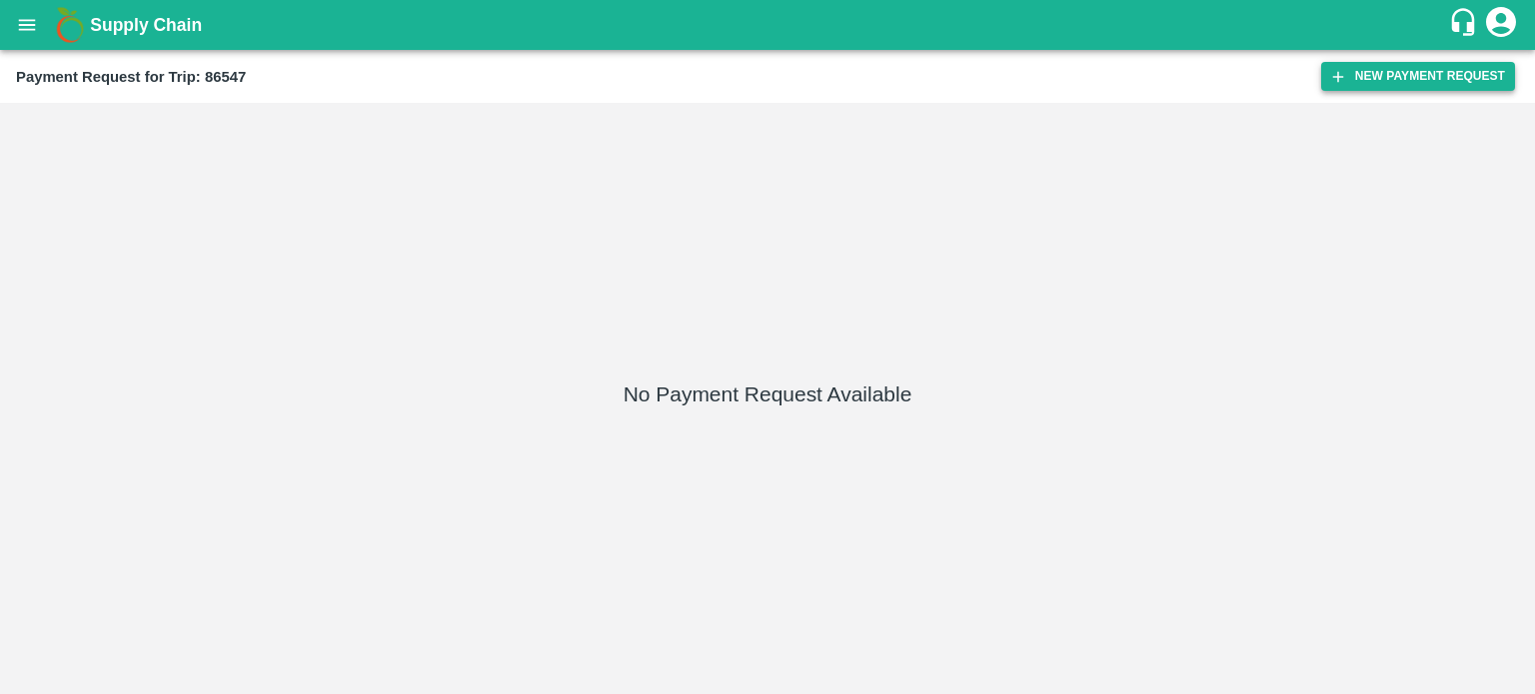
click at [1395, 70] on button "New Payment Request" at bounding box center [1418, 76] width 194 height 29
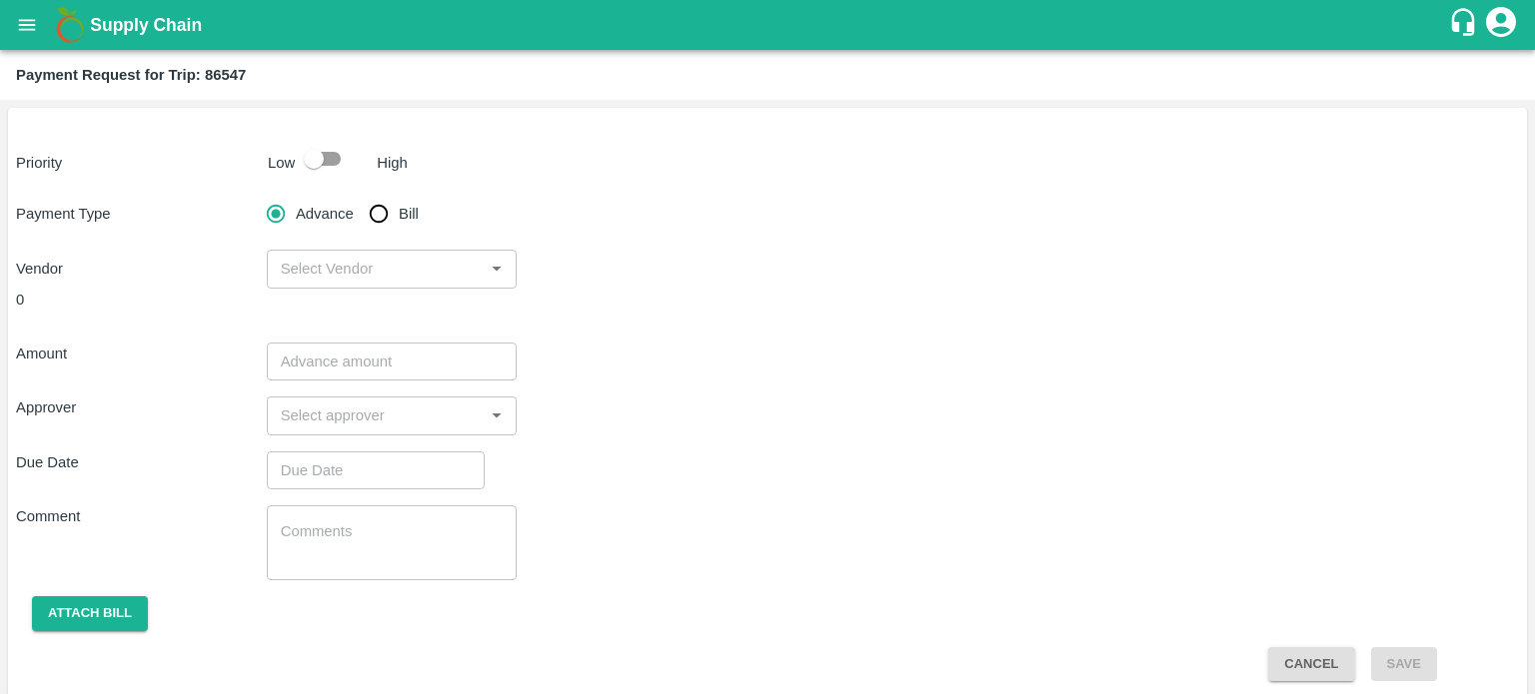
click at [322, 155] on input "checkbox" at bounding box center [314, 159] width 114 height 38
checkbox input "true"
click at [387, 210] on input "Bill" at bounding box center [379, 214] width 40 height 40
radio input "true"
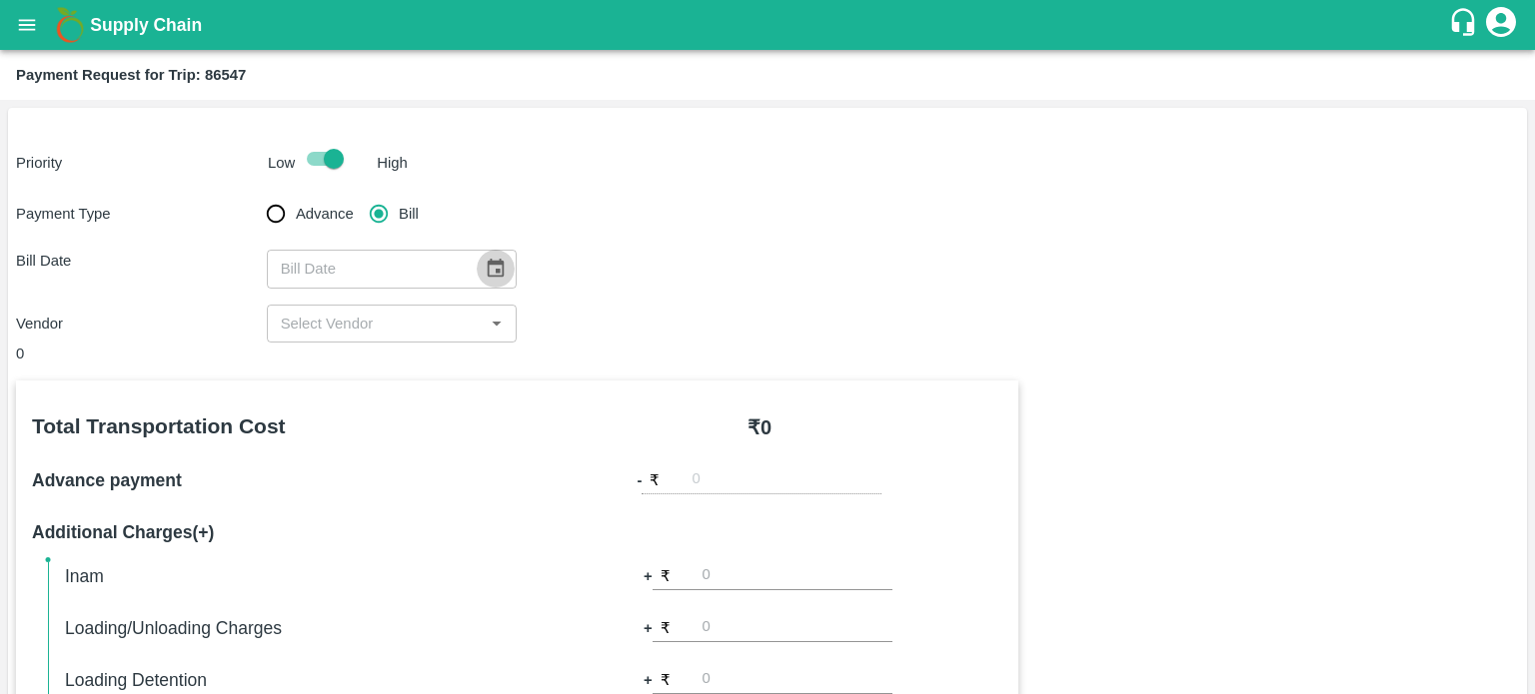
click at [485, 272] on icon "Choose date" at bounding box center [496, 269] width 22 height 22
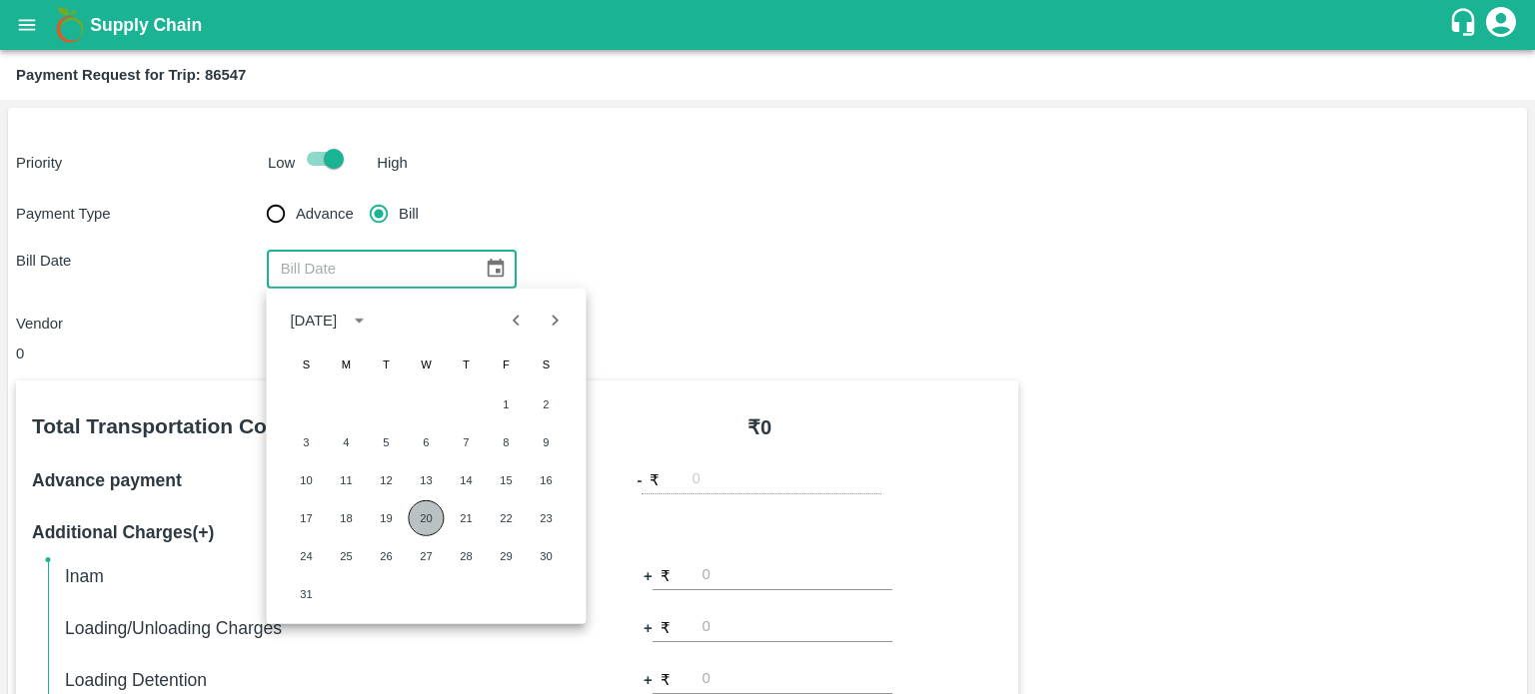
click at [430, 527] on button "20" at bounding box center [426, 519] width 36 height 36
type input "20/08/2025"
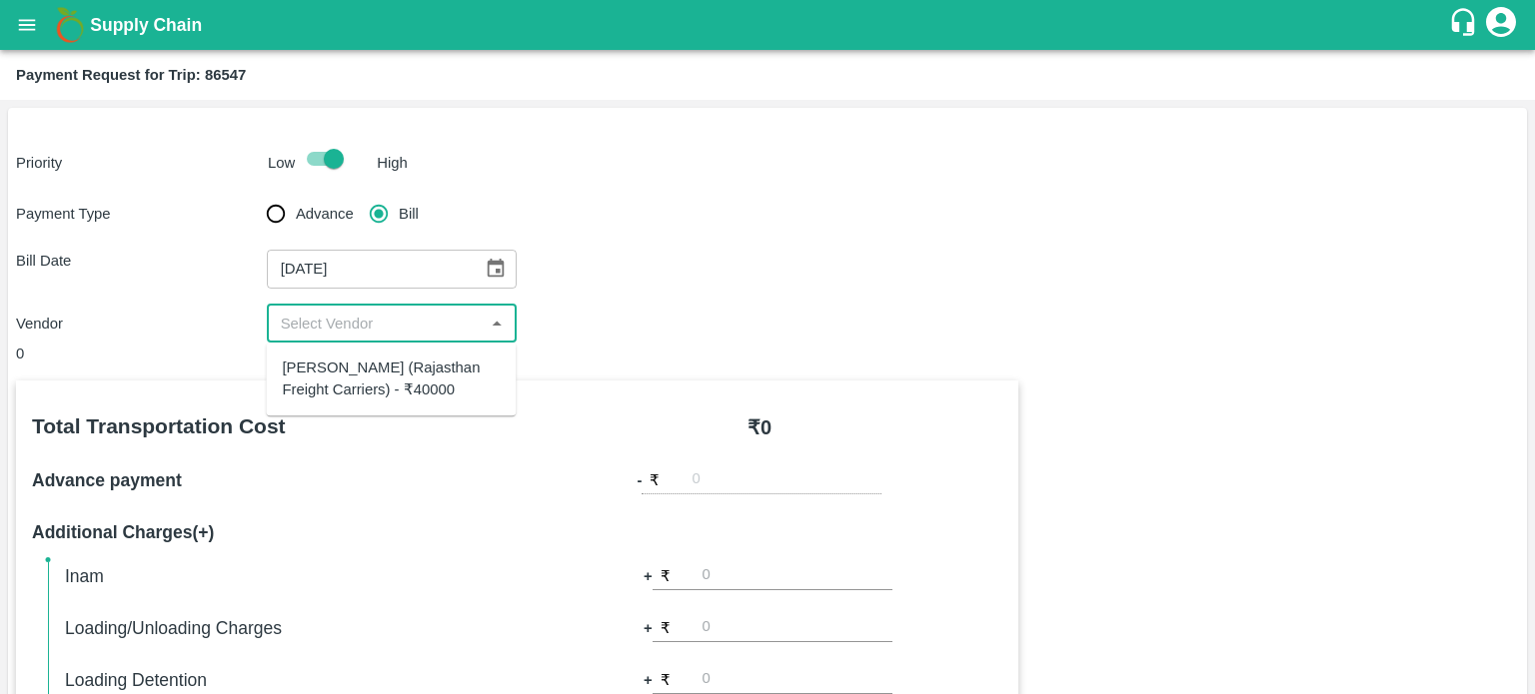
click at [342, 325] on input "input" at bounding box center [376, 324] width 206 height 26
click at [378, 371] on div "Hanif Khan (Rajasthan Freight Carriers) - ₹40000" at bounding box center [391, 379] width 218 height 45
type input "Hanif Khan (Rajasthan Freight Carriers) - ₹40000"
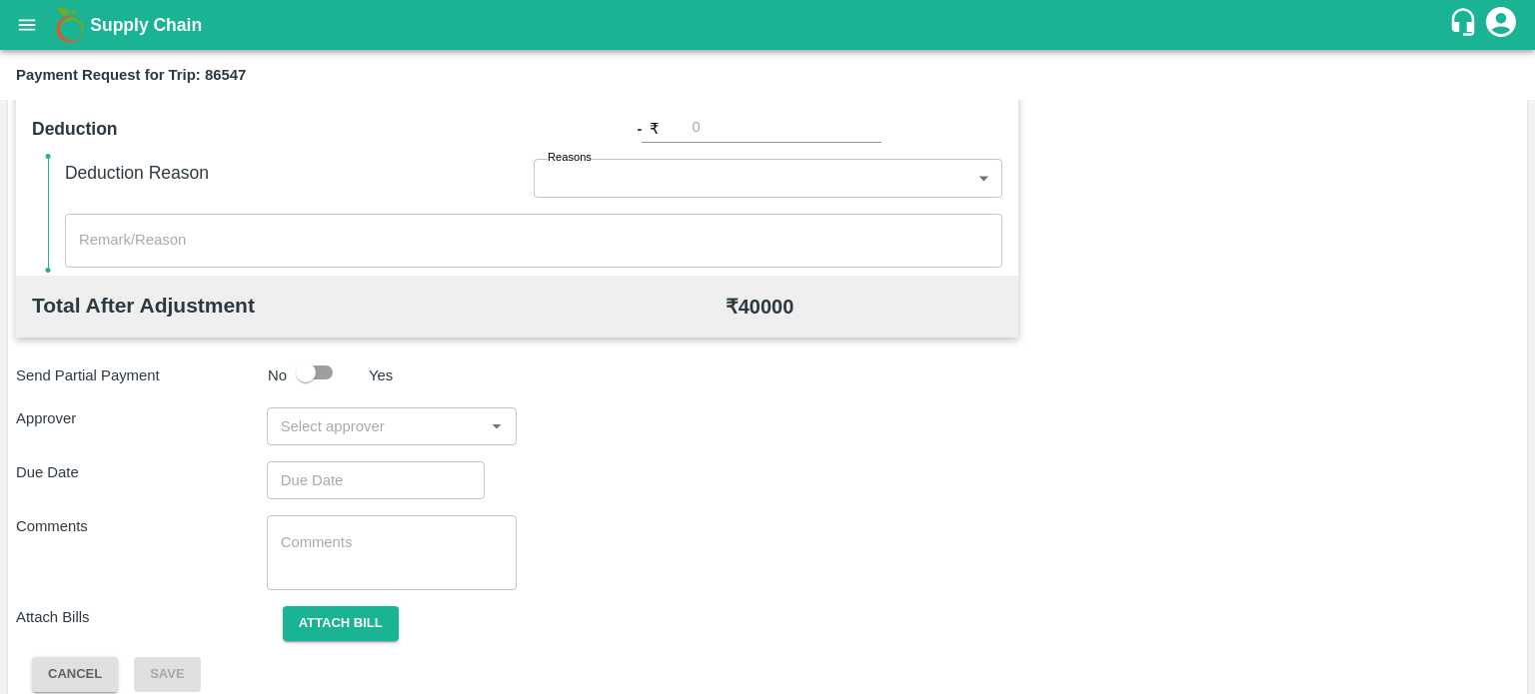
scroll to position [676, 0]
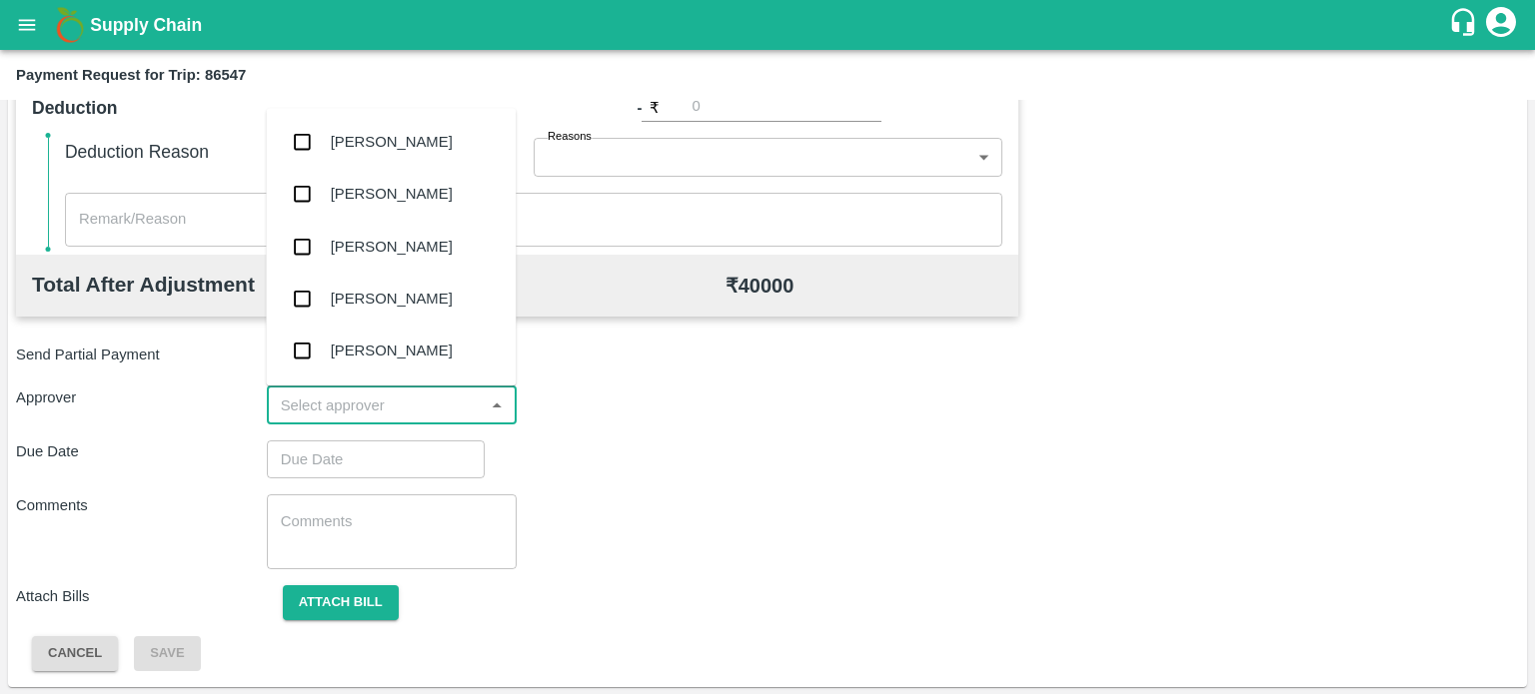
click at [346, 402] on input "input" at bounding box center [376, 406] width 206 height 26
type input "PAL"
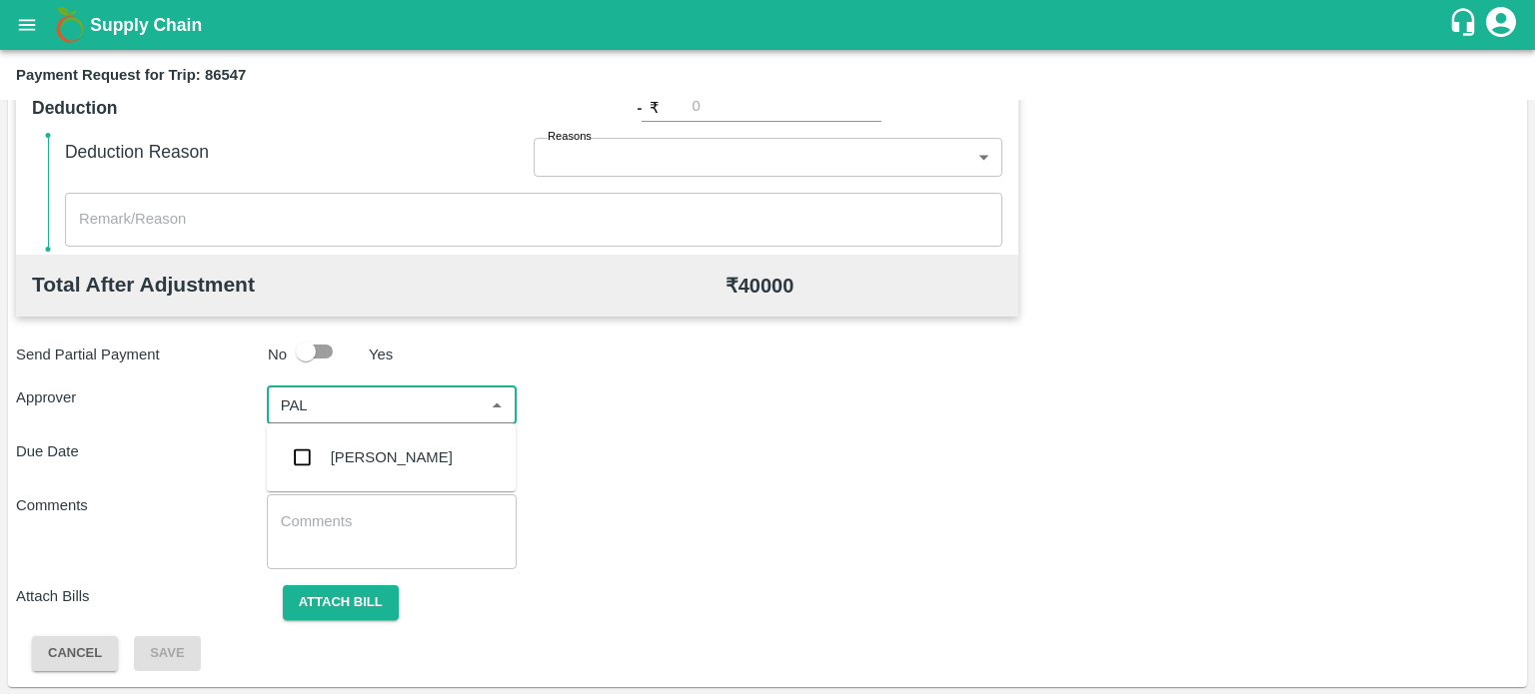
click at [362, 439] on div "Palwinder Singh" at bounding box center [391, 458] width 250 height 52
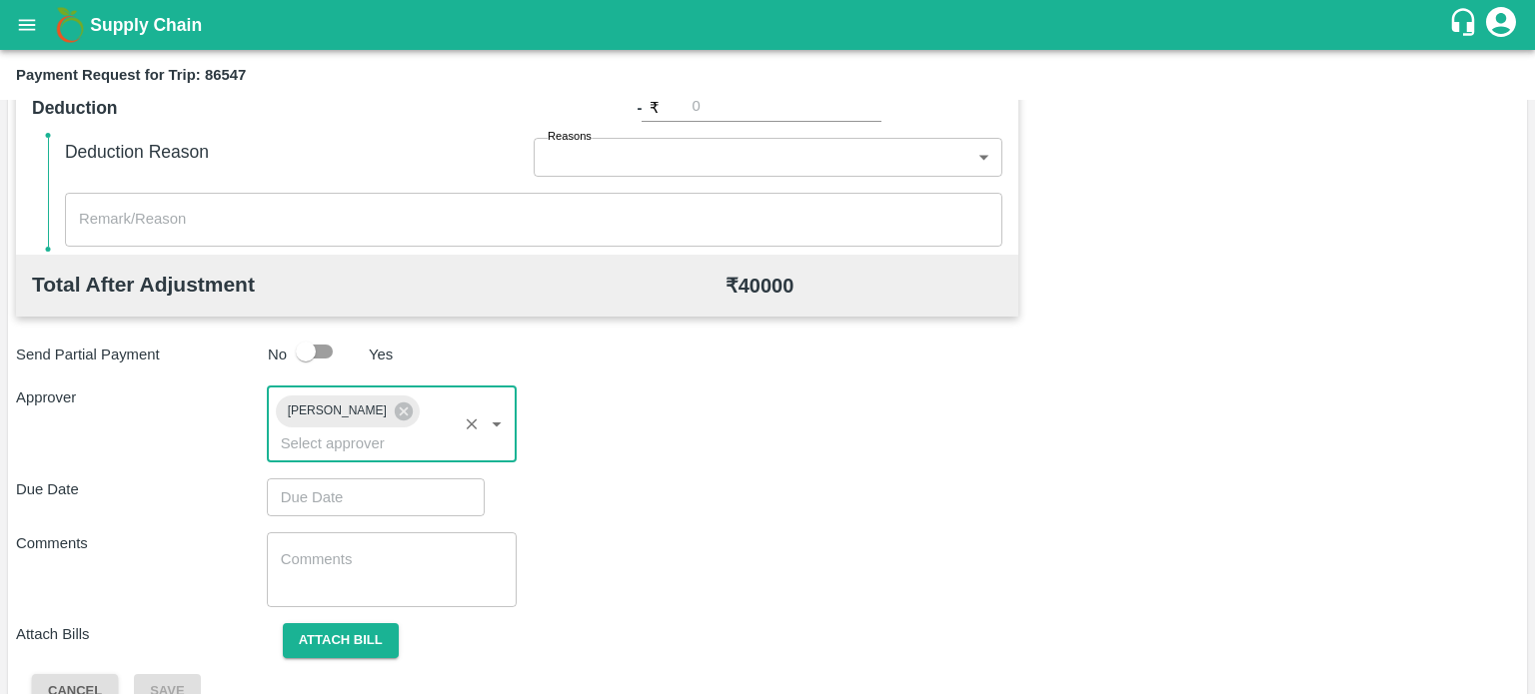
scroll to position [715, 0]
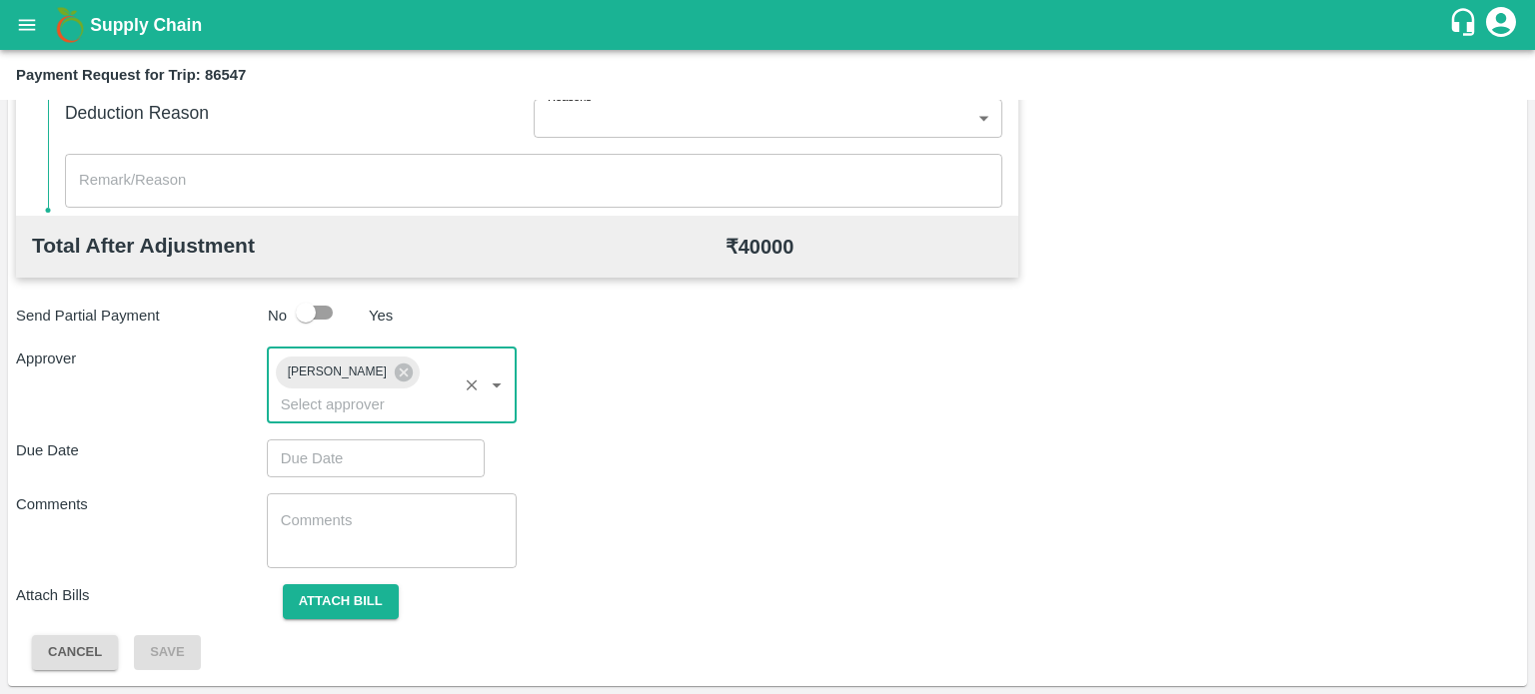
type input "DD/MM/YYYY hh:mm aa"
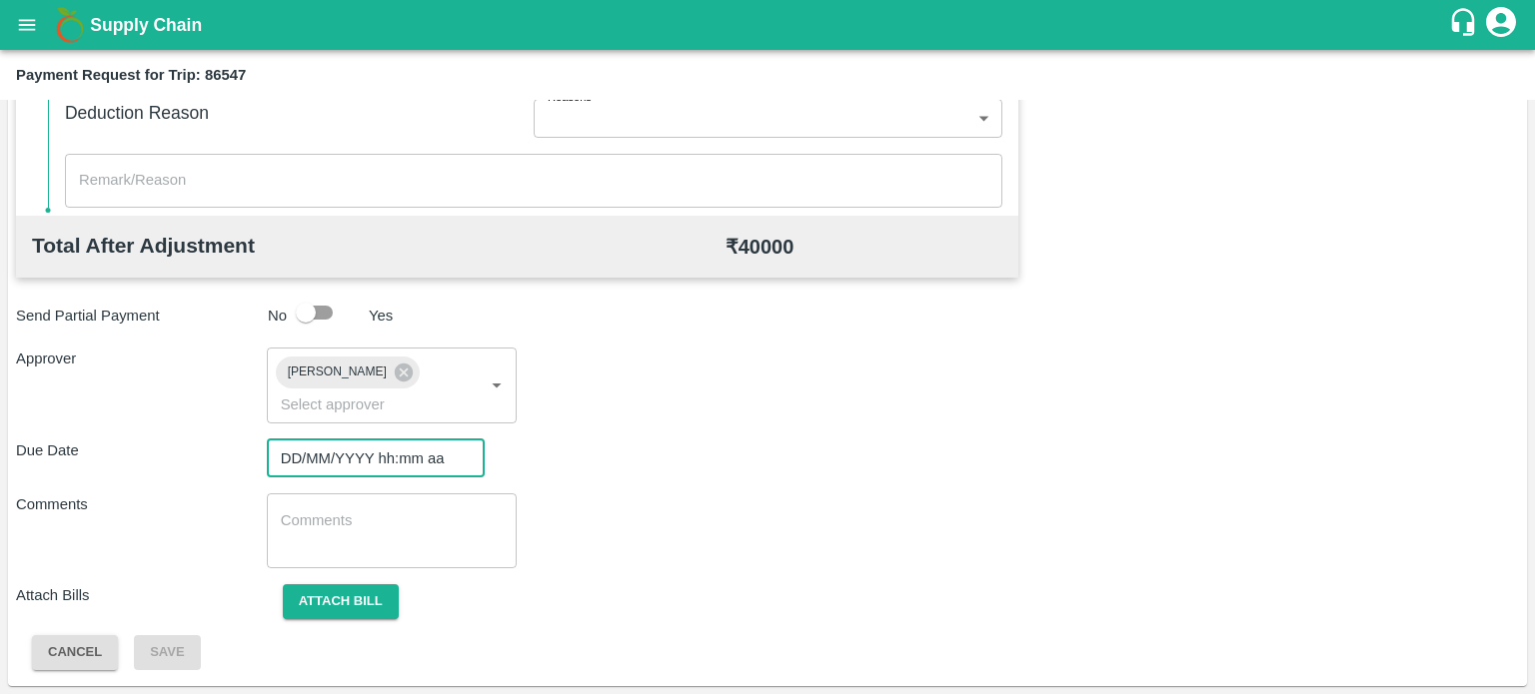
click at [386, 458] on input "DD/MM/YYYY hh:mm aa" at bounding box center [369, 459] width 204 height 38
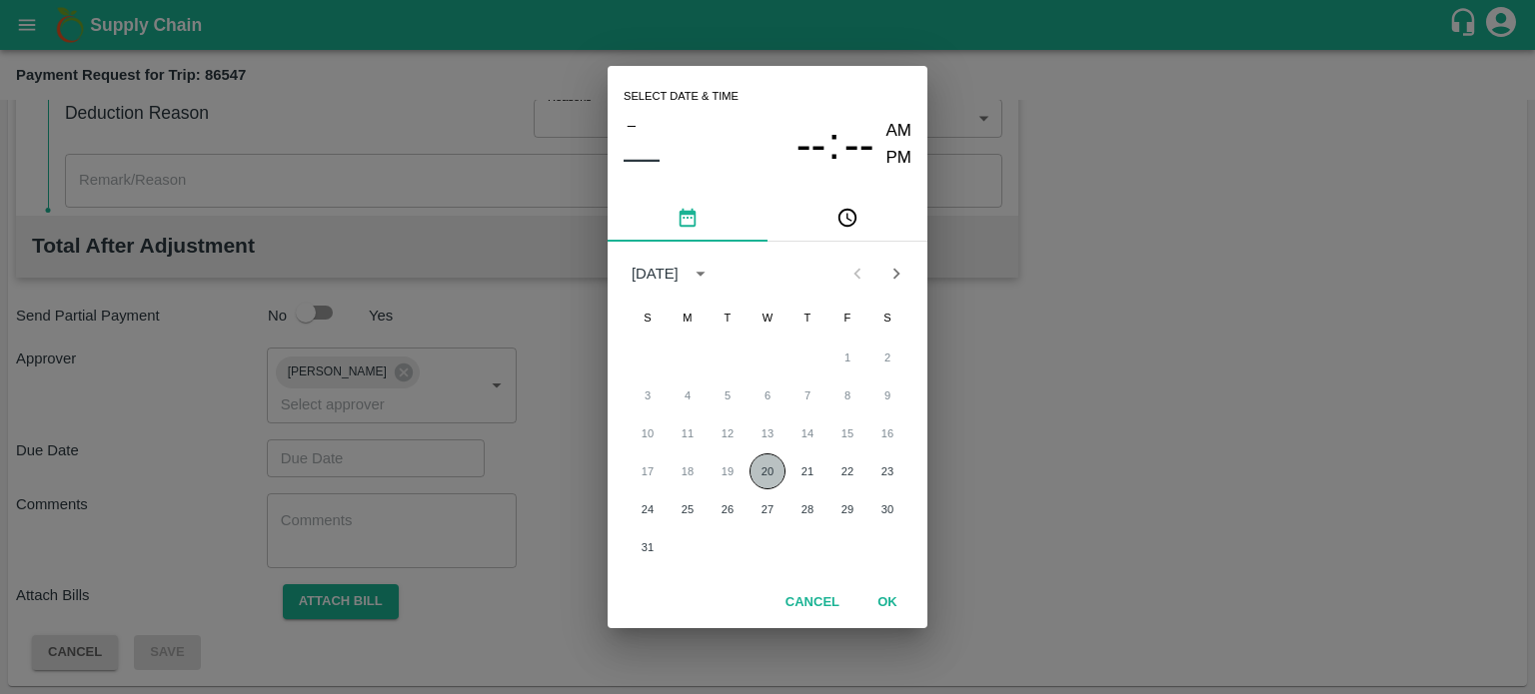
click at [756, 472] on button "20" at bounding box center [767, 472] width 36 height 36
type input "20/08/2025 12:00 AM"
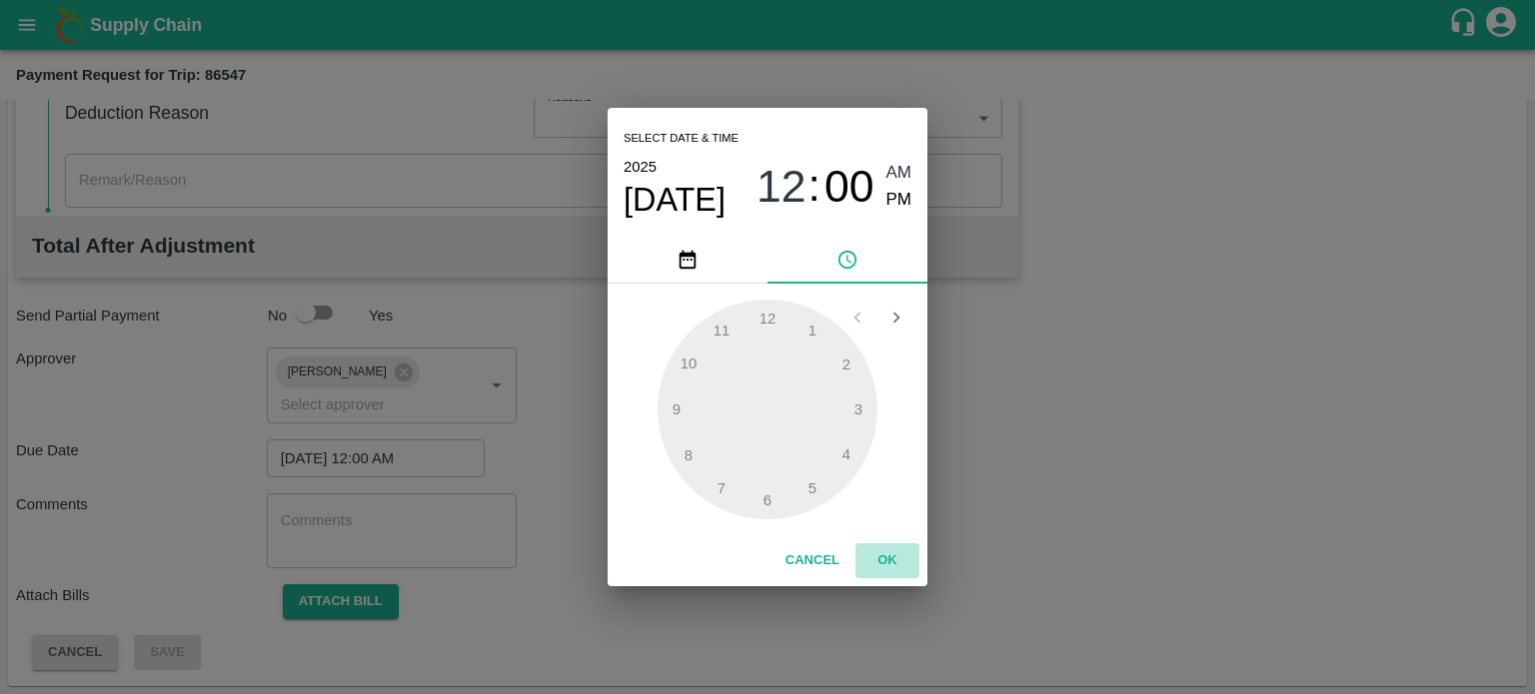
click at [884, 559] on button "OK" at bounding box center [887, 561] width 64 height 35
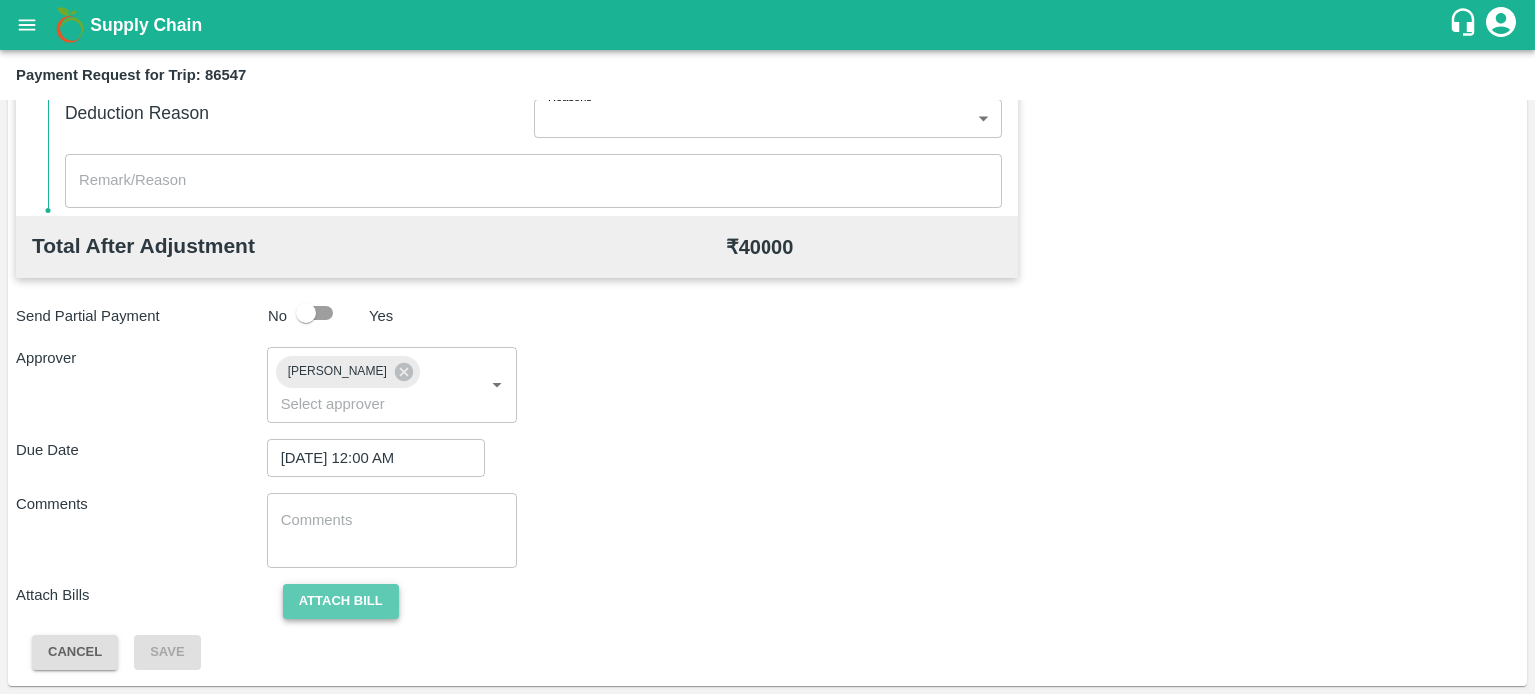
click at [361, 598] on button "Attach bill" at bounding box center [341, 601] width 116 height 35
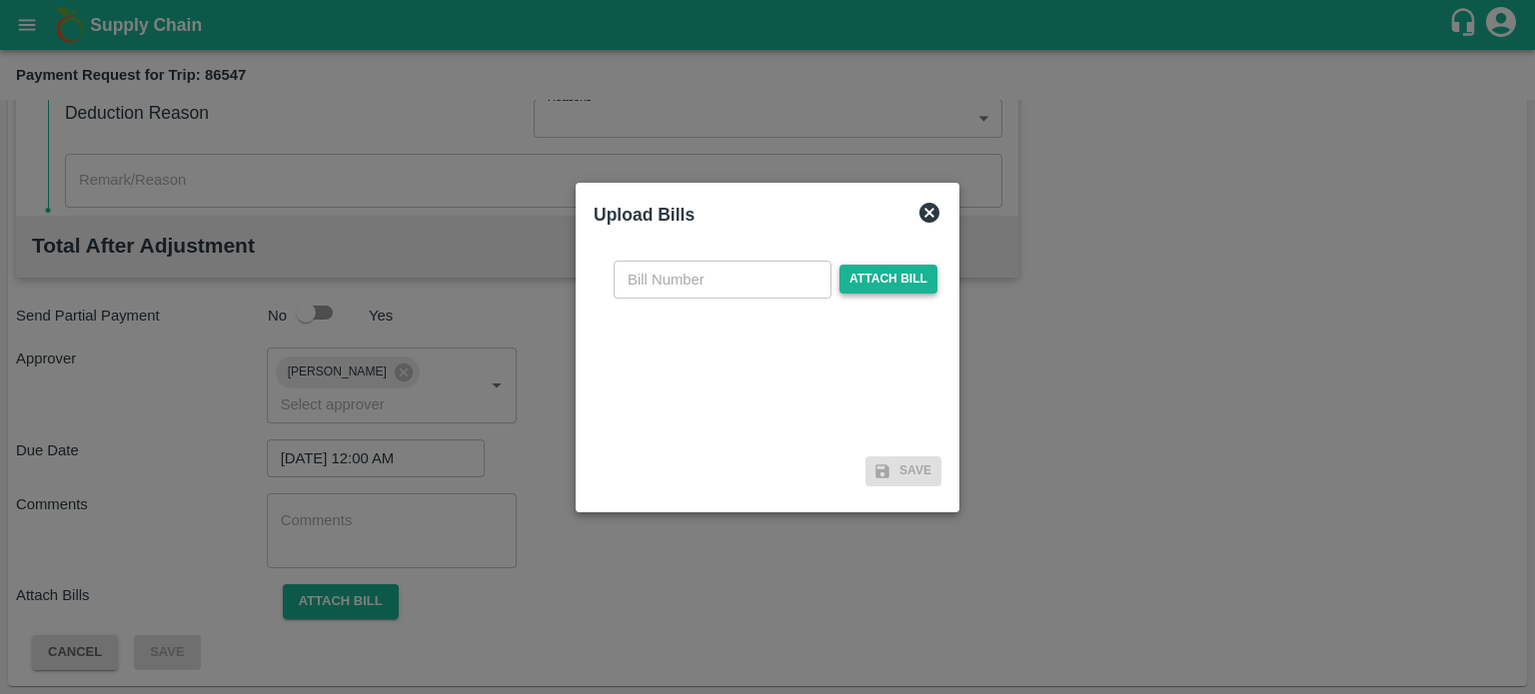
click at [864, 275] on span "Attach bill" at bounding box center [888, 279] width 98 height 29
click at [0, 0] on input "Attach bill" at bounding box center [0, 0] width 0 height 0
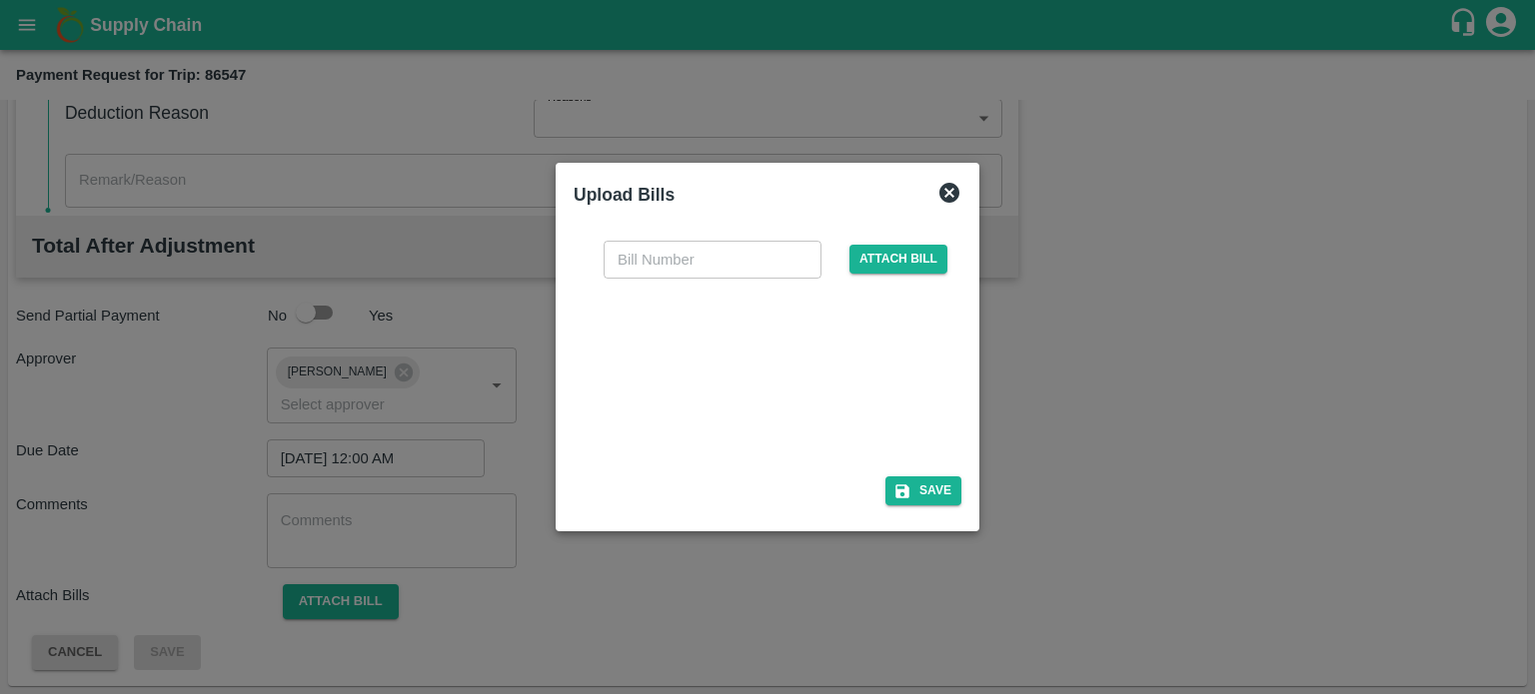
click at [719, 369] on div at bounding box center [763, 372] width 300 height 106
click at [660, 259] on input "text" at bounding box center [712, 260] width 218 height 38
type input "6629"
click at [940, 506] on button "Save" at bounding box center [923, 491] width 76 height 29
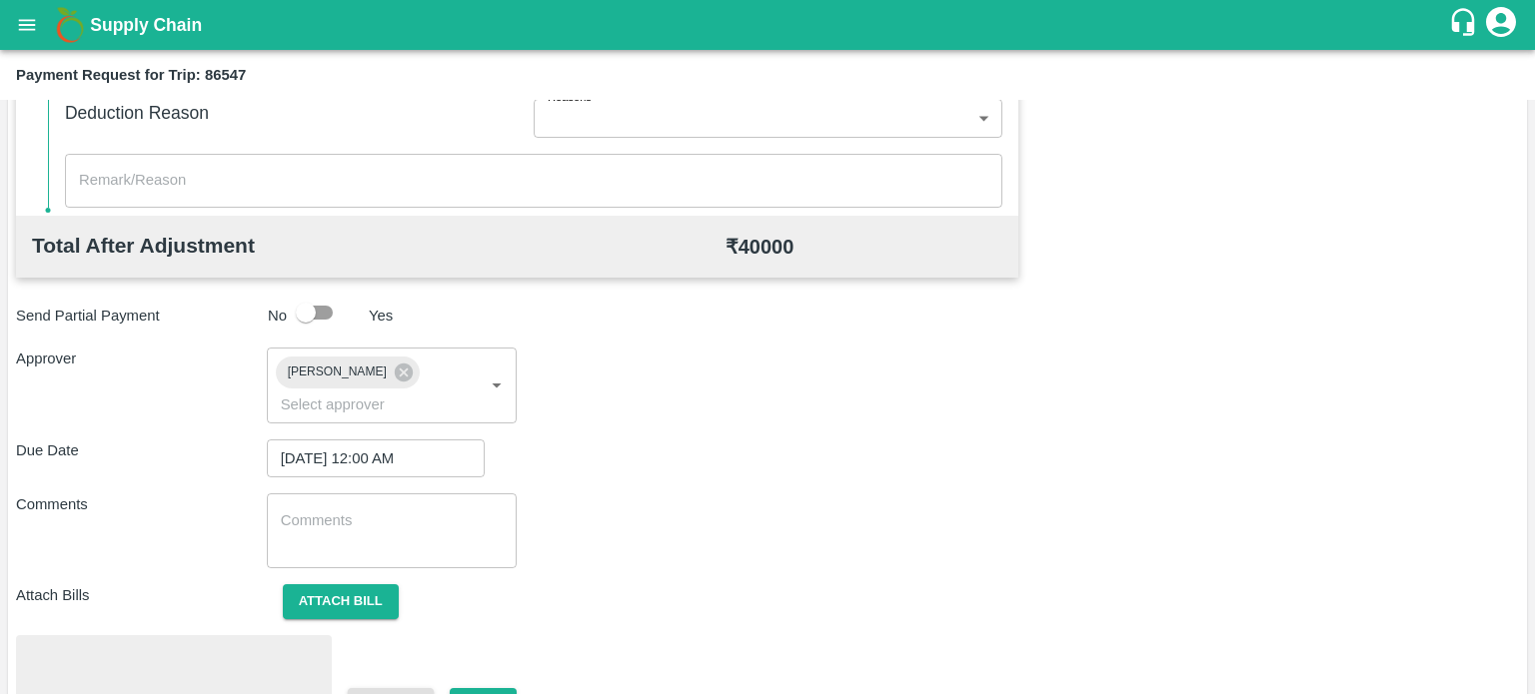
scroll to position [820, 0]
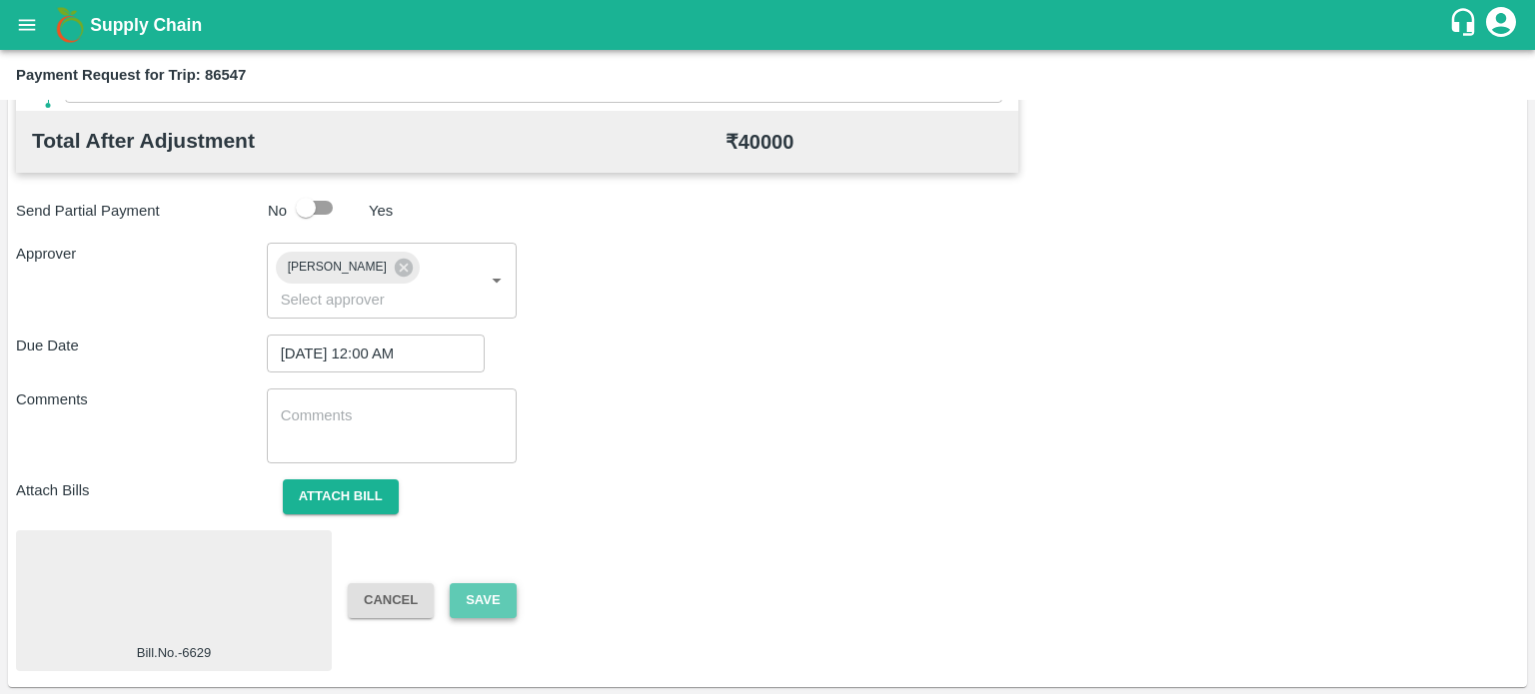
click at [488, 596] on button "Save" at bounding box center [483, 600] width 66 height 35
